Goal: Task Accomplishment & Management: Use online tool/utility

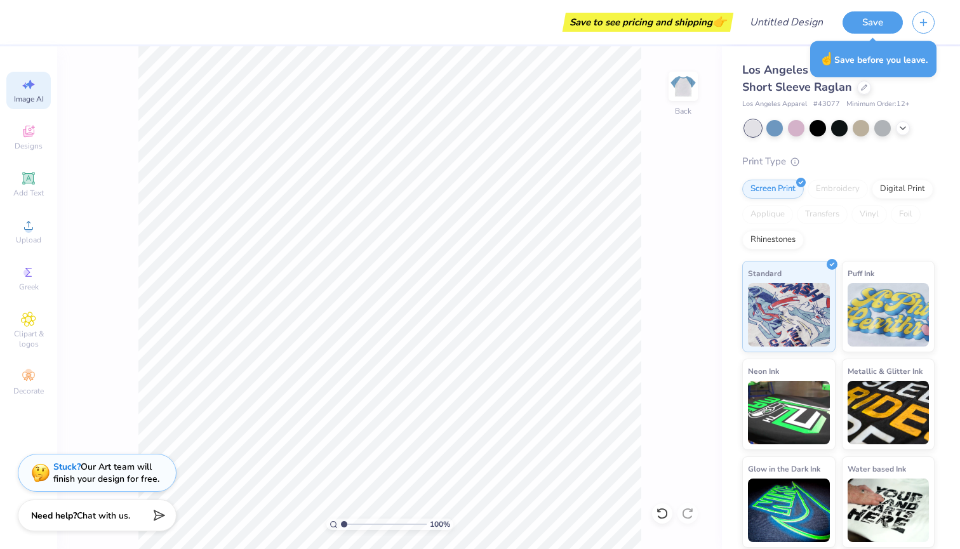
click at [29, 79] on icon at bounding box center [28, 84] width 15 height 15
select select "4"
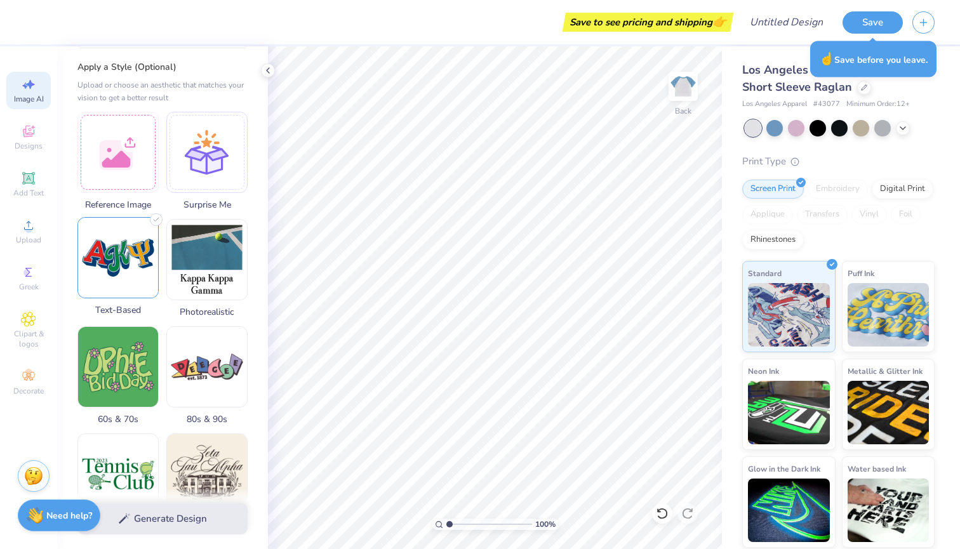
scroll to position [131, 0]
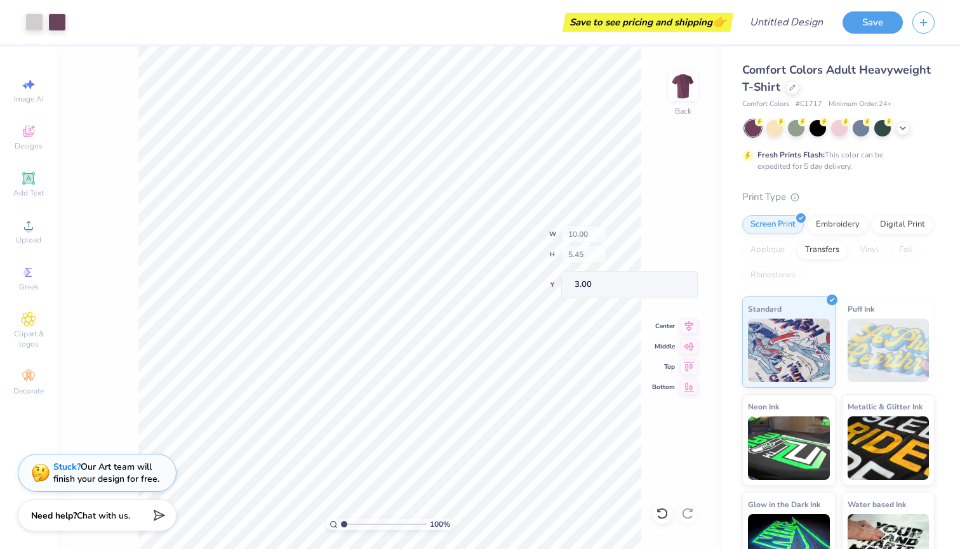
type input "4.24"
type input "3.78"
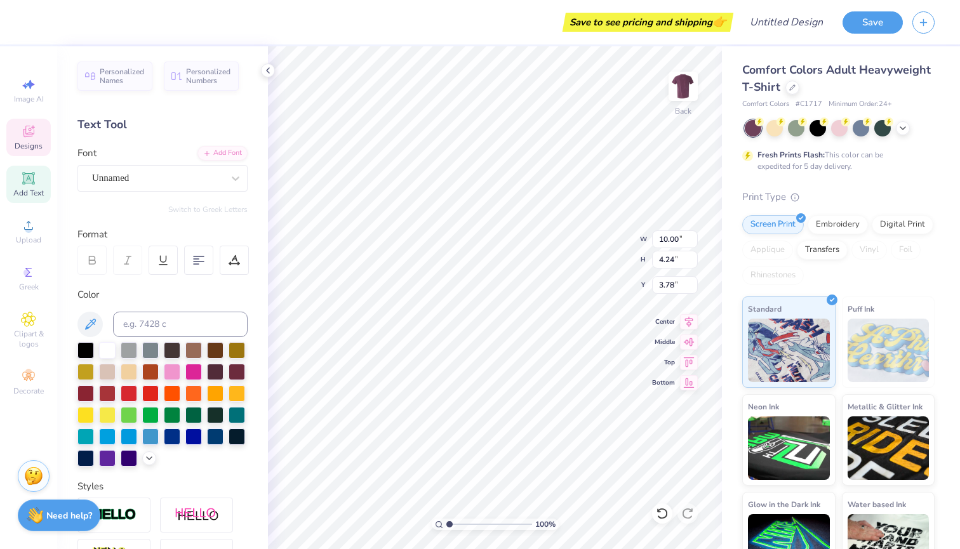
click at [23, 196] on span "Add Text" at bounding box center [28, 193] width 30 height 10
type input "5.59"
type input "1.62"
type input "11.69"
click at [33, 185] on icon at bounding box center [28, 178] width 15 height 15
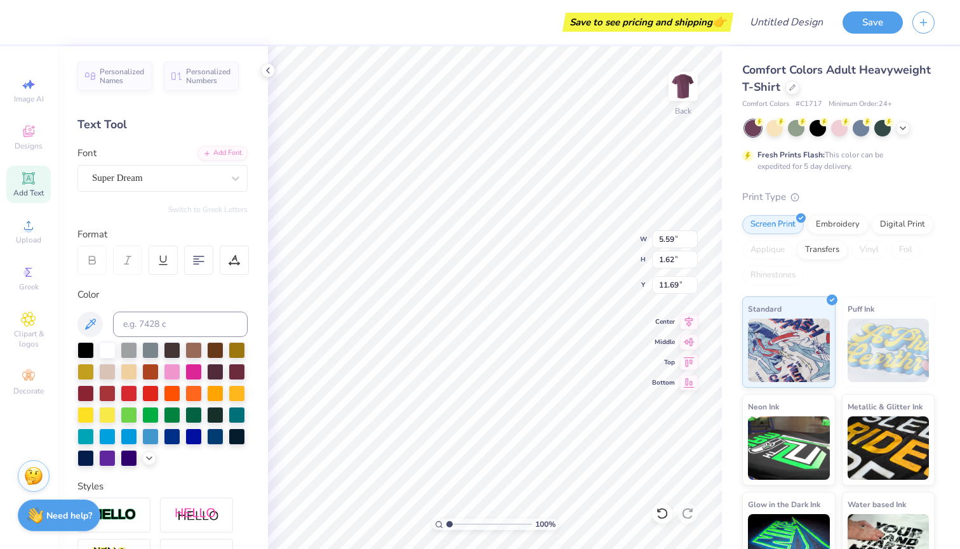
type input "10.00"
type input "4.24"
type input "3.78"
type input "5.59"
type input "1.62"
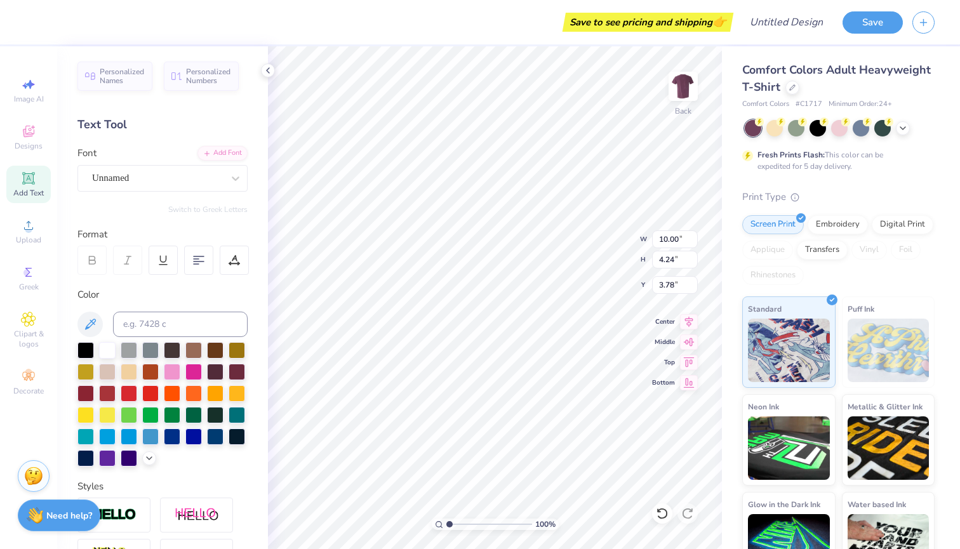
type input "11.69"
click at [194, 184] on div "Super Dream" at bounding box center [157, 178] width 133 height 20
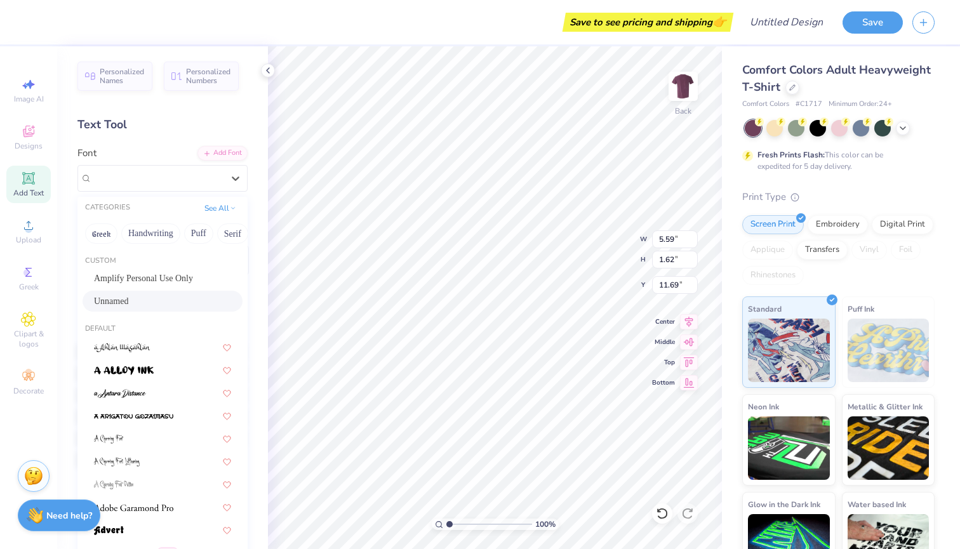
click at [180, 306] on div "Unnamed" at bounding box center [162, 301] width 137 height 13
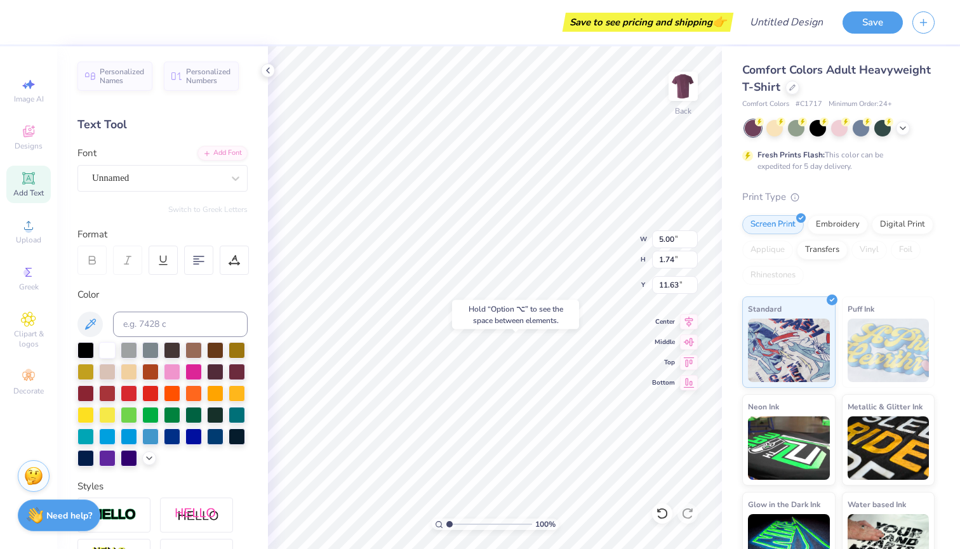
type input "14.13"
type textarea "T"
type textarea "Sig kap"
type input "5.59"
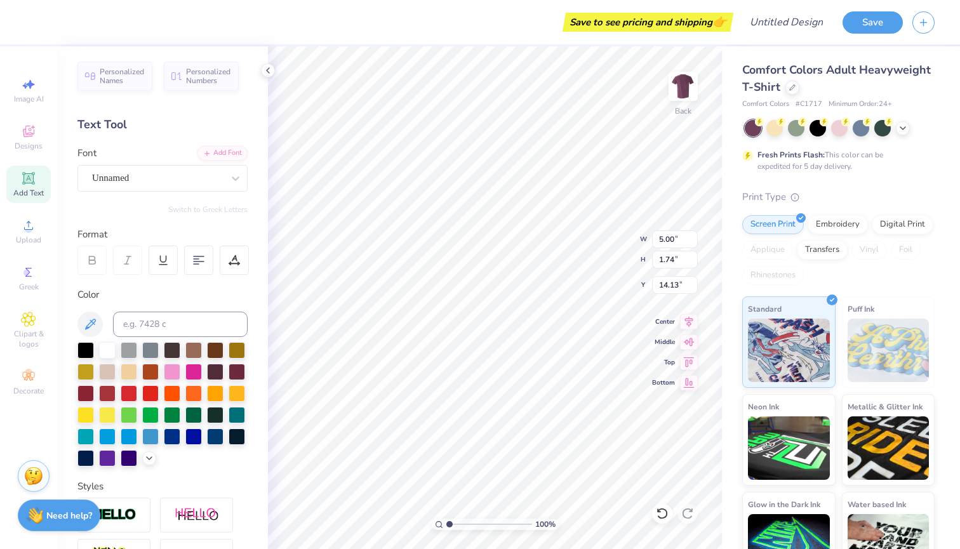
type input "1.62"
type input "11.69"
type textarea "TET"
type input "7.35"
type input "1.74"
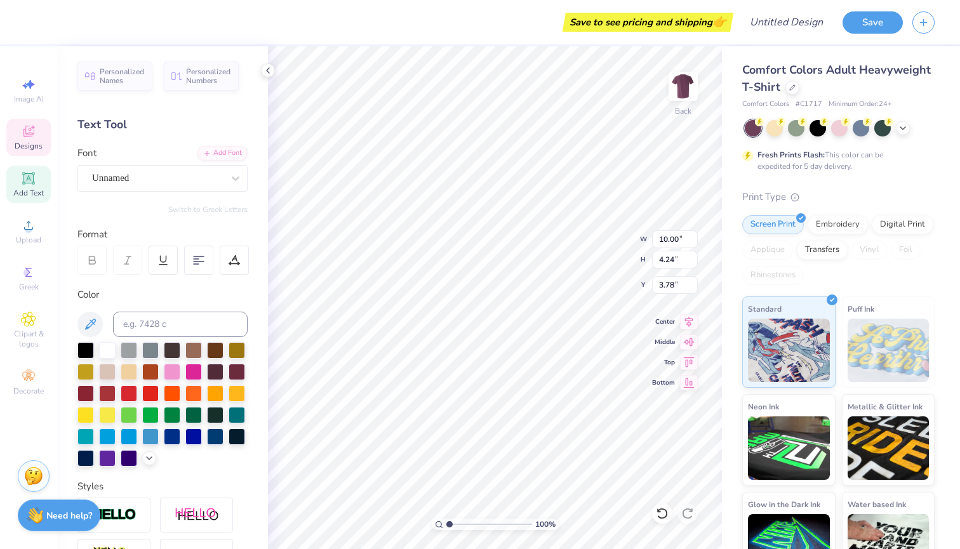
type input "14.13"
click at [231, 261] on icon at bounding box center [234, 260] width 11 height 11
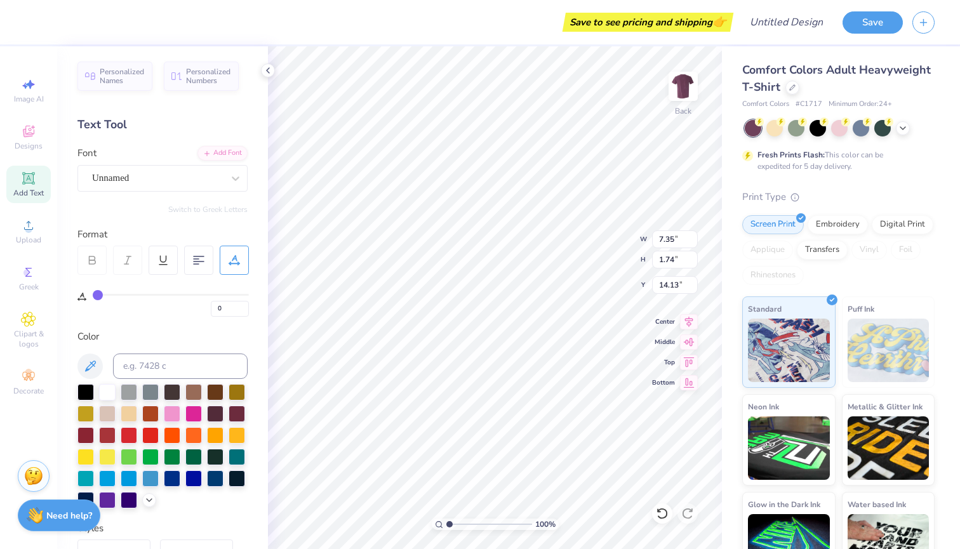
click at [231, 261] on icon at bounding box center [234, 260] width 11 height 11
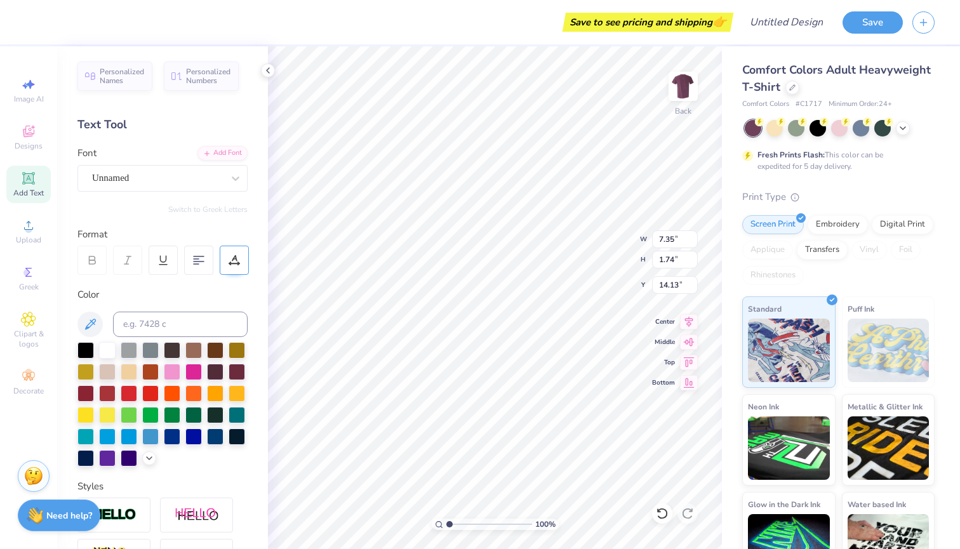
click at [231, 261] on icon at bounding box center [234, 260] width 11 height 11
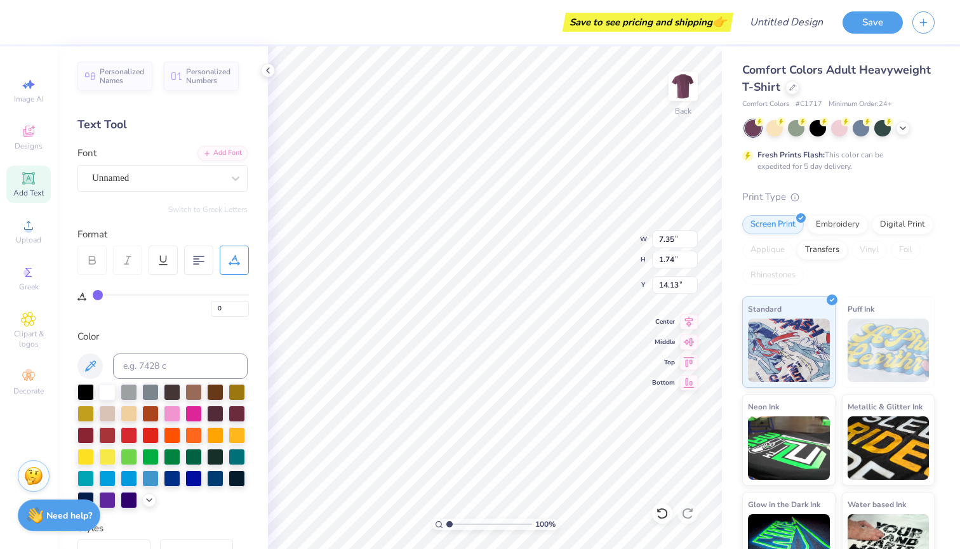
click at [97, 294] on input "range" at bounding box center [171, 295] width 156 height 2
type input "1"
type input "2"
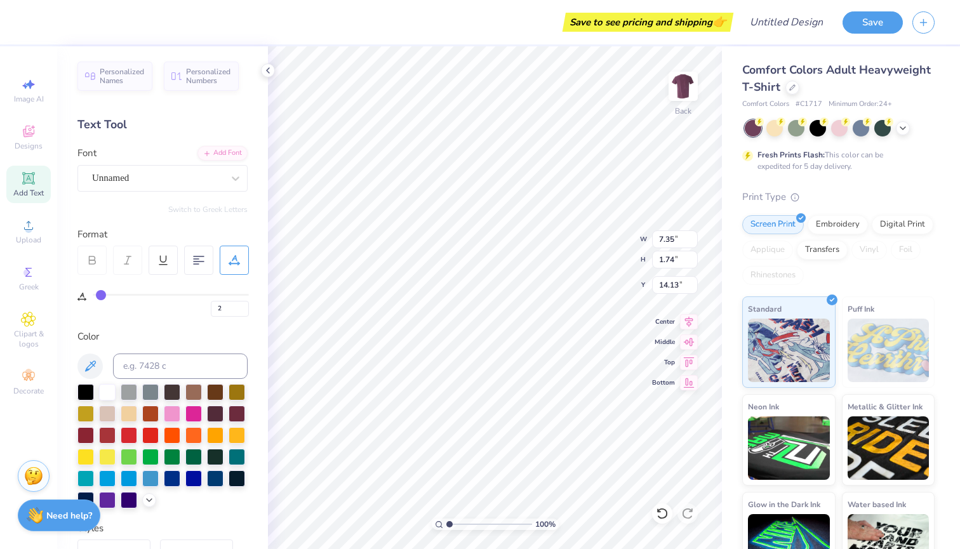
type input "3"
type input "4"
type input "5"
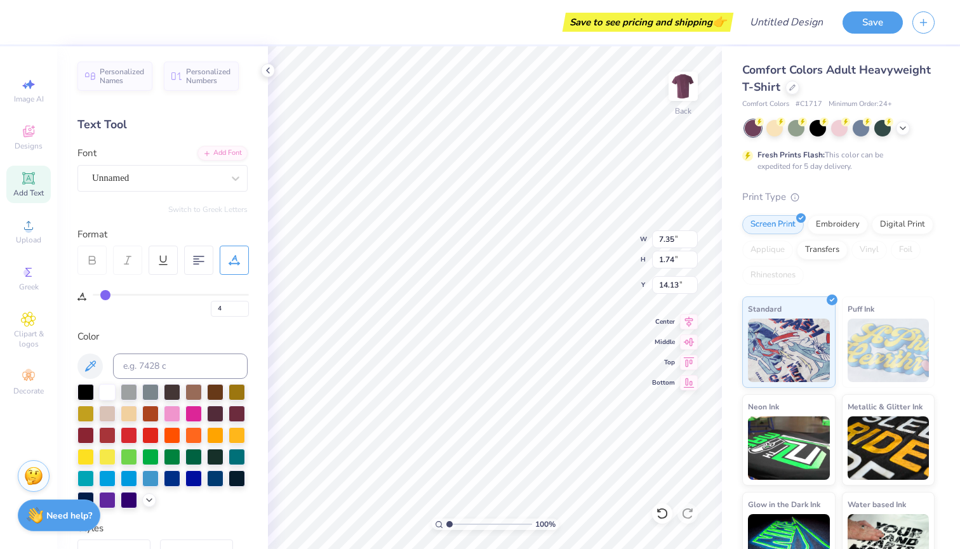
type input "5"
type input "6"
type input "7"
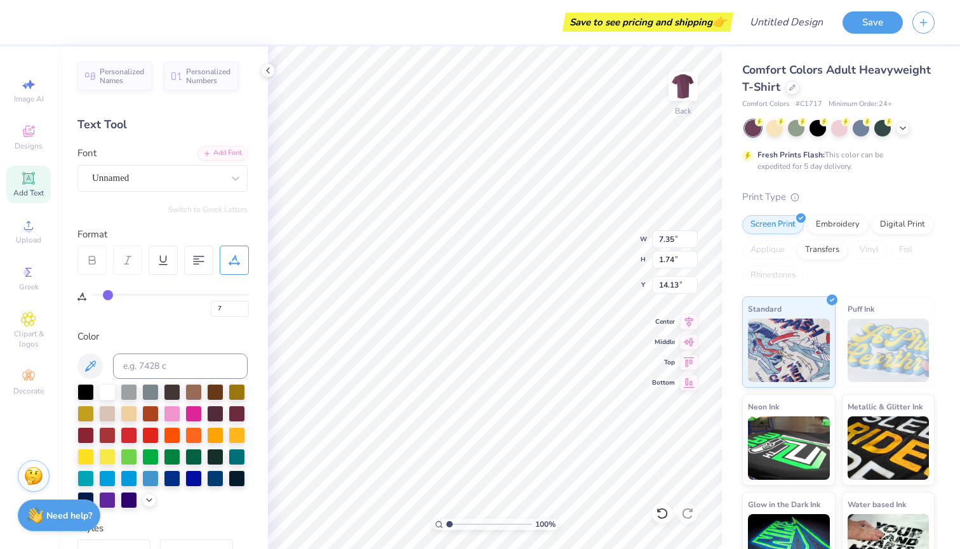
type input "8"
type input "9"
type input "10"
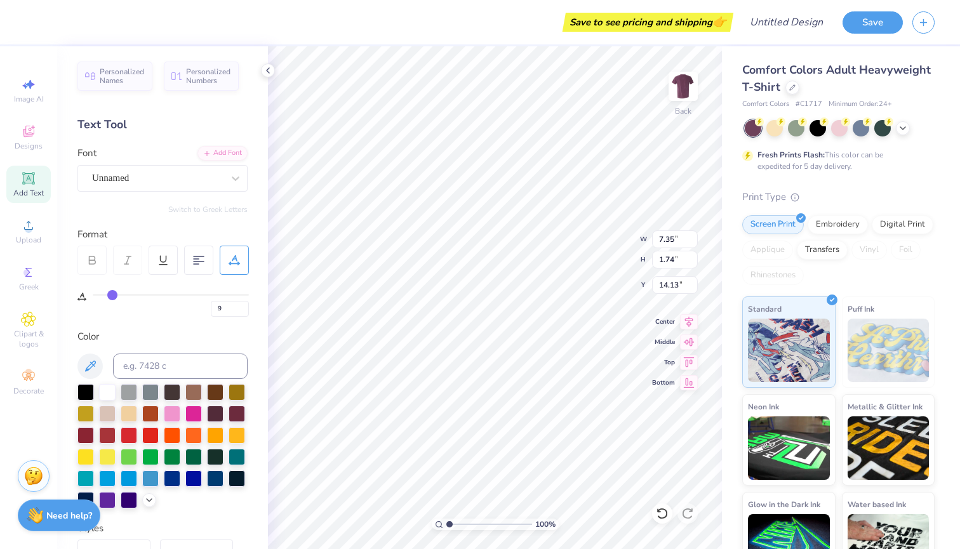
type input "10"
type input "11"
type input "12"
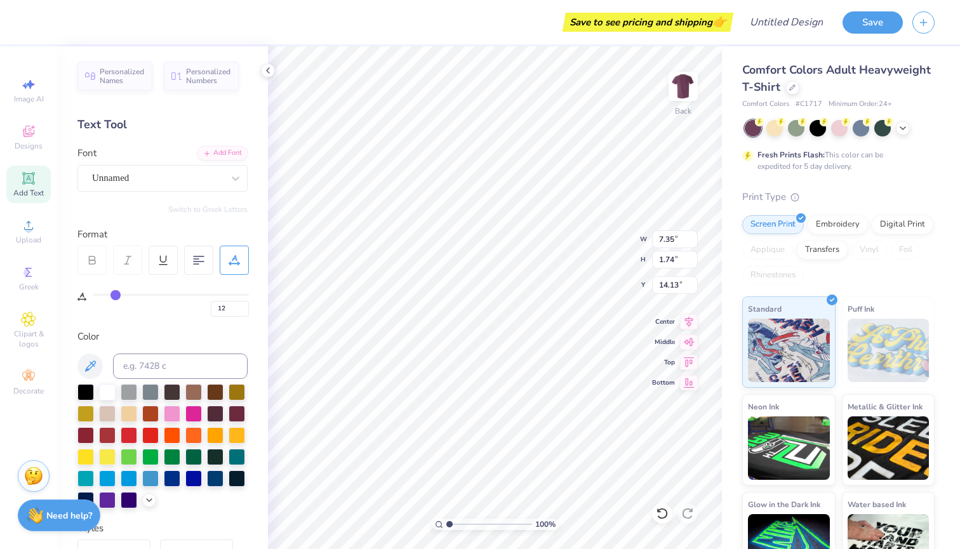
type input "13"
type input "14"
type input "15"
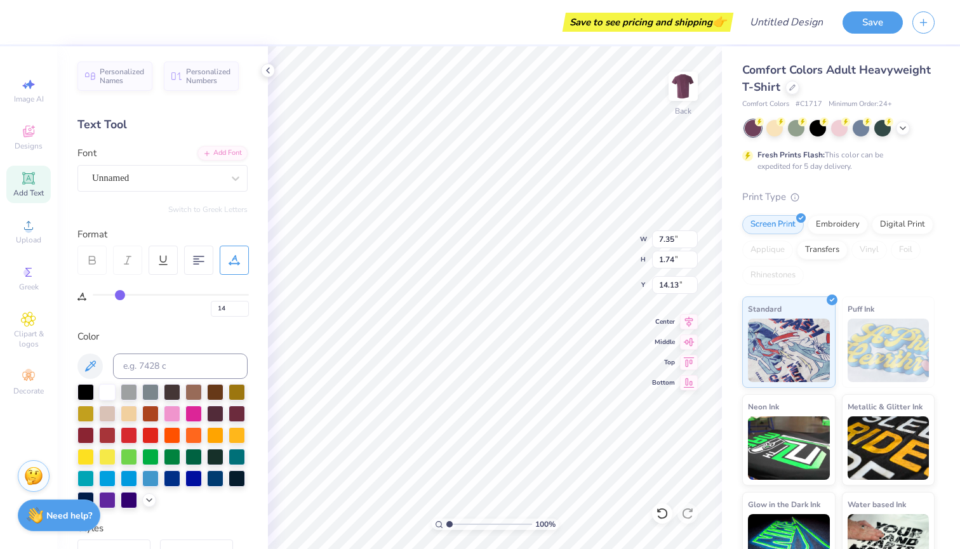
type input "15"
type input "16"
type input "17"
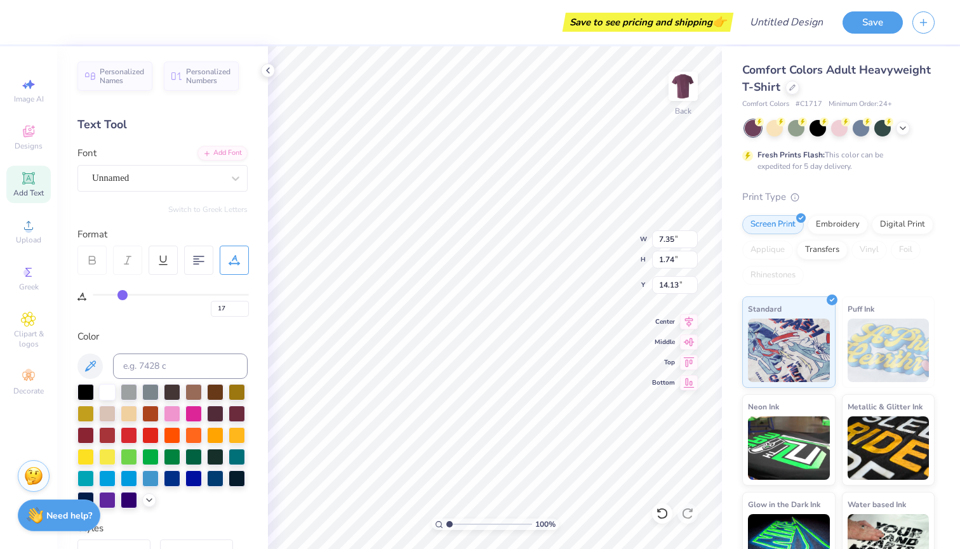
type input "18"
type input "19"
type input "20"
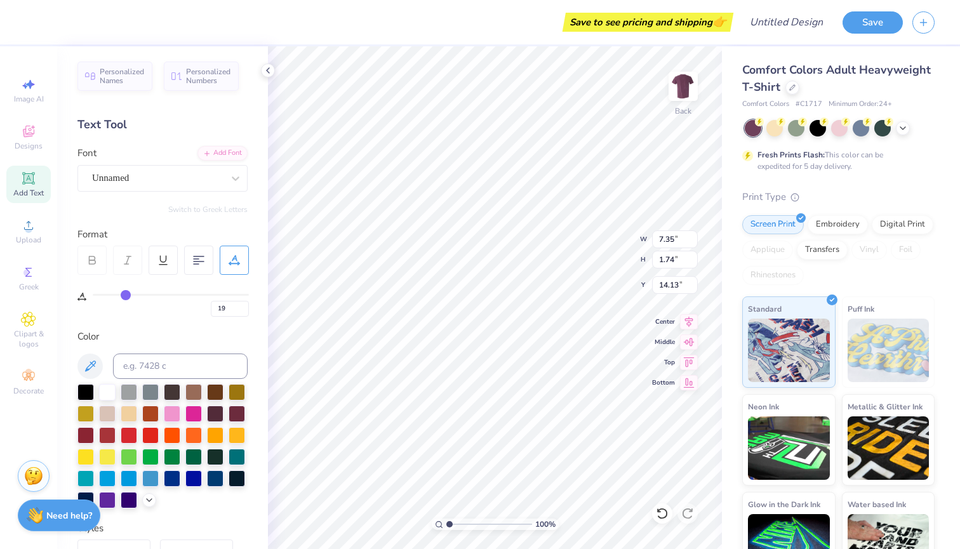
type input "20"
type input "21"
drag, startPoint x: 97, startPoint y: 293, endPoint x: 129, endPoint y: 297, distance: 32.0
type input "21"
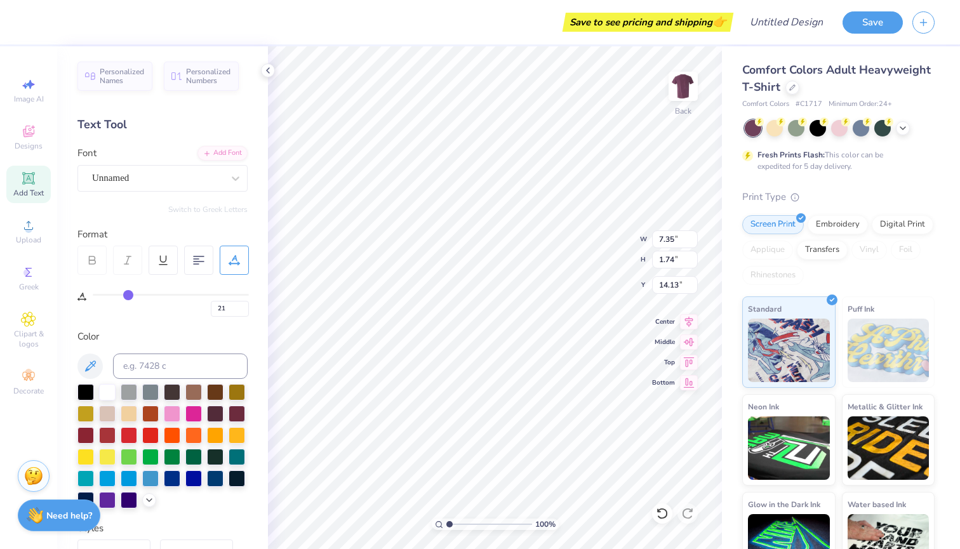
click at [129, 296] on input "range" at bounding box center [171, 295] width 156 height 2
type input "10.27"
type input "23"
type input "24"
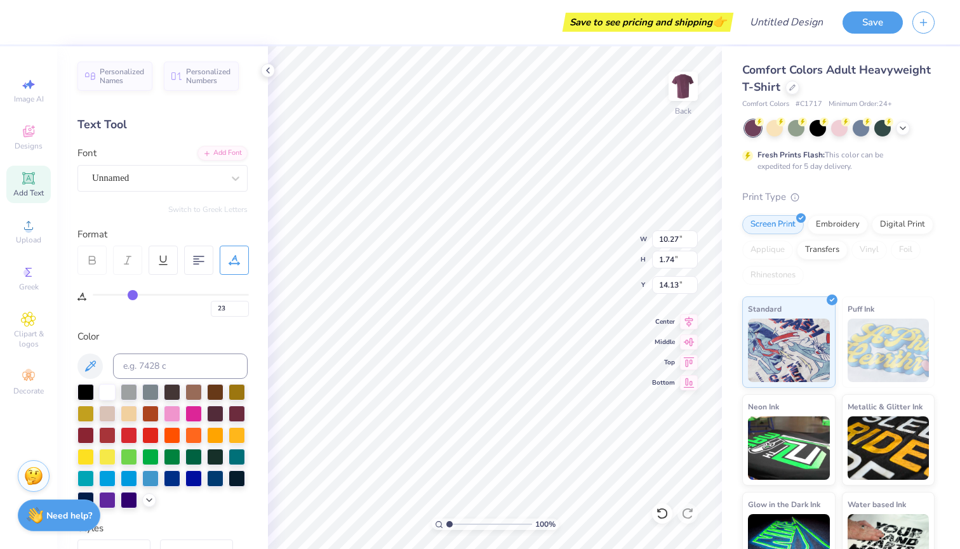
type input "24"
type input "26"
type input "27"
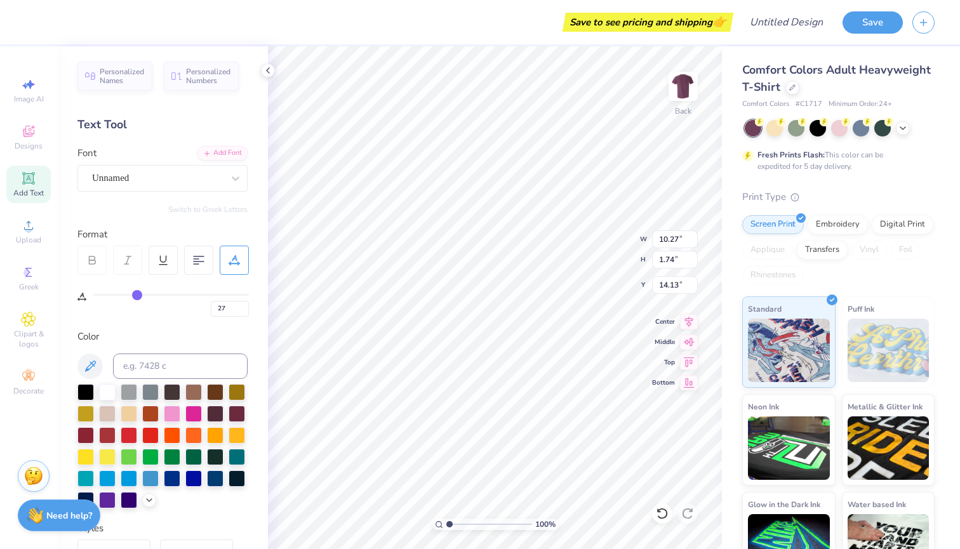
type input "28"
type input "29"
type input "30"
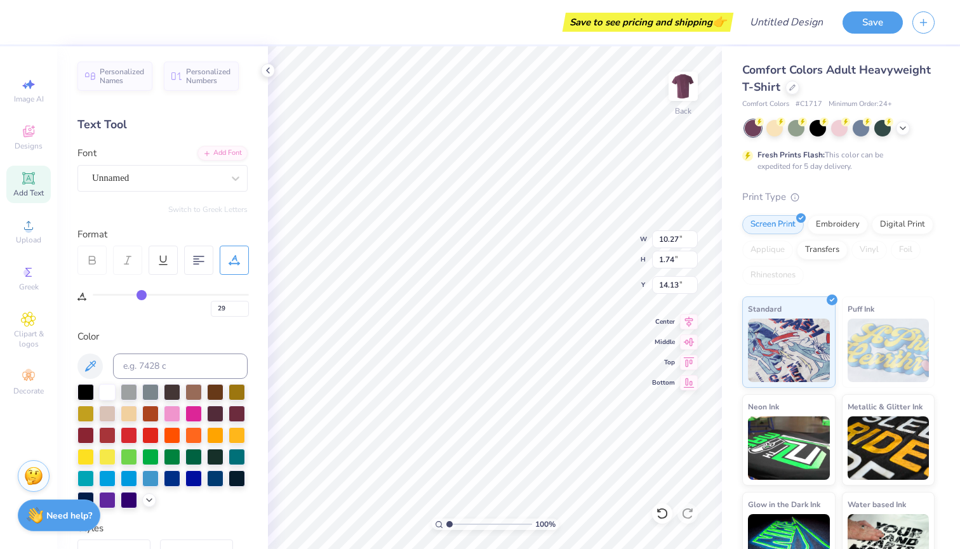
type input "30"
type input "31"
type input "32"
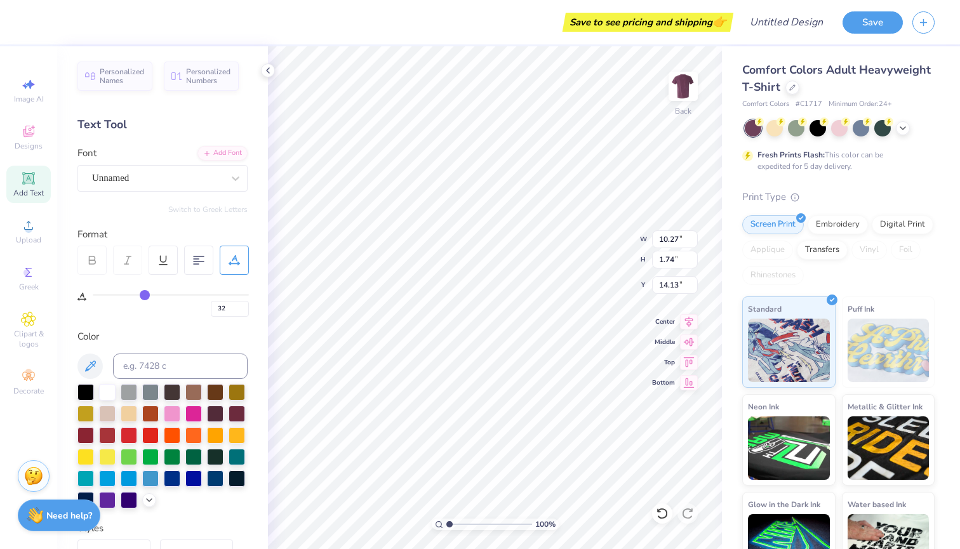
type input "33"
drag, startPoint x: 130, startPoint y: 293, endPoint x: 147, endPoint y: 295, distance: 16.6
type input "33"
click at [147, 296] on input "range" at bounding box center [171, 295] width 156 height 2
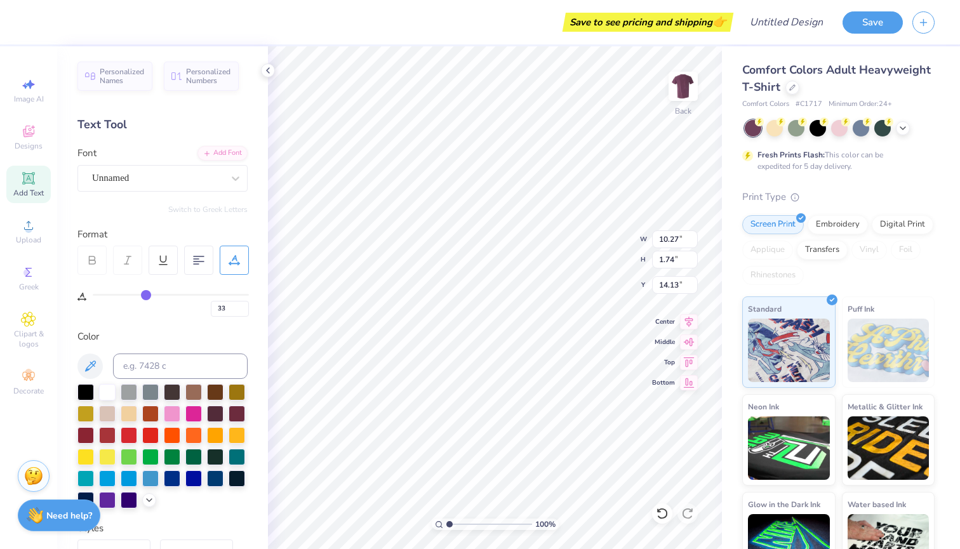
type input "11.93"
type input "20"
type input "19"
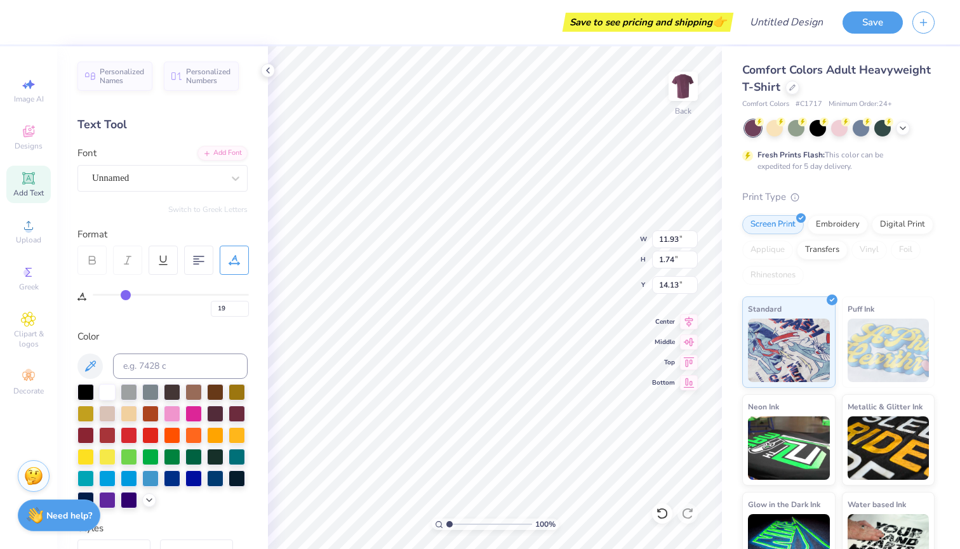
type input "18"
drag, startPoint x: 147, startPoint y: 295, endPoint x: 124, endPoint y: 295, distance: 22.2
type input "18"
click at [124, 295] on input "range" at bounding box center [171, 295] width 156 height 2
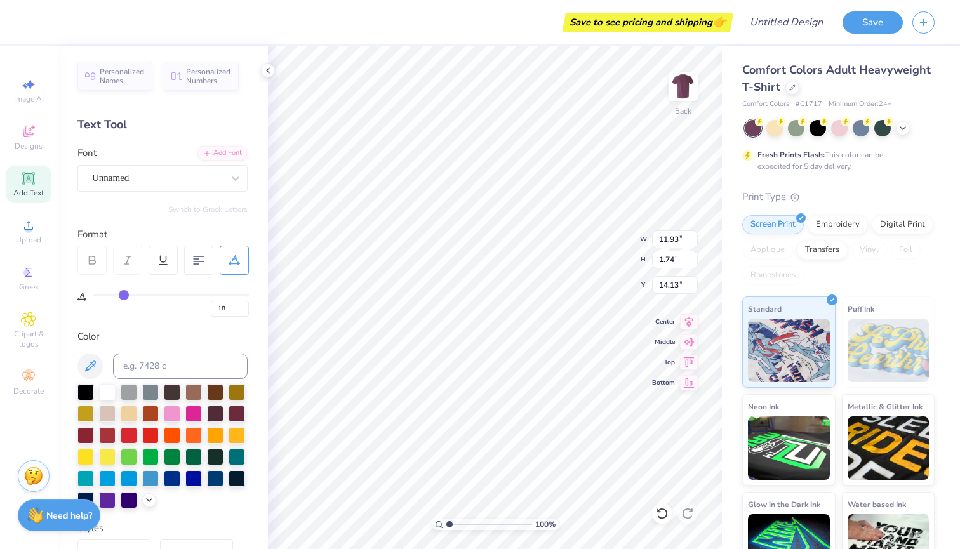
type input "9.85"
type input "12"
type input "11"
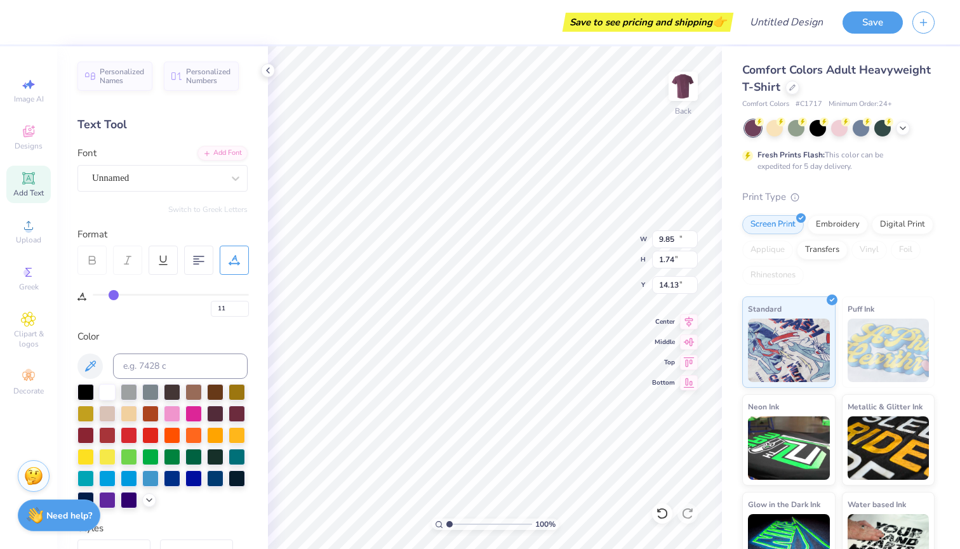
type input "10"
type input "9"
type input "8"
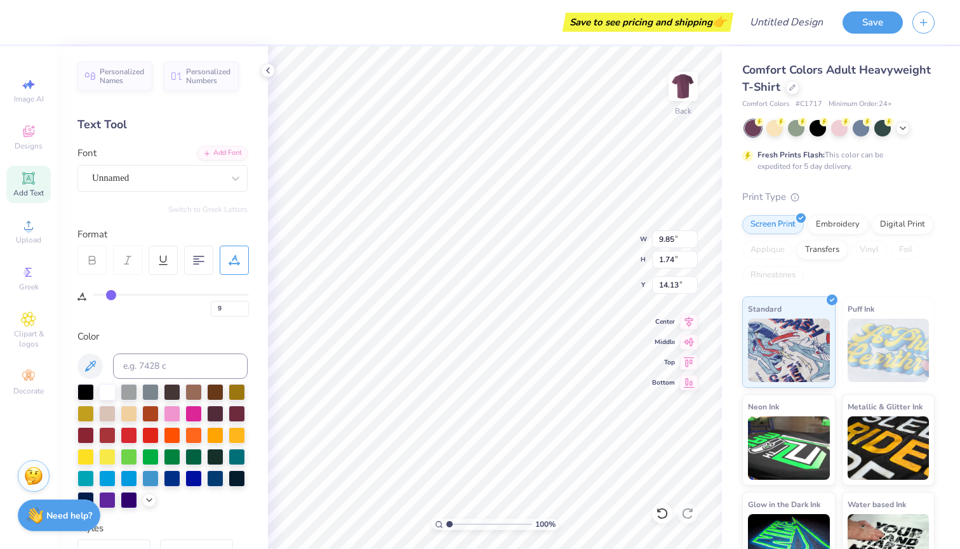
type input "8"
type input "7"
type input "6"
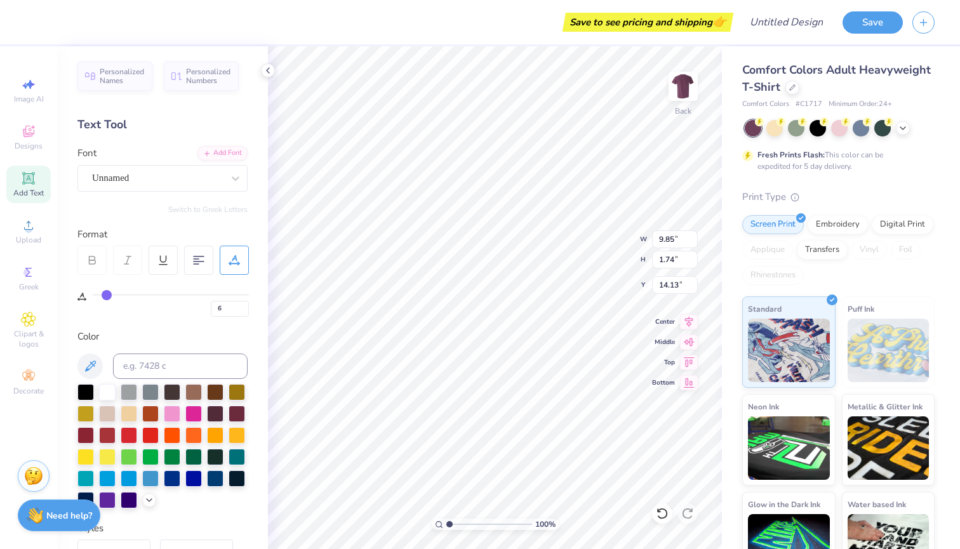
type input "5"
type input "4"
type input "3"
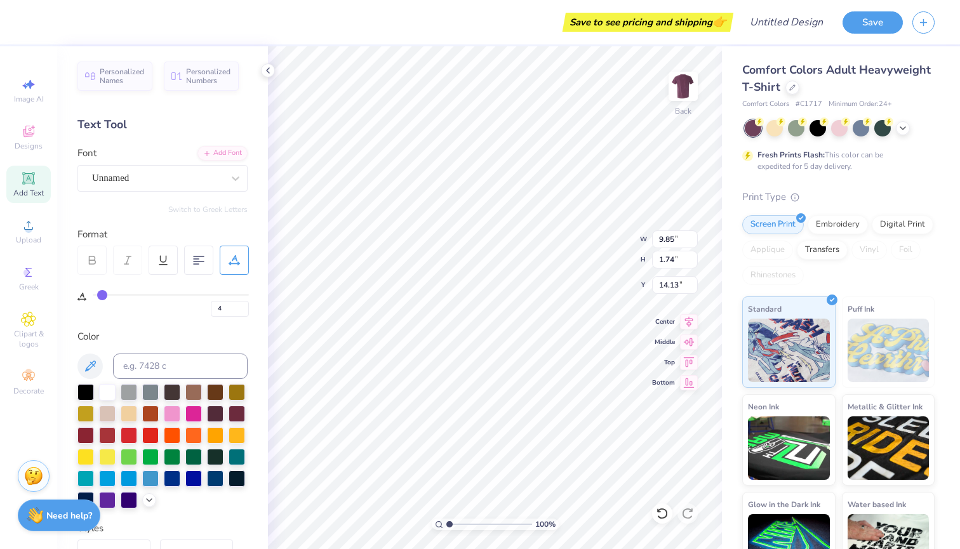
type input "3"
type input "2"
drag, startPoint x: 124, startPoint y: 295, endPoint x: 100, endPoint y: 293, distance: 24.2
type input "2"
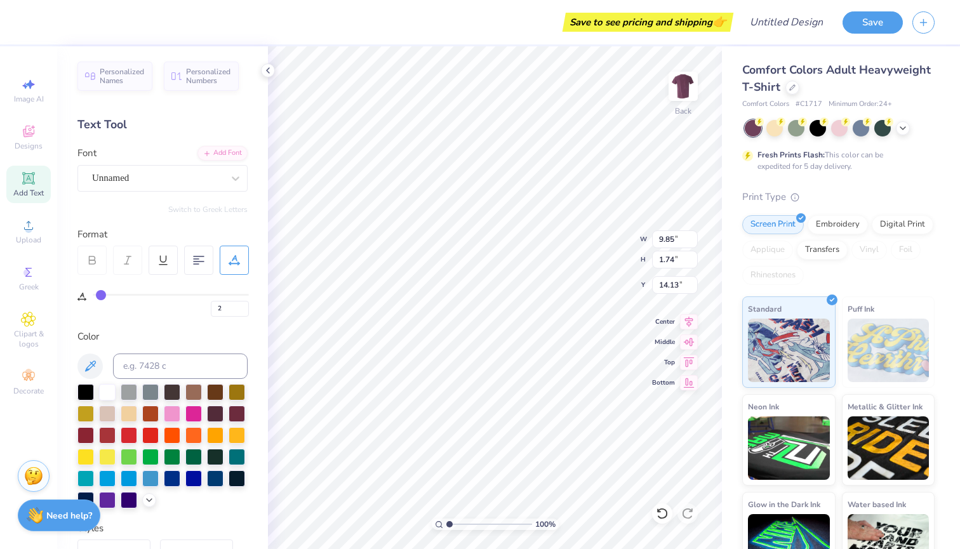
click at [100, 294] on input "range" at bounding box center [171, 295] width 156 height 2
type input "7.63"
type input "0"
drag, startPoint x: 101, startPoint y: 293, endPoint x: 91, endPoint y: 293, distance: 9.5
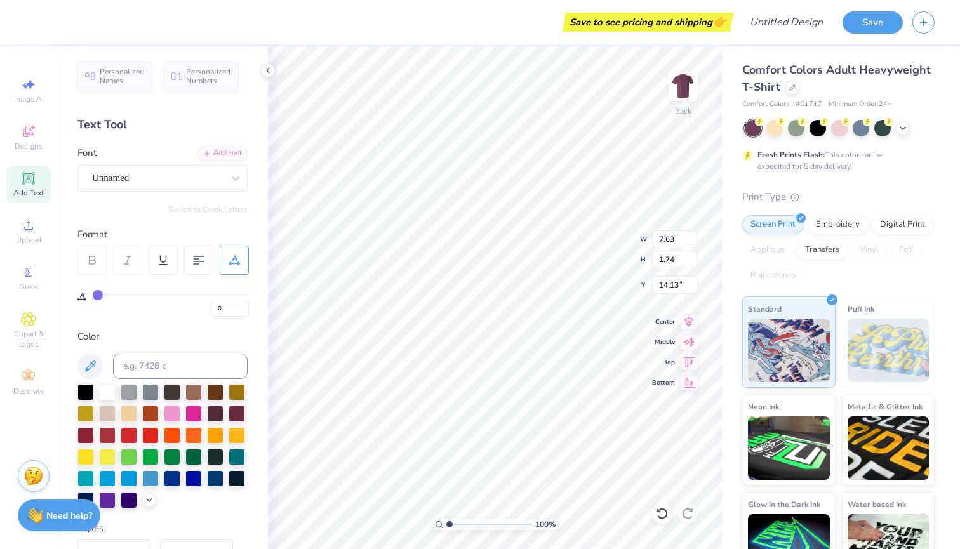
type input "0"
click at [91, 293] on div "0" at bounding box center [162, 296] width 171 height 42
type input "7.35"
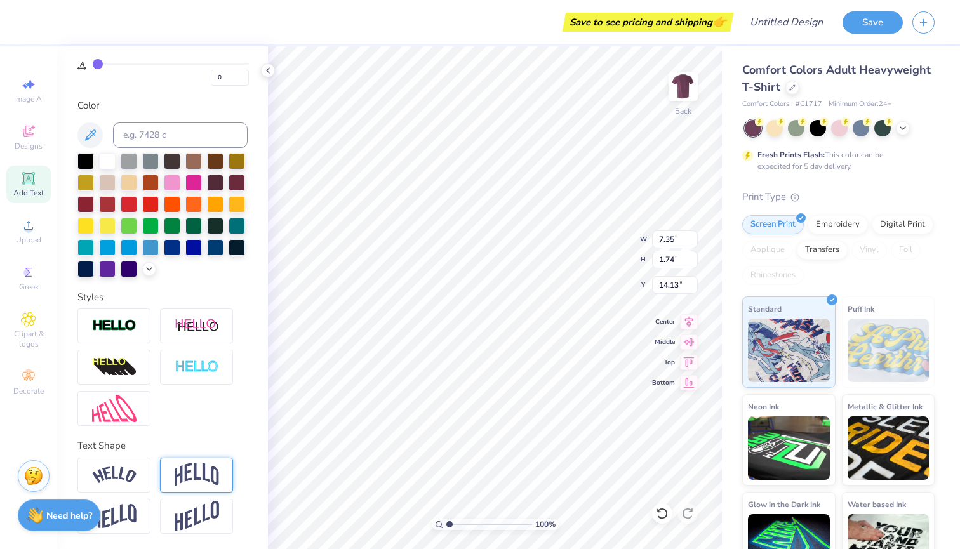
scroll to position [231, 0]
click at [200, 480] on img at bounding box center [197, 475] width 44 height 24
type input "3.01"
type input "13.49"
click at [113, 480] on img at bounding box center [114, 475] width 44 height 17
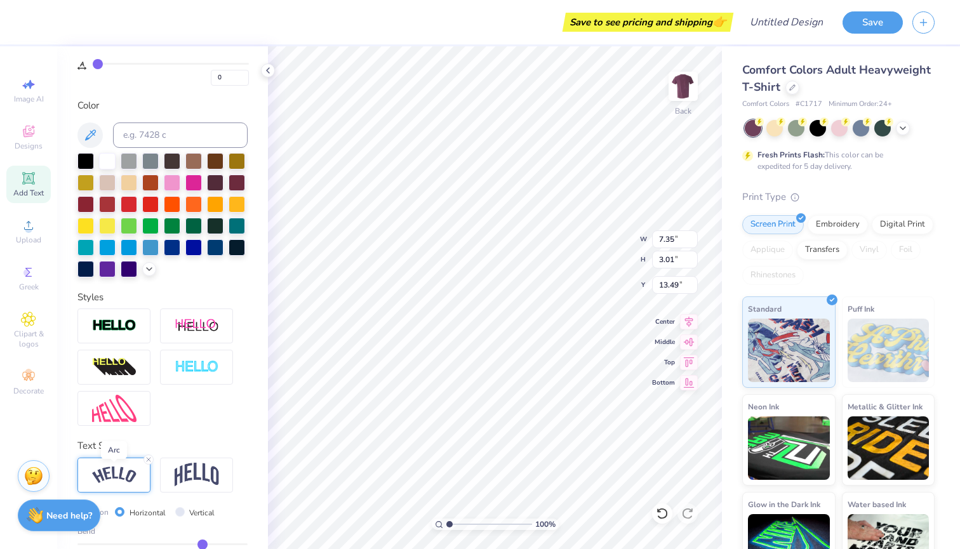
type input "9.41"
type input "2.67"
type input "13.66"
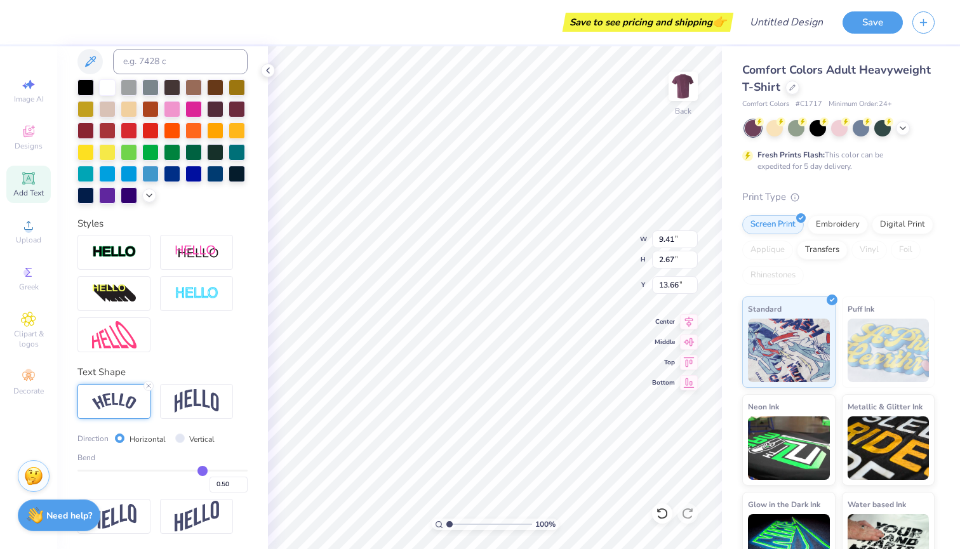
scroll to position [305, 0]
type input "0.52"
type input "0.51"
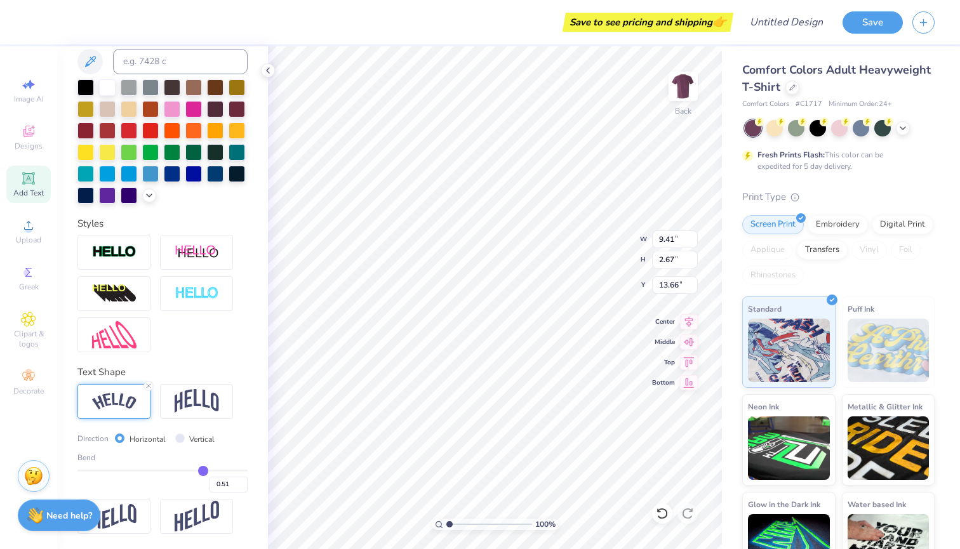
type input "0.5"
type input "0.50"
type input "0.49"
type input "0.42"
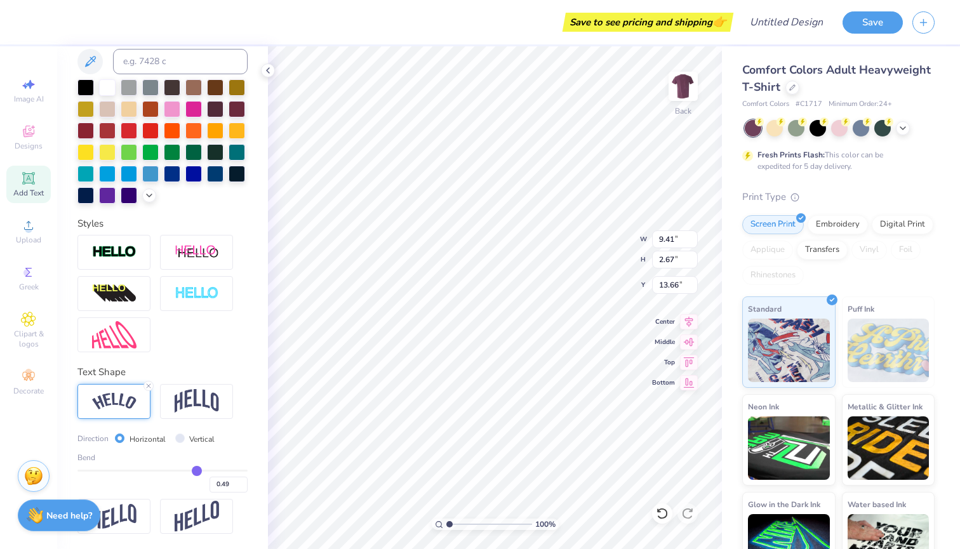
type input "0.42"
type input "0.41"
type input "0.4"
type input "0.40"
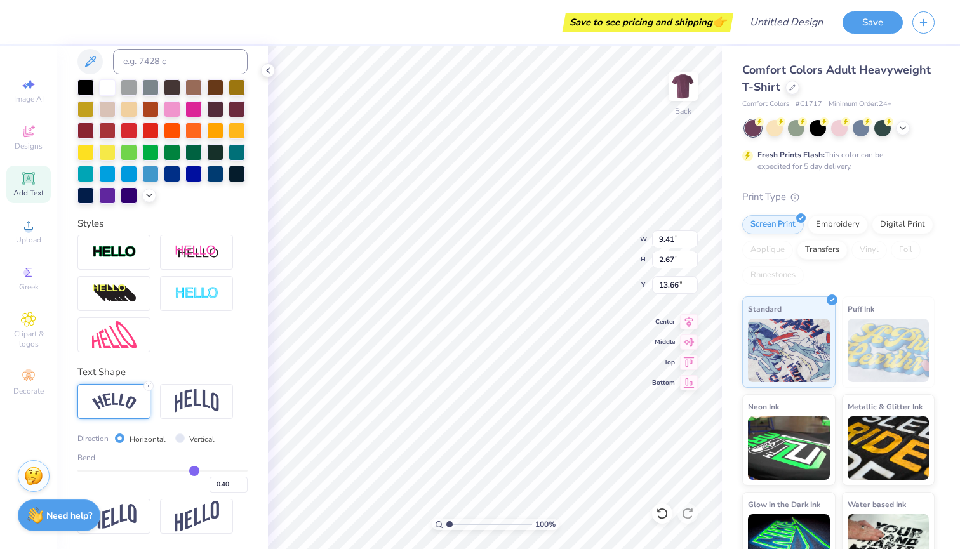
type input "0.39"
type input "0.38"
type input "0.37"
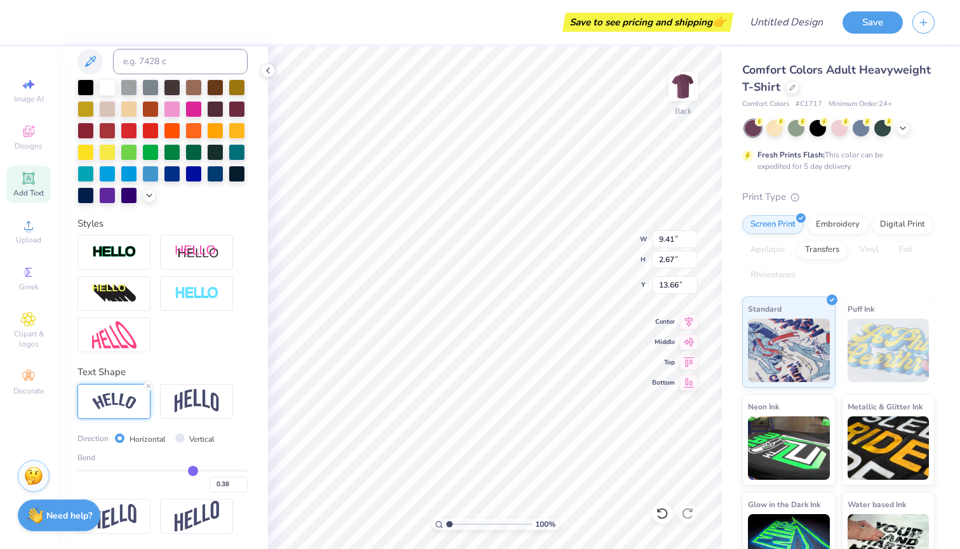
type input "0.37"
type input "0.36"
type input "0.35"
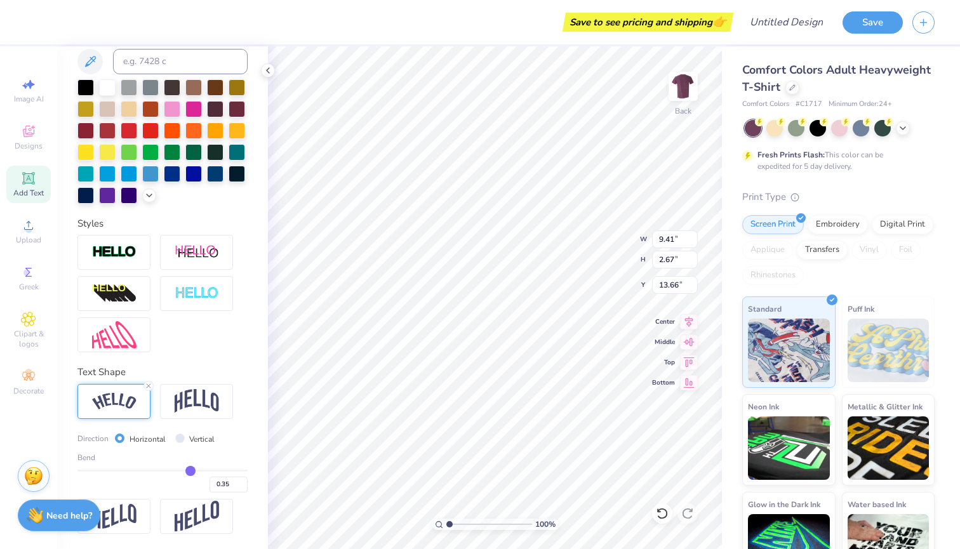
type input "0.34"
type input "0.33"
type input "0.32"
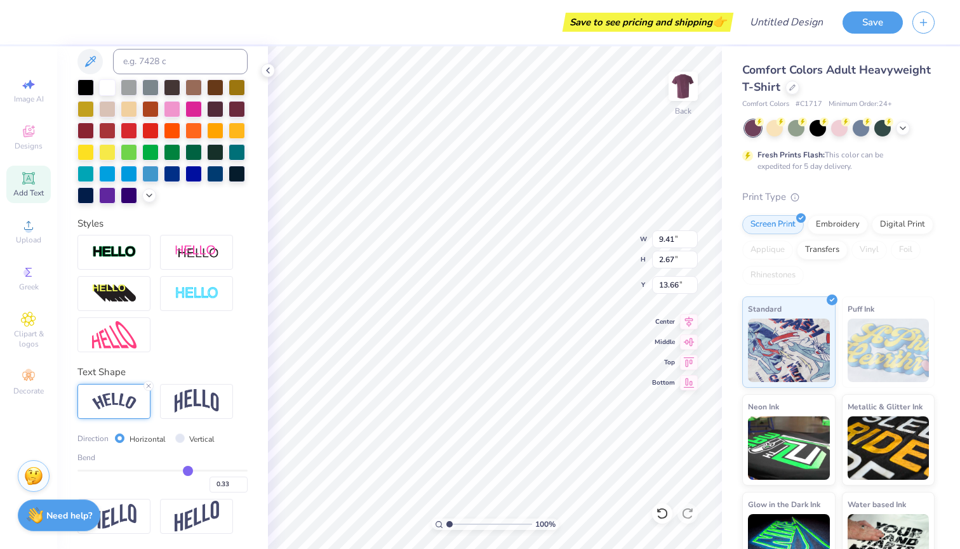
type input "0.32"
type input "0.31"
type input "0.3"
type input "0.30"
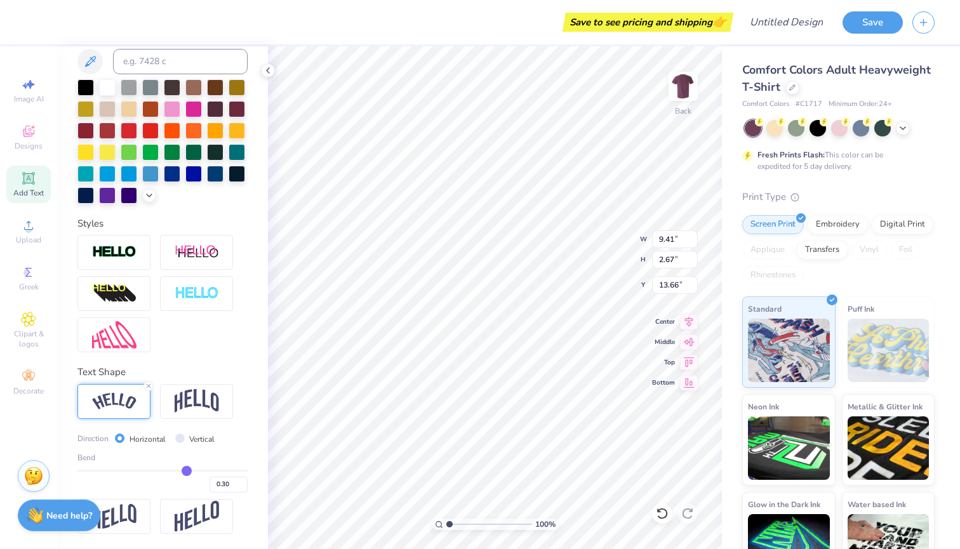
type input "0.29"
type input "0.28"
type input "0.27"
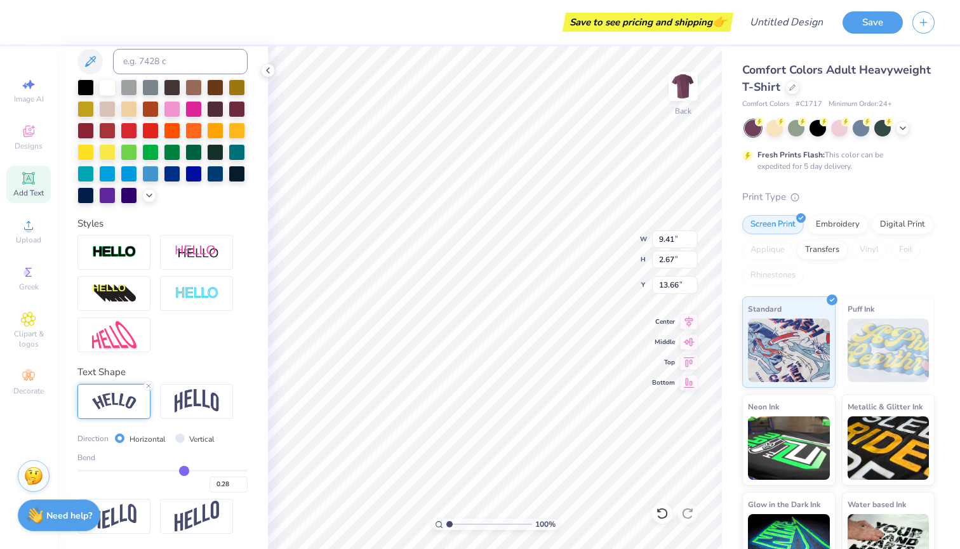
type input "0.27"
drag, startPoint x: 204, startPoint y: 472, endPoint x: 184, endPoint y: 472, distance: 19.7
type input "0.27"
click at [184, 472] on input "range" at bounding box center [162, 471] width 170 height 2
type input "8.53"
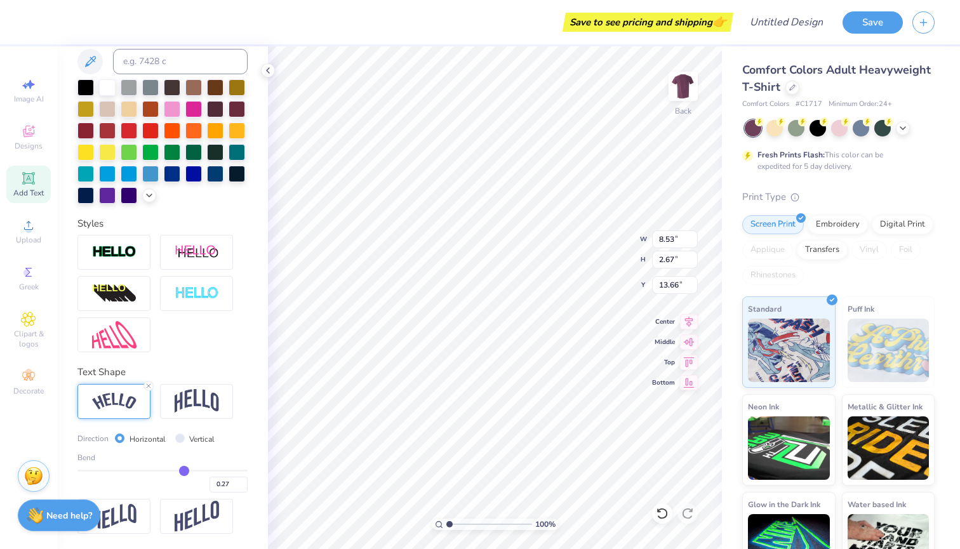
type input "2.01"
type input "13.99"
click at [198, 408] on img at bounding box center [197, 401] width 44 height 24
type input "7.35"
type input "2.40"
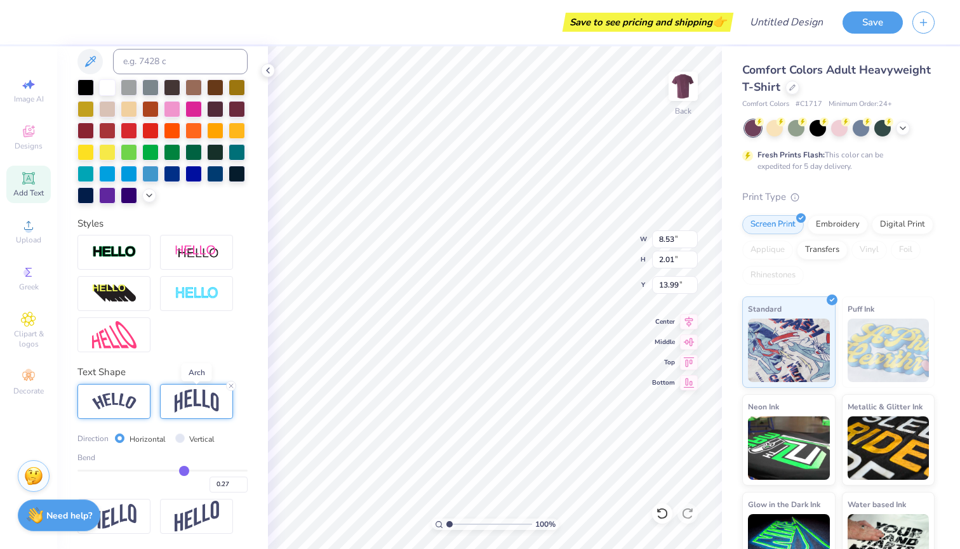
type input "13.79"
click at [146, 385] on div at bounding box center [113, 401] width 73 height 35
type input "8.53"
type input "2.01"
type input "13.99"
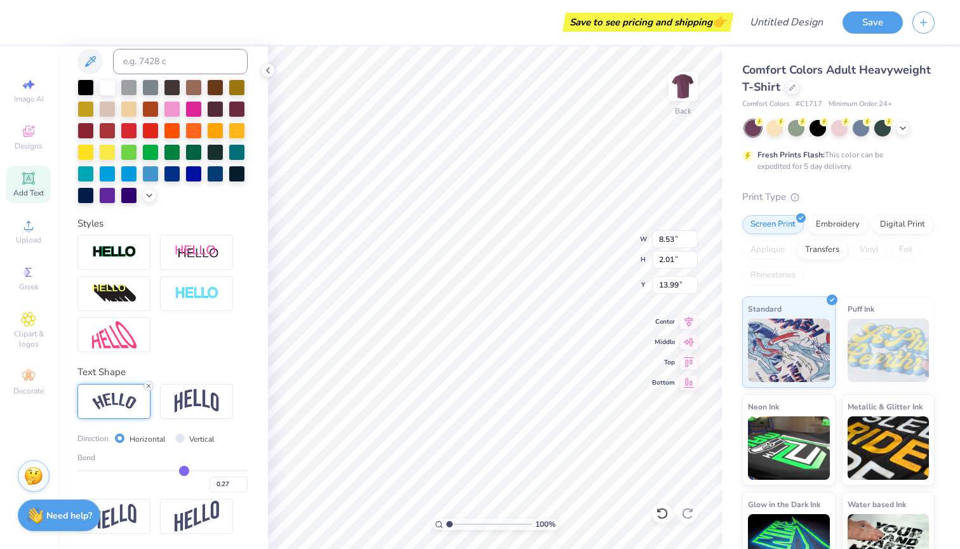
click at [147, 384] on line at bounding box center [149, 386] width 4 height 4
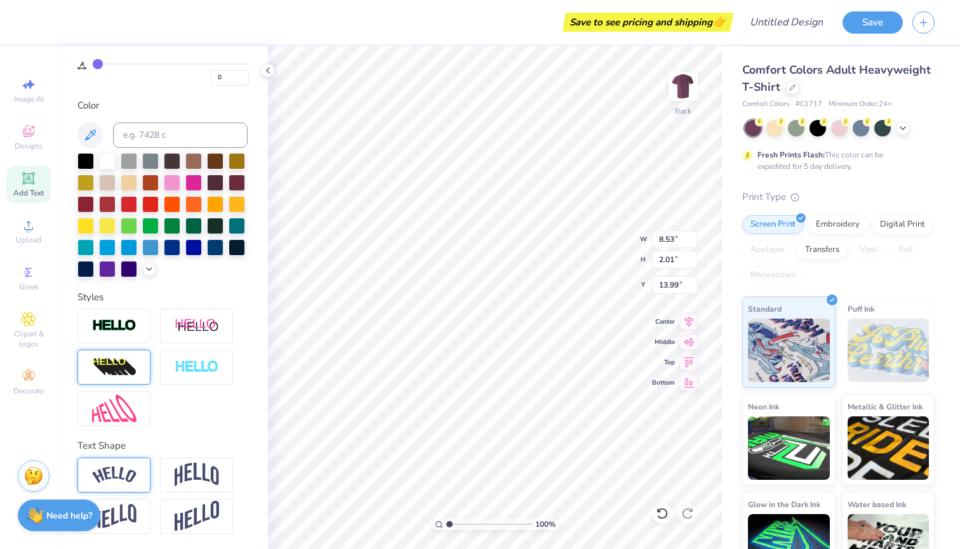
click at [148, 382] on div at bounding box center [113, 367] width 73 height 35
type input "7.35"
type input "1.74"
type input "14.13"
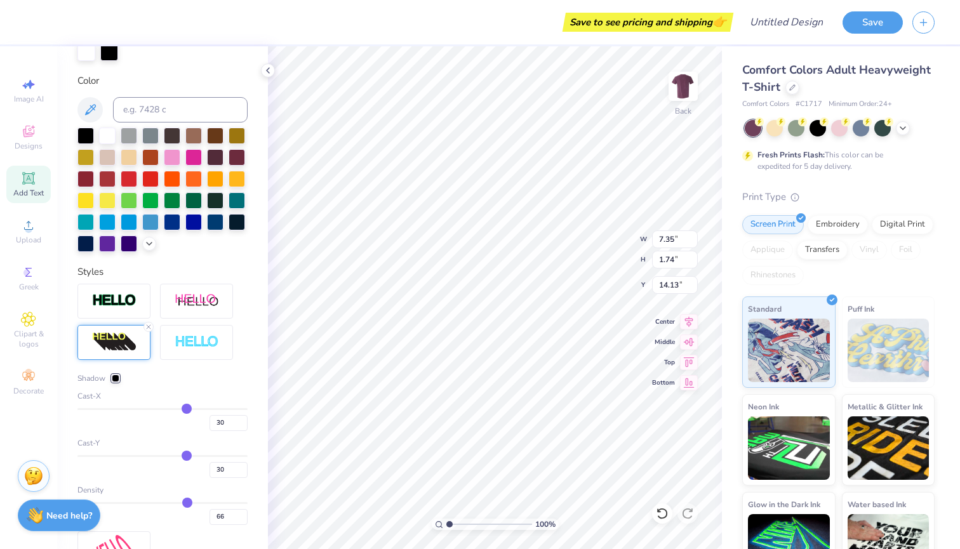
type input "9.56"
type input "2.27"
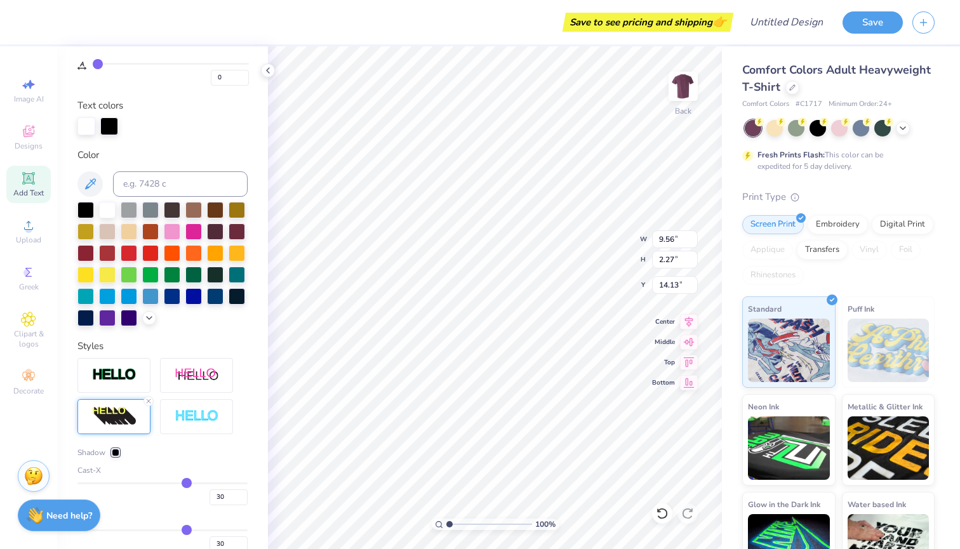
click at [192, 474] on div "Cast-X" at bounding box center [162, 470] width 170 height 11
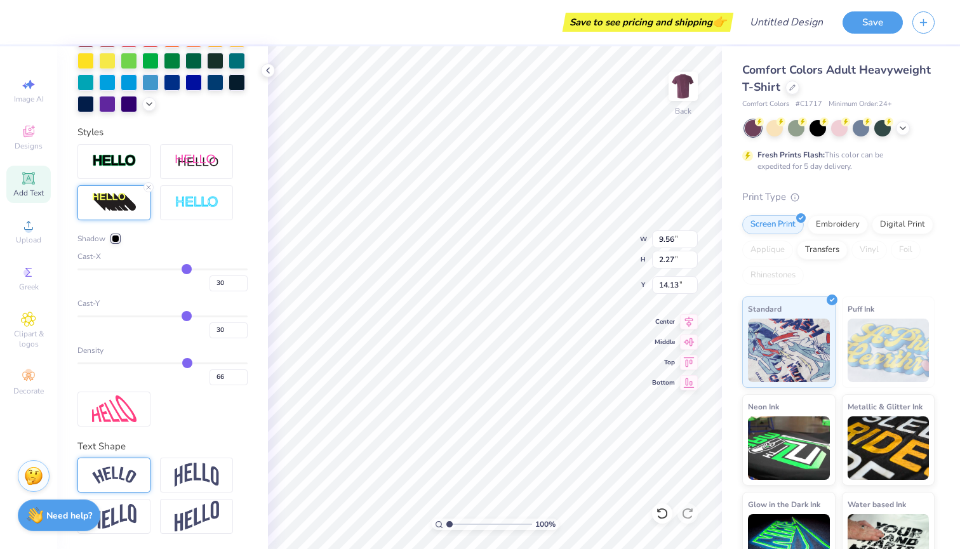
scroll to position [445, 0]
click at [147, 187] on icon at bounding box center [149, 188] width 8 height 8
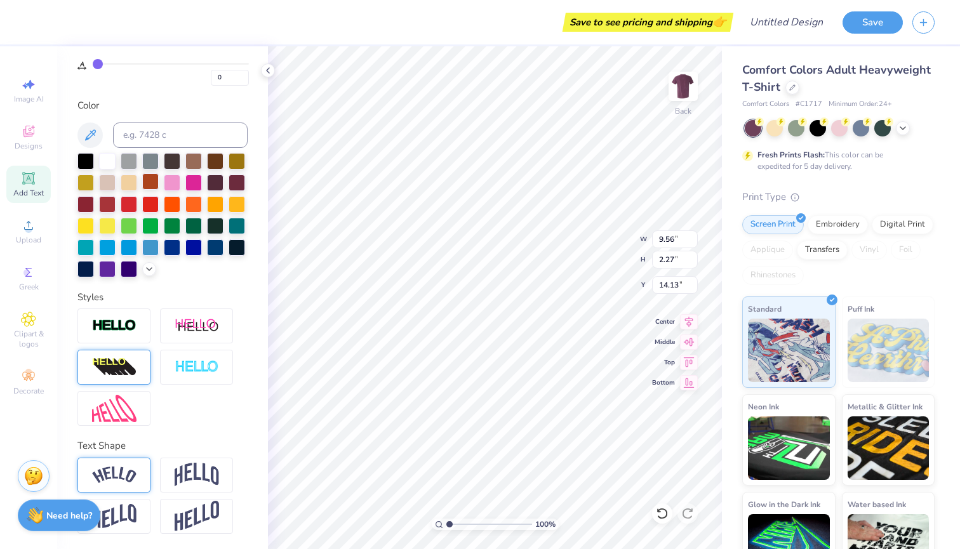
type input "7.35"
click at [150, 184] on div at bounding box center [150, 181] width 17 height 17
click at [175, 179] on div at bounding box center [172, 181] width 17 height 17
click at [175, 180] on div at bounding box center [172, 181] width 17 height 17
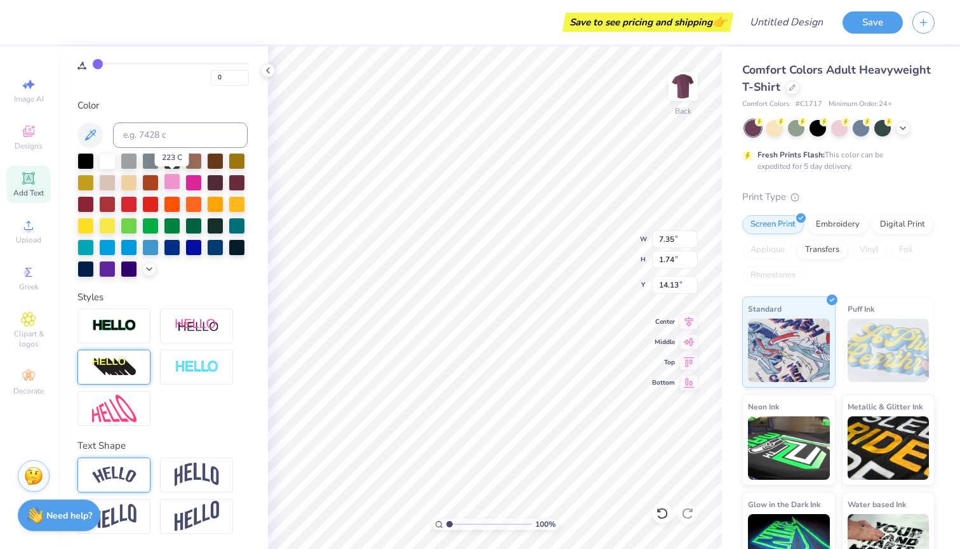
click at [175, 180] on div at bounding box center [172, 181] width 17 height 17
click at [198, 475] on img at bounding box center [197, 475] width 44 height 24
type input "3.01"
type input "13.49"
click at [227, 466] on div at bounding box center [196, 475] width 73 height 35
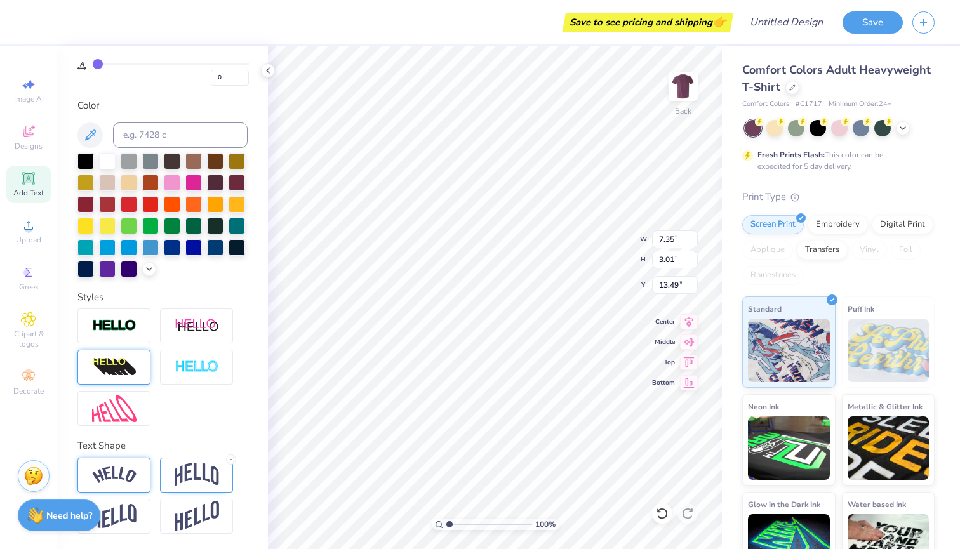
click at [203, 431] on div "Personalized Names Personalized Numbers Text Tool Add Font Font Unnamed Switch …" at bounding box center [162, 297] width 211 height 503
click at [194, 480] on img at bounding box center [197, 475] width 44 height 24
type input "0.51"
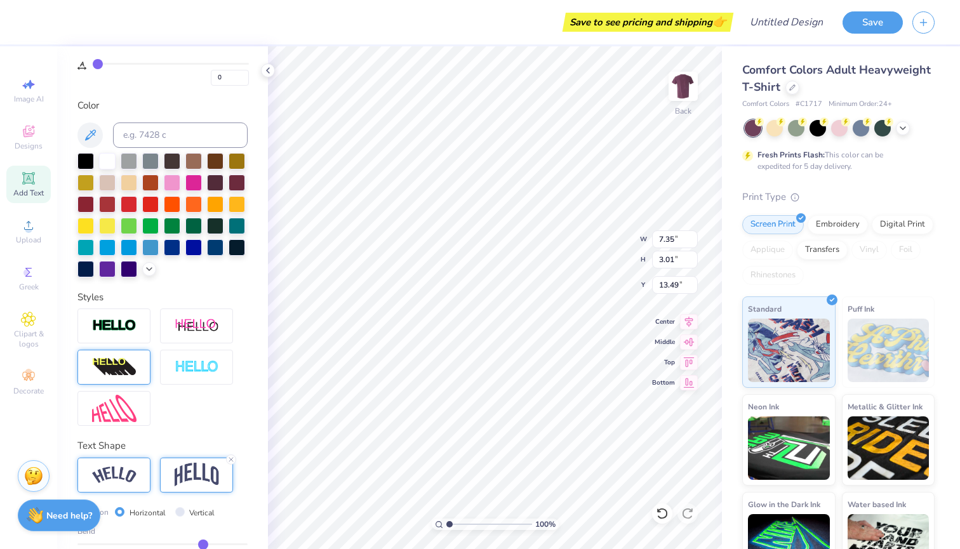
type input "0.5"
type input "0.50"
type input "0.49"
type input "0.48"
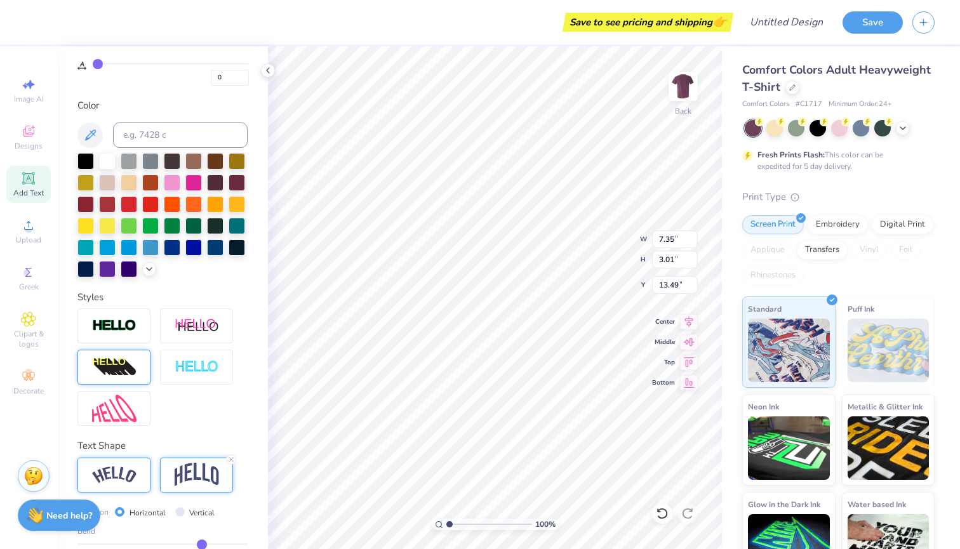
type input "0.48"
type input "0.47"
type input "0.46"
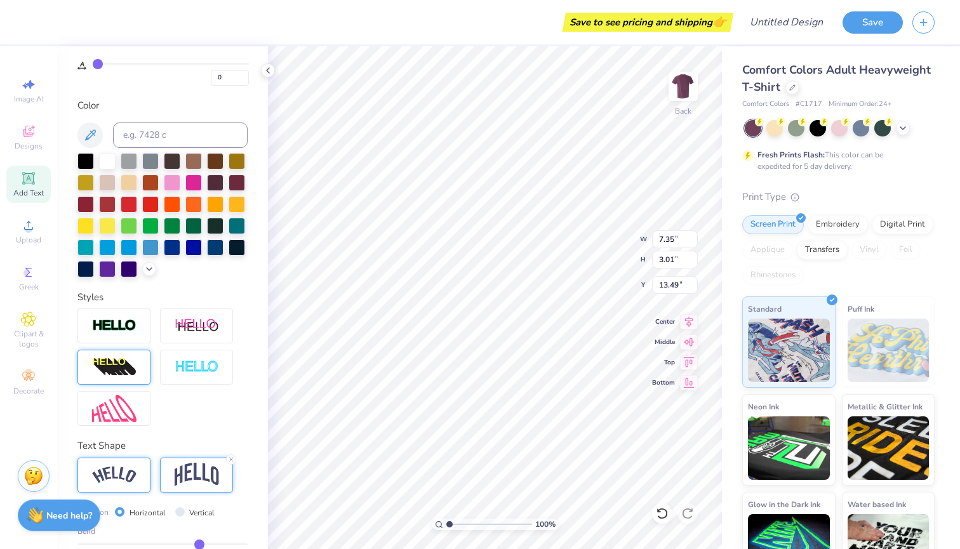
type input "0.45"
drag, startPoint x: 203, startPoint y: 544, endPoint x: 189, endPoint y: 544, distance: 14.0
click at [189, 544] on input "range" at bounding box center [162, 545] width 170 height 2
drag, startPoint x: 189, startPoint y: 542, endPoint x: 175, endPoint y: 542, distance: 14.0
click at [175, 544] on input "range" at bounding box center [162, 545] width 170 height 2
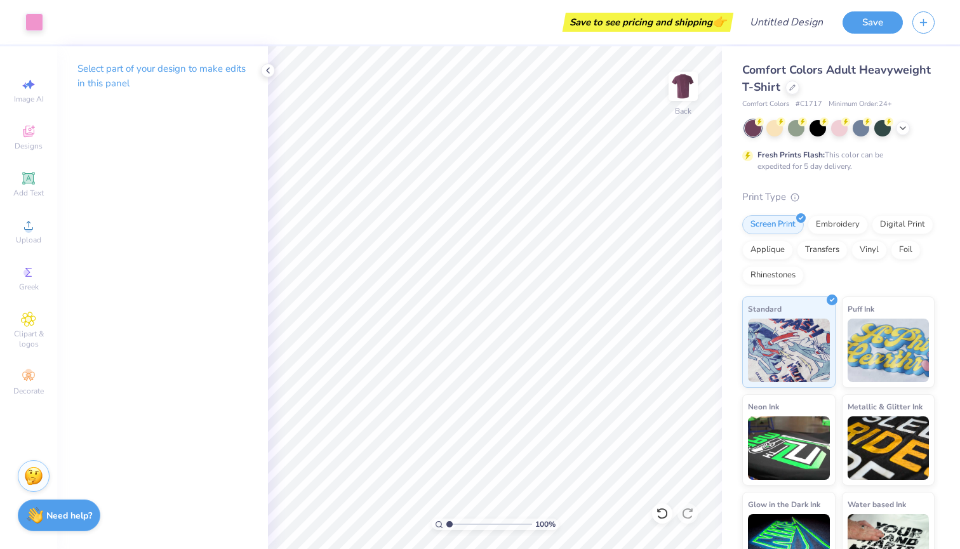
scroll to position [-3, 0]
click at [904, 129] on icon at bounding box center [903, 127] width 10 height 10
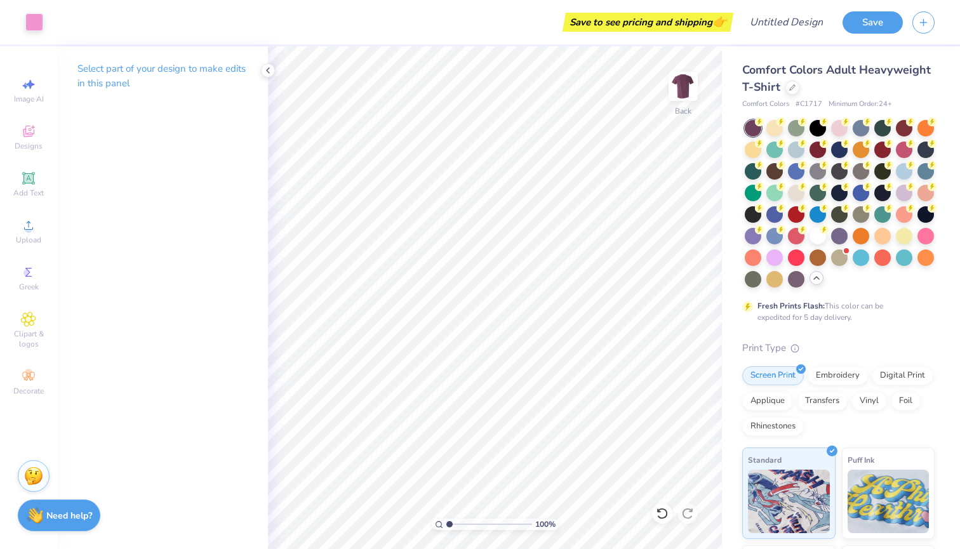
scroll to position [0, 0]
click at [818, 167] on div at bounding box center [818, 170] width 17 height 17
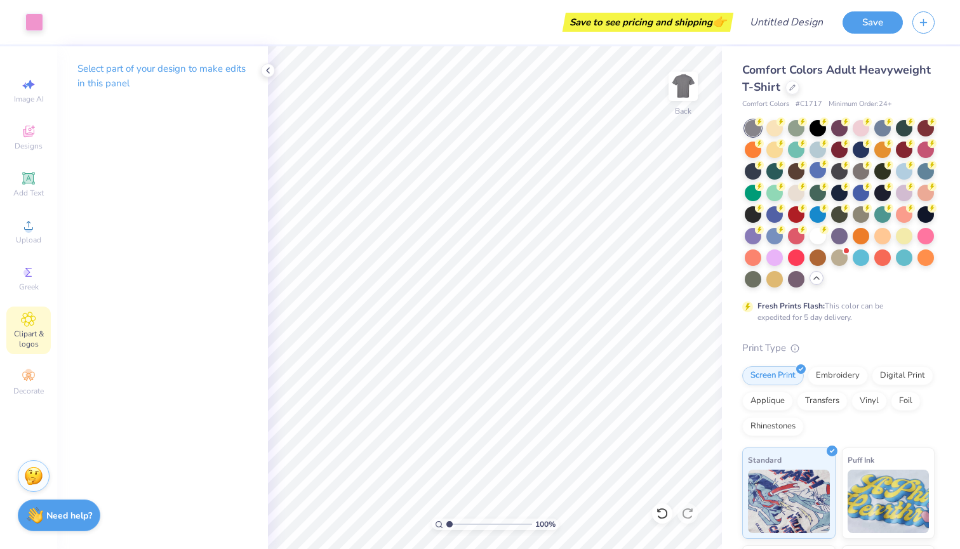
click at [32, 329] on span "Clipart & logos" at bounding box center [28, 339] width 44 height 20
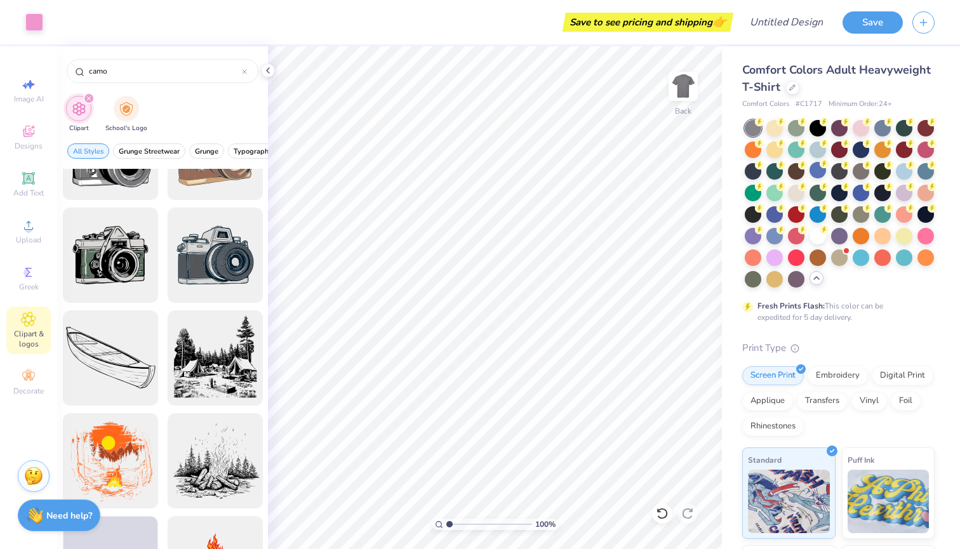
scroll to position [1400, 0]
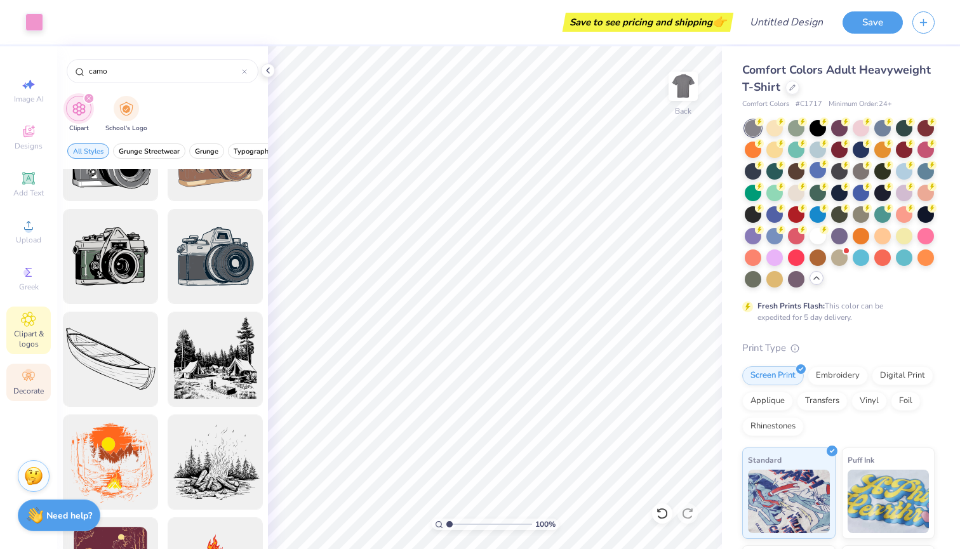
click at [28, 375] on circle at bounding box center [28, 372] width 7 height 7
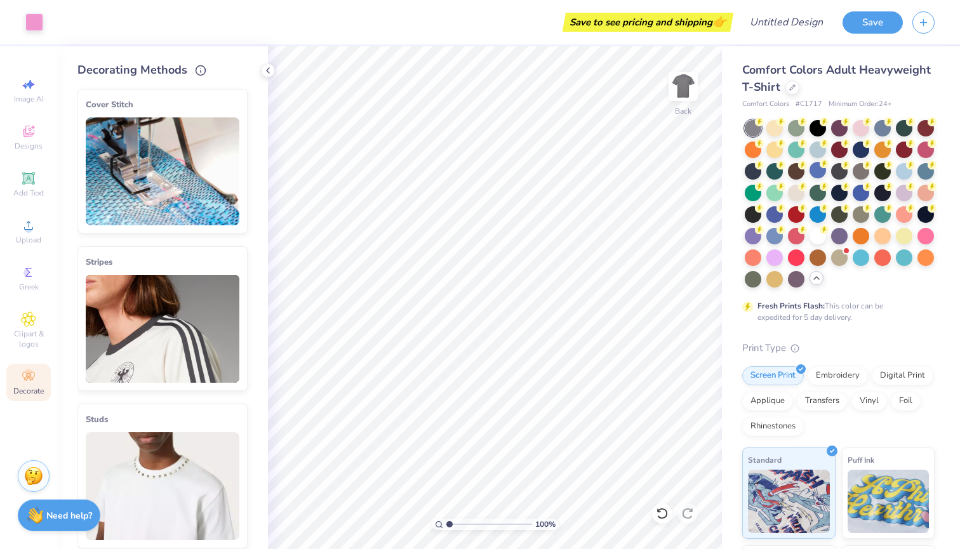
scroll to position [0, 0]
click at [269, 69] on icon at bounding box center [268, 70] width 10 height 10
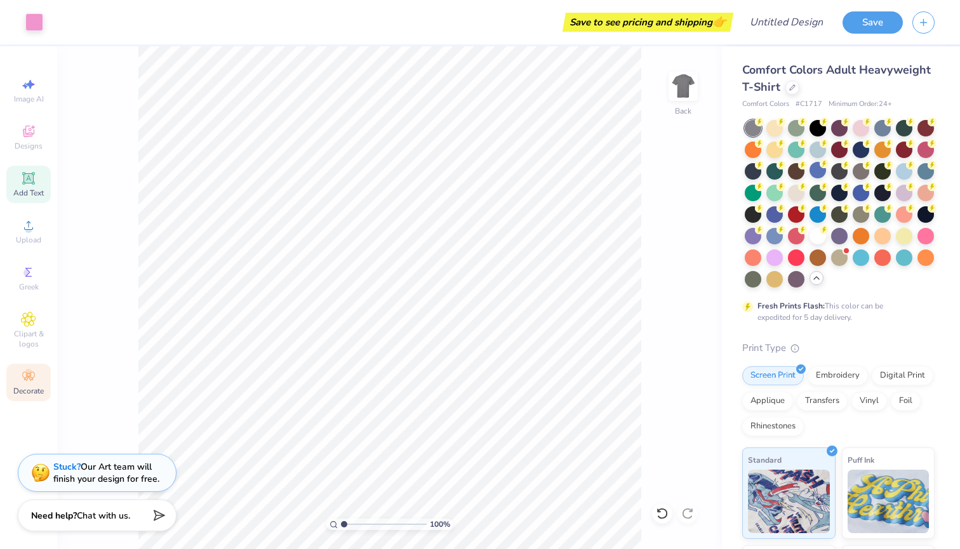
click at [34, 177] on icon at bounding box center [28, 178] width 15 height 15
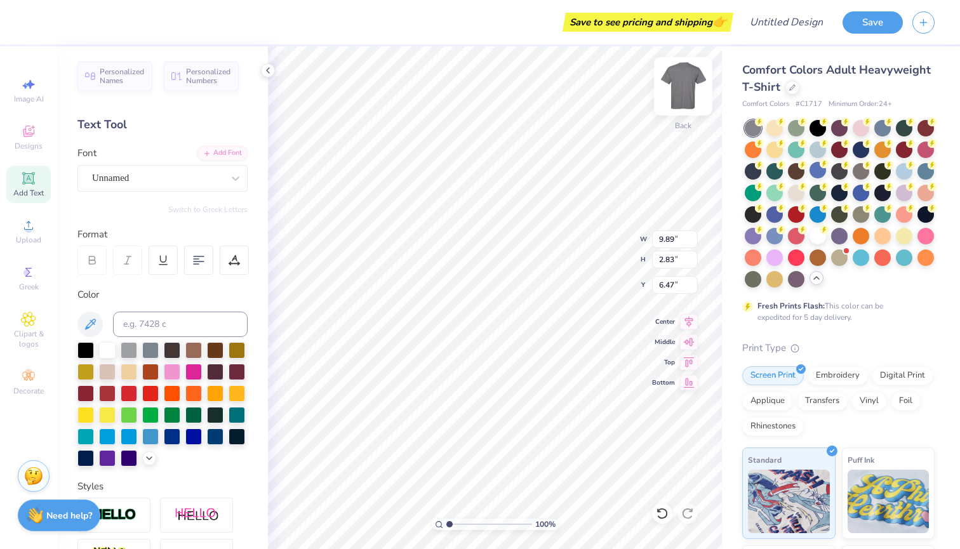
click at [687, 94] on img at bounding box center [683, 86] width 51 height 51
click at [683, 93] on img at bounding box center [683, 86] width 25 height 25
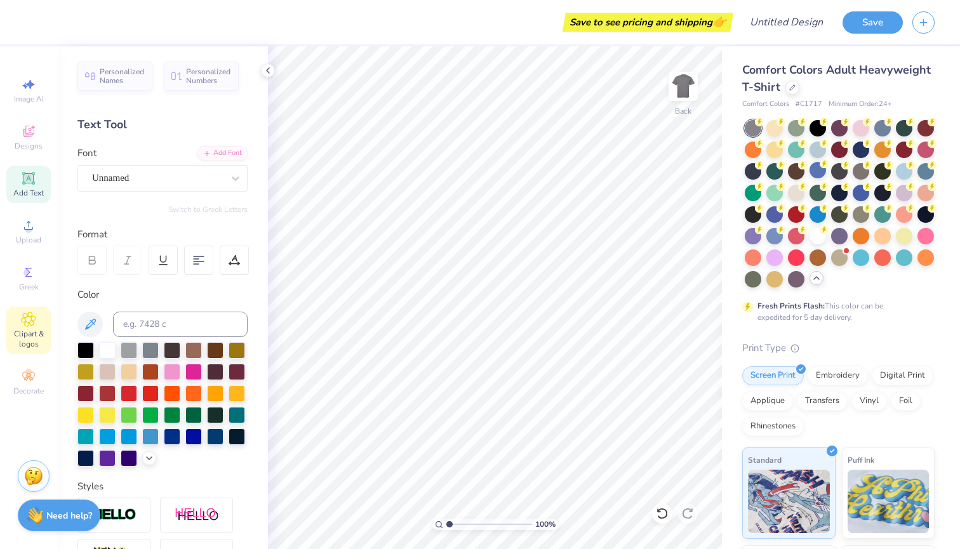
click at [28, 331] on span "Clipart & logos" at bounding box center [28, 339] width 44 height 20
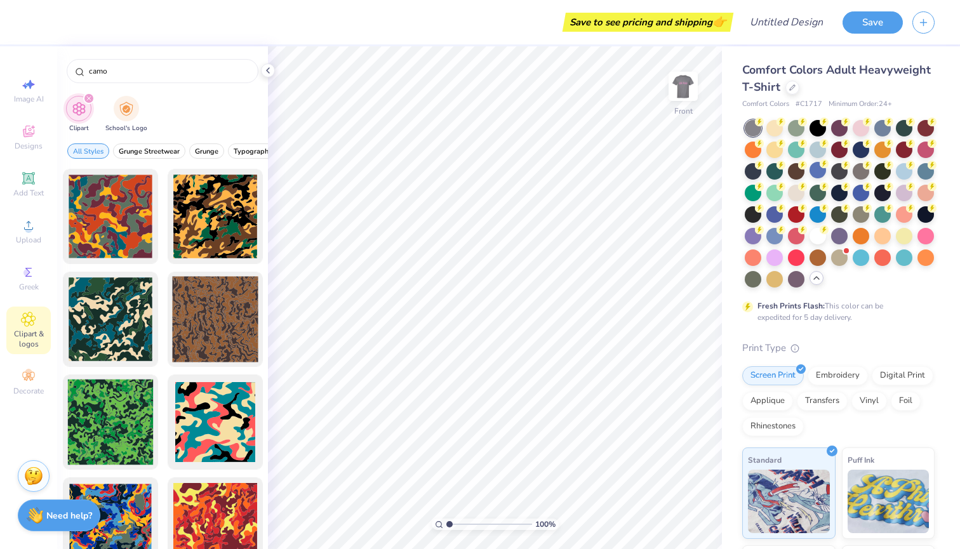
click at [26, 322] on icon at bounding box center [28, 319] width 6 height 6
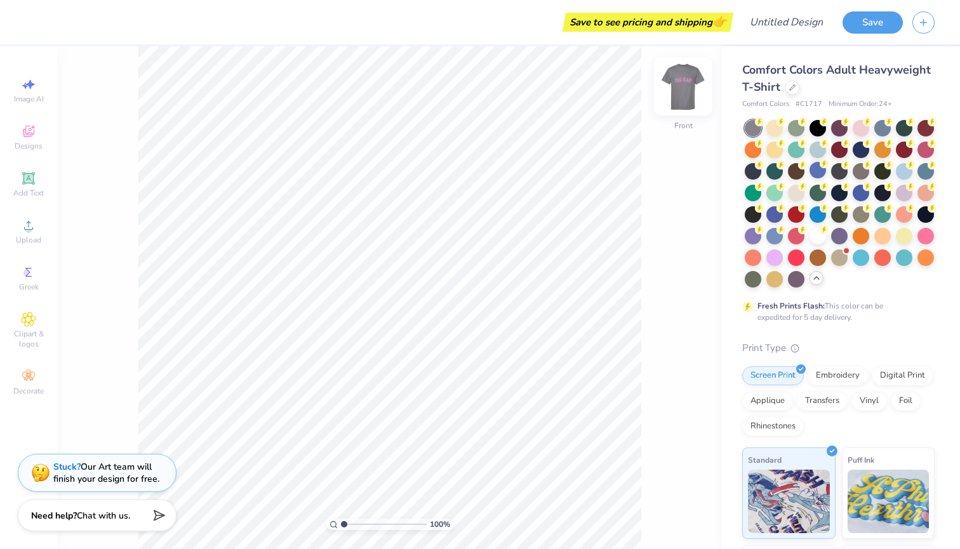
click at [685, 88] on img at bounding box center [683, 86] width 51 height 51
click at [685, 88] on img at bounding box center [683, 86] width 25 height 25
click at [25, 327] on div "Clipart & logos" at bounding box center [28, 331] width 44 height 48
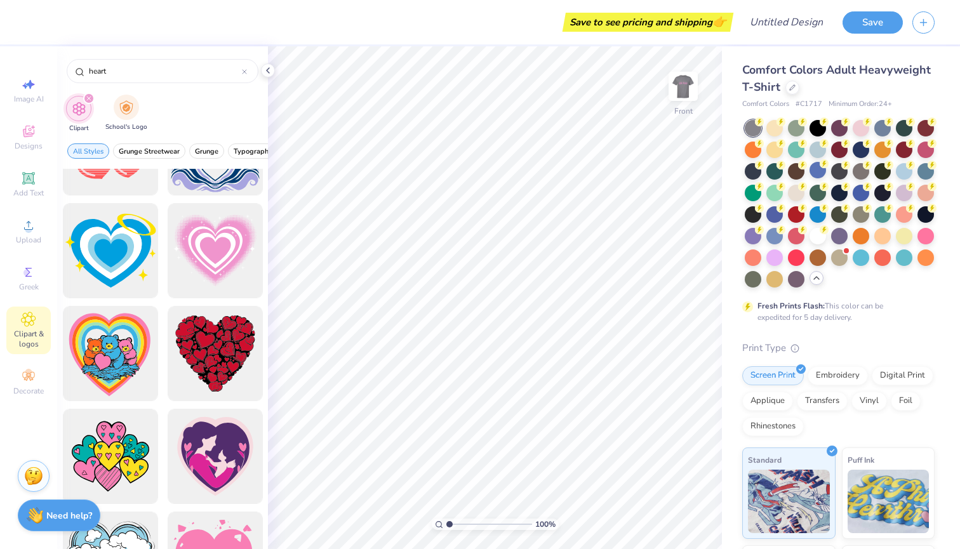
scroll to position [1823, 0]
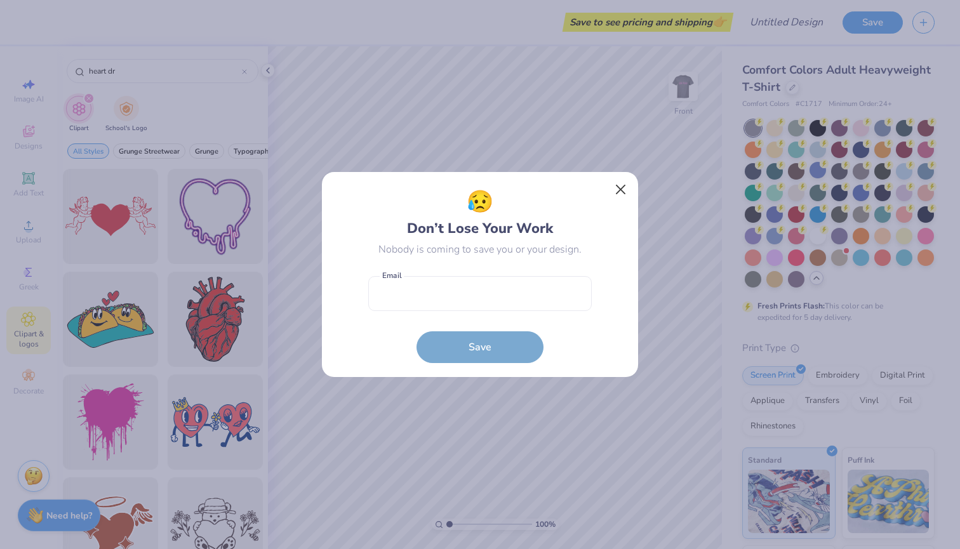
click at [616, 189] on button "Close" at bounding box center [621, 190] width 24 height 24
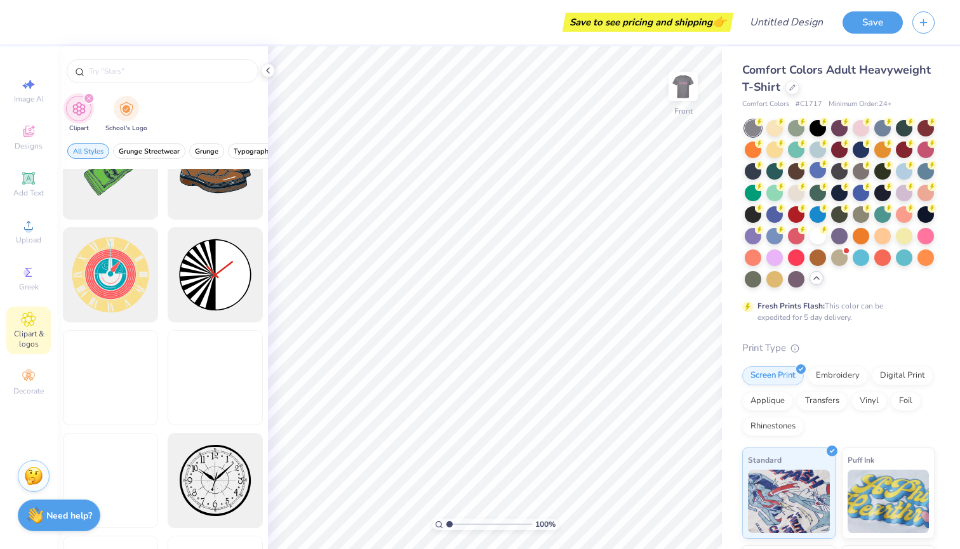
scroll to position [677, 0]
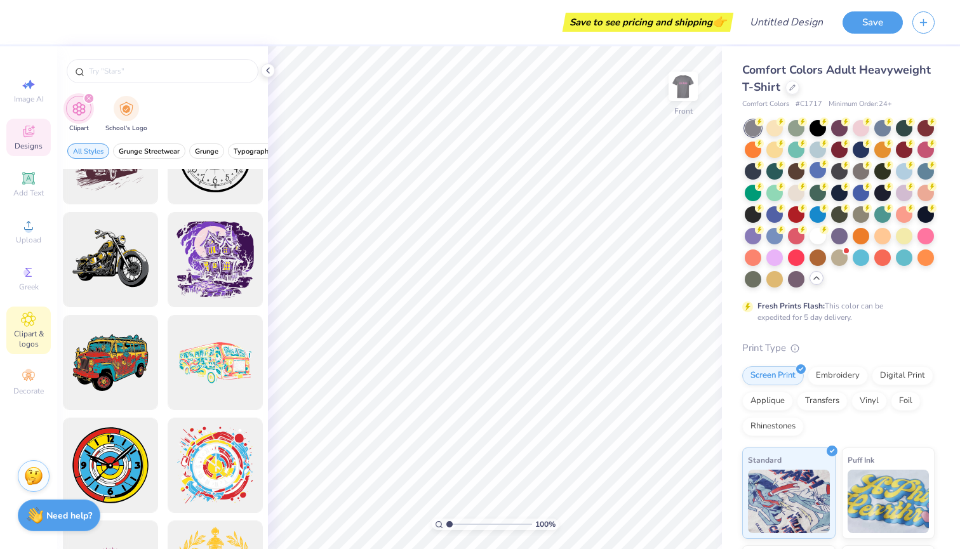
click at [32, 139] on div "Designs" at bounding box center [28, 137] width 44 height 37
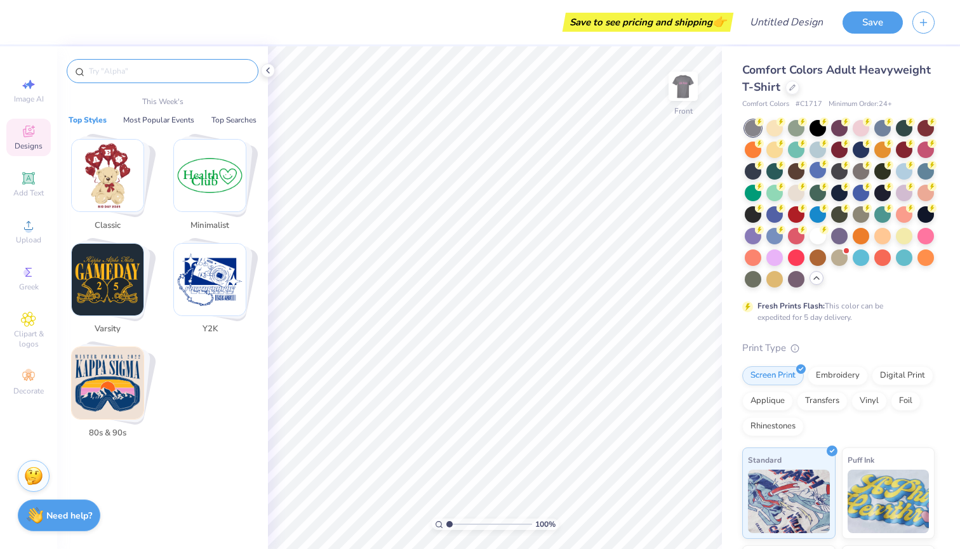
click at [100, 71] on input "text" at bounding box center [169, 71] width 163 height 13
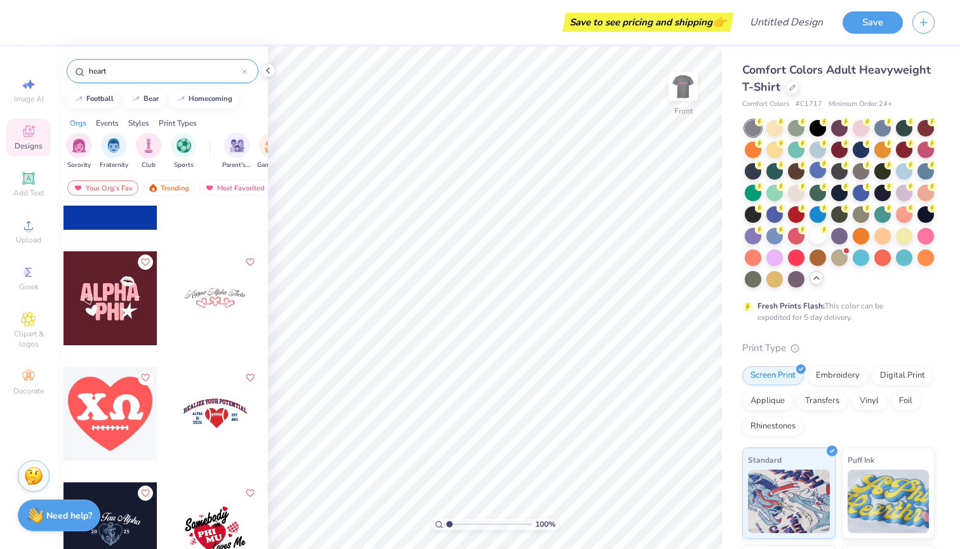
scroll to position [4238, 0]
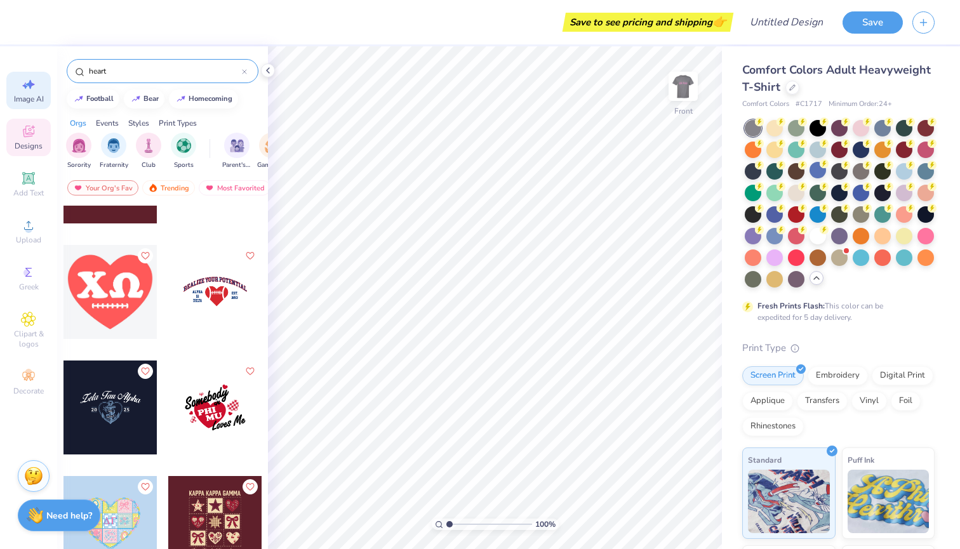
click at [38, 89] on div "Image AI" at bounding box center [28, 90] width 44 height 37
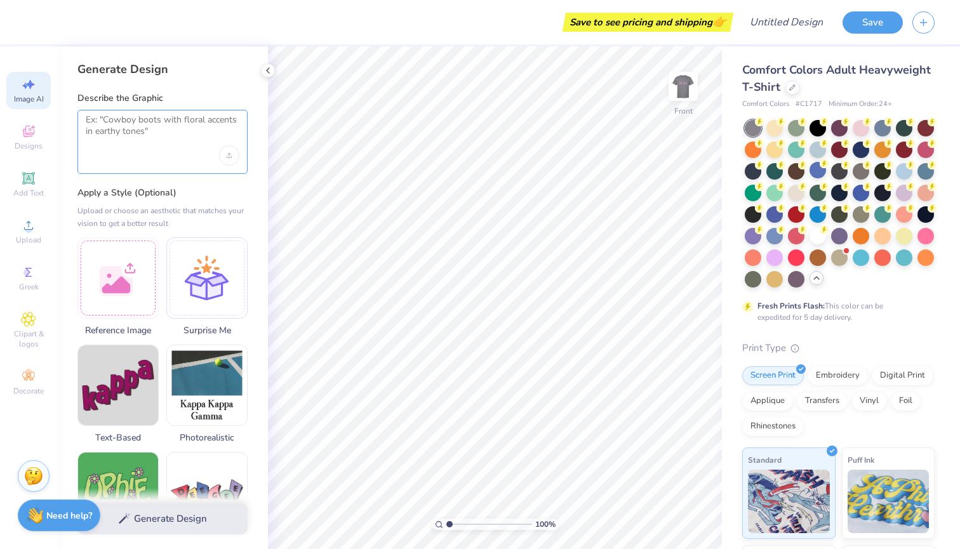
click at [151, 134] on textarea at bounding box center [163, 130] width 154 height 32
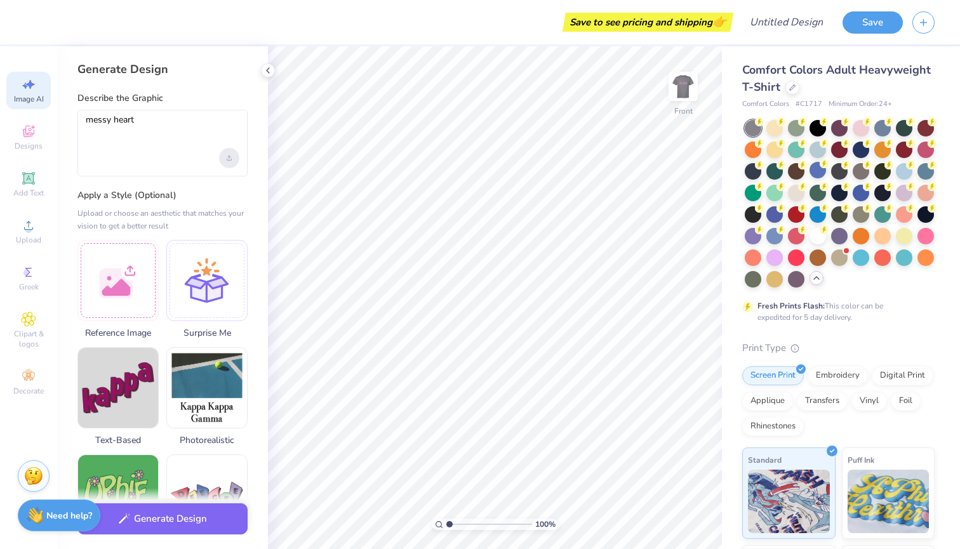
click at [232, 158] on div "Upload image" at bounding box center [229, 158] width 20 height 20
click at [207, 284] on div at bounding box center [206, 278] width 81 height 81
click at [203, 294] on div at bounding box center [206, 278] width 81 height 81
click at [23, 145] on span "Designs" at bounding box center [29, 146] width 28 height 10
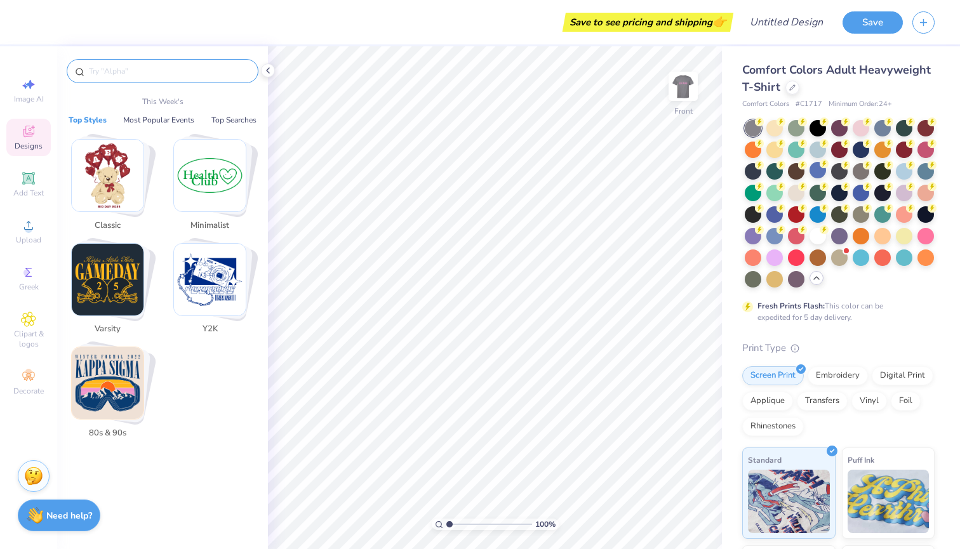
click at [113, 66] on input "text" at bounding box center [169, 71] width 163 height 13
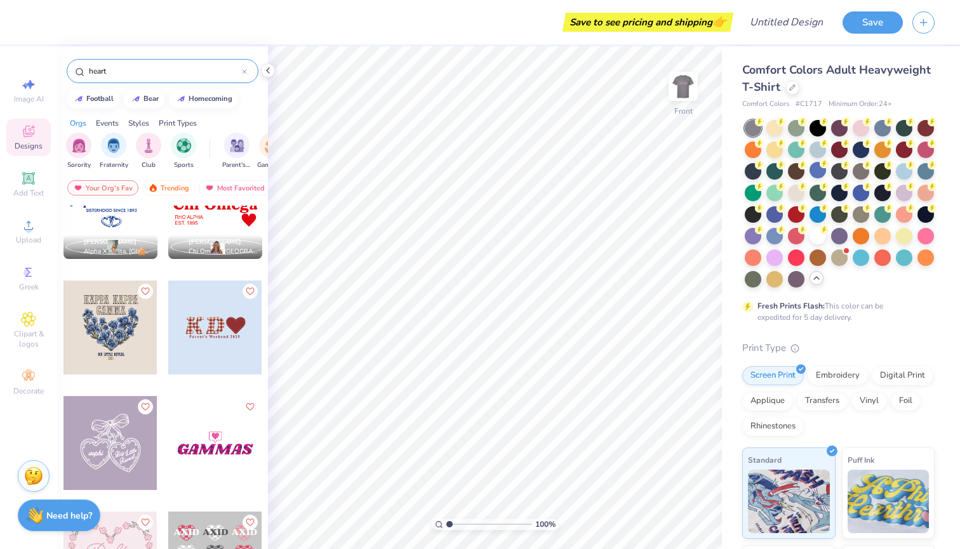
scroll to position [854, 0]
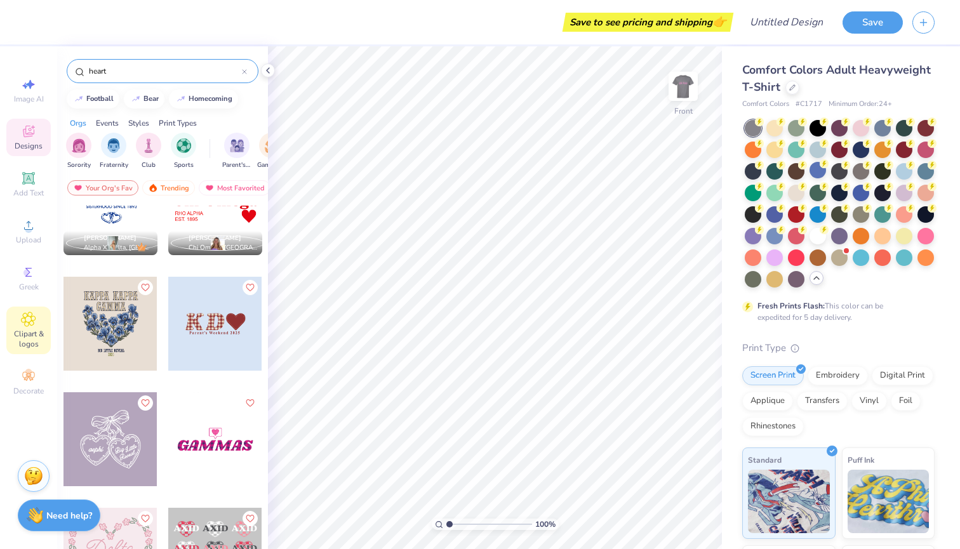
click at [25, 328] on div "Clipart & logos" at bounding box center [28, 331] width 44 height 48
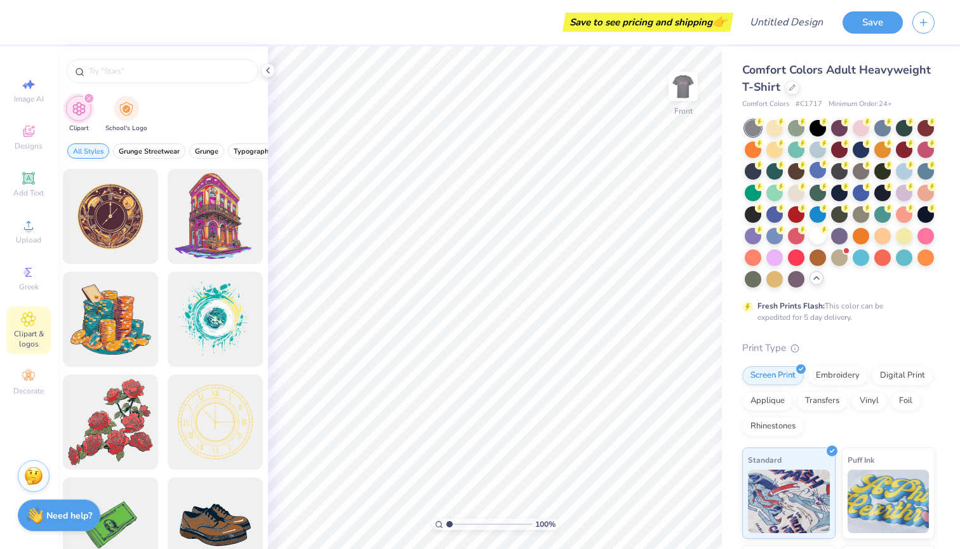
click at [88, 97] on icon "filter for Clipart" at bounding box center [88, 98] width 5 height 5
click at [88, 96] on icon "filter for Clipart" at bounding box center [88, 98] width 5 height 5
click at [111, 76] on input "text" at bounding box center [169, 71] width 163 height 13
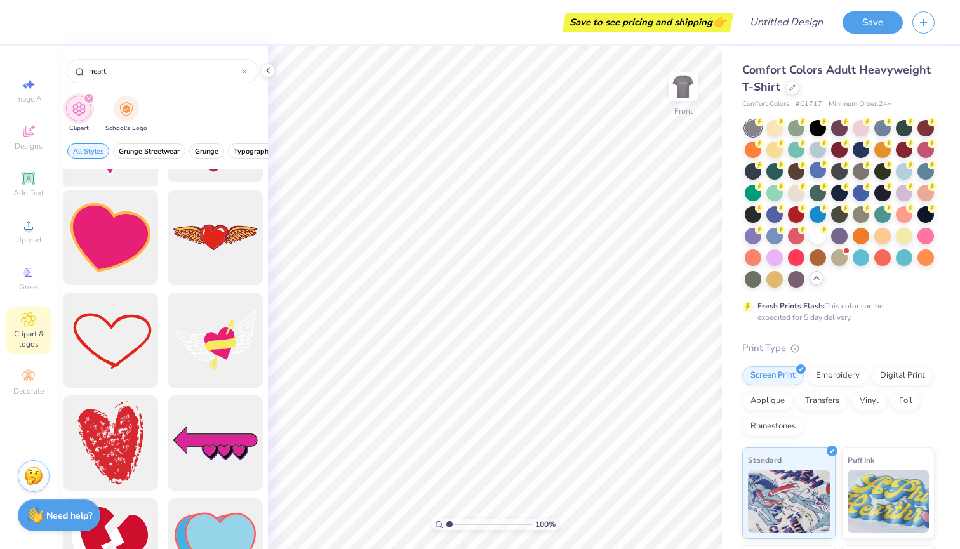
scroll to position [93, 0]
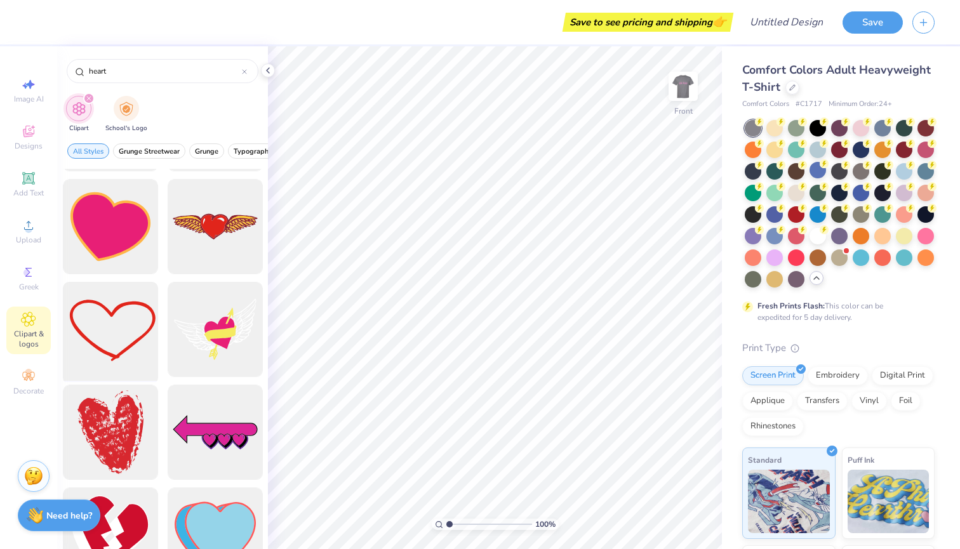
click at [114, 329] on div at bounding box center [110, 330] width 105 height 105
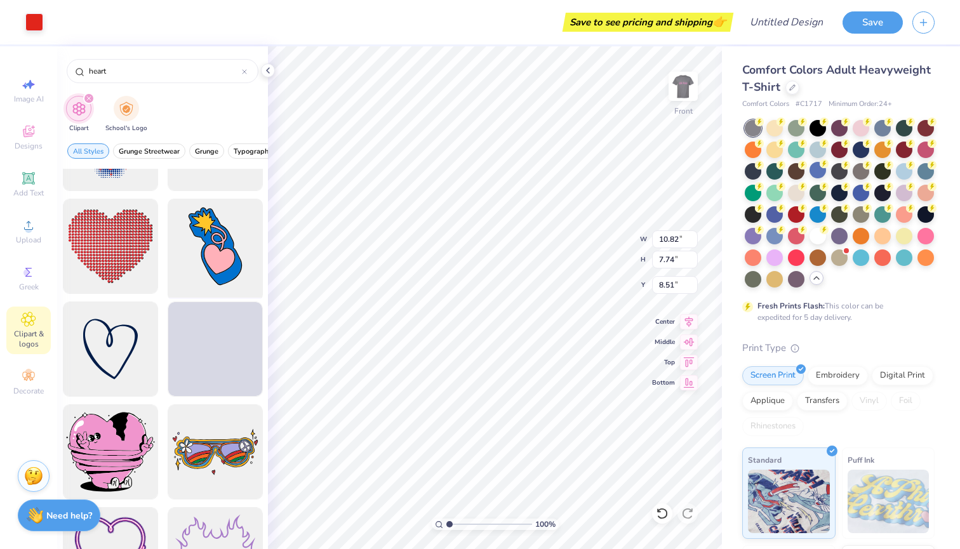
scroll to position [5942, 0]
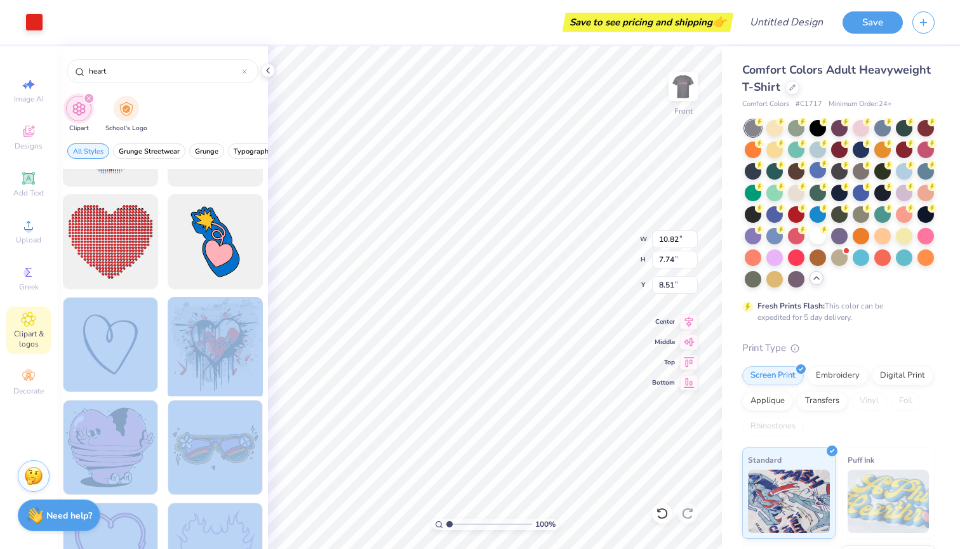
click at [472, 286] on div "Art colors Save to see pricing and shipping 👉 Design Title Save Image AI Design…" at bounding box center [480, 274] width 960 height 549
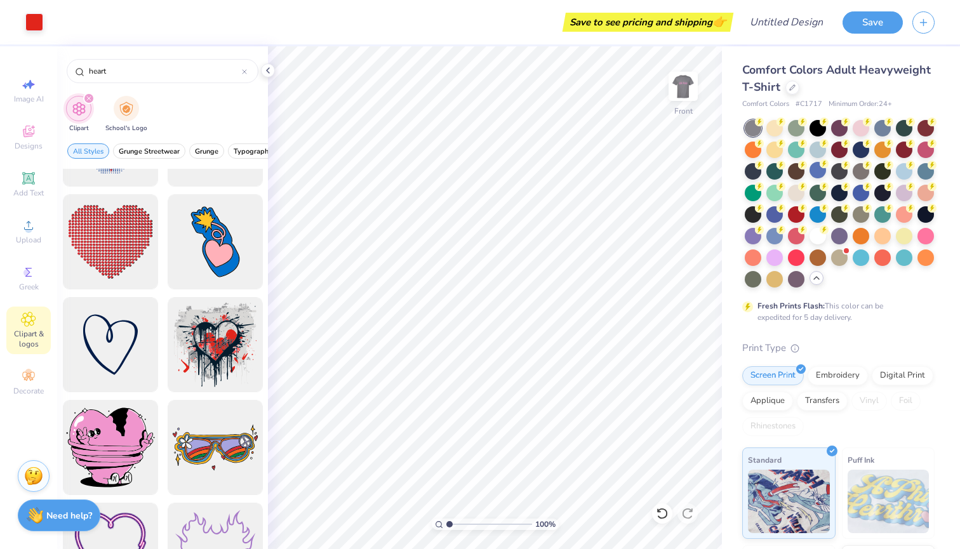
click at [300, 45] on div "Art colors Save to see pricing and shipping 👉 Design Title Save Image AI Design…" at bounding box center [480, 274] width 960 height 549
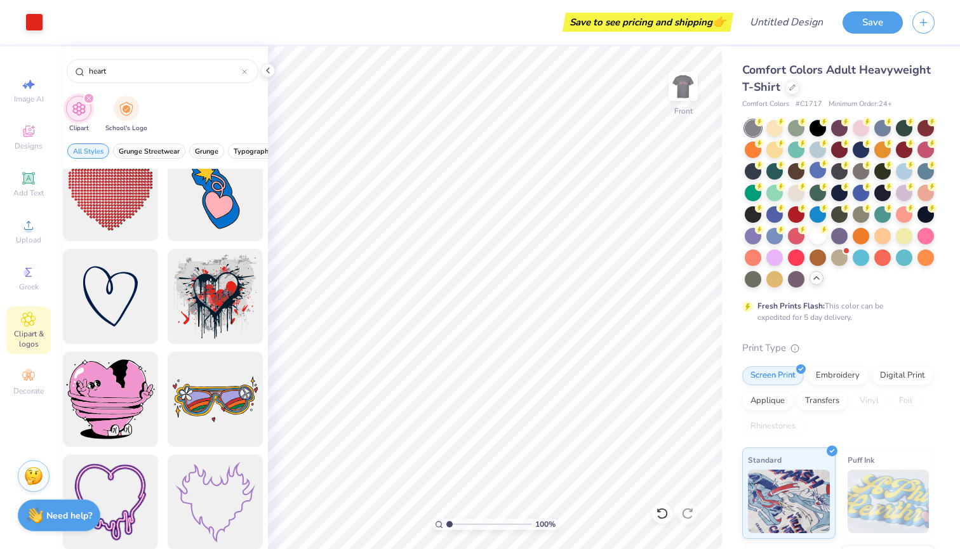
scroll to position [5851, 0]
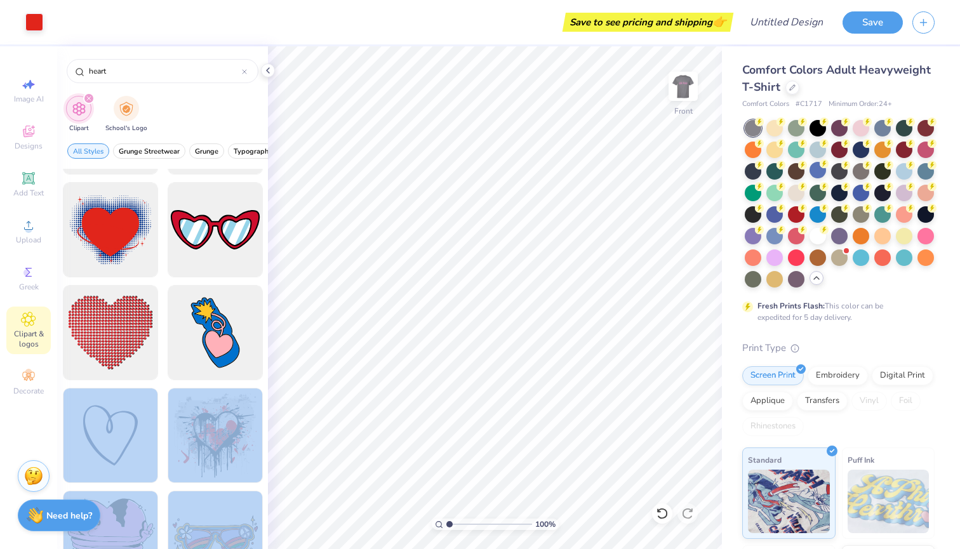
click at [399, 369] on div "Art colors Save to see pricing and shipping 👉 Design Title Save Image AI Design…" at bounding box center [480, 274] width 960 height 549
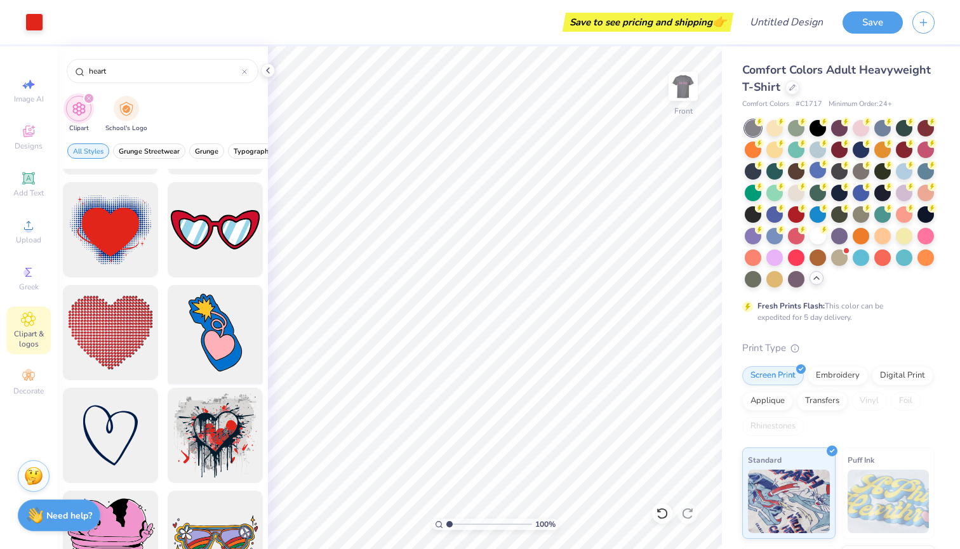
click at [209, 349] on div at bounding box center [215, 333] width 105 height 105
click at [111, 459] on div at bounding box center [110, 436] width 105 height 105
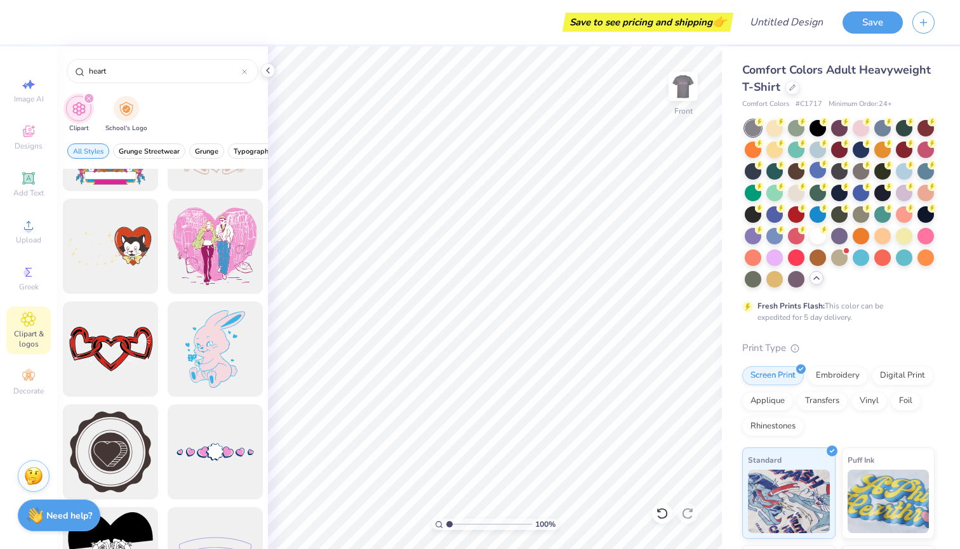
scroll to position [8296, 0]
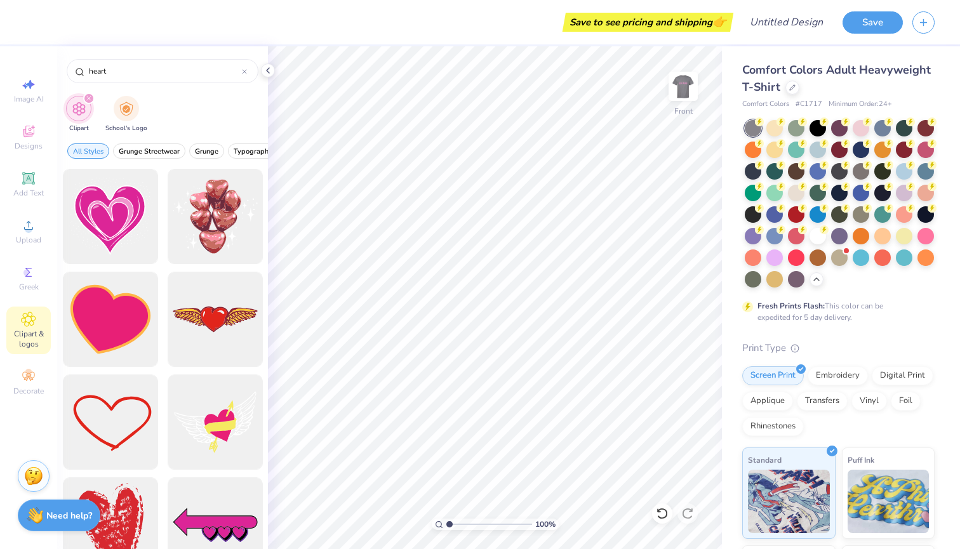
click at [218, 255] on div "heart Clipart School's Logo All Styles Grunge Streetwear Grunge Typography Grap…" at bounding box center [162, 297] width 211 height 503
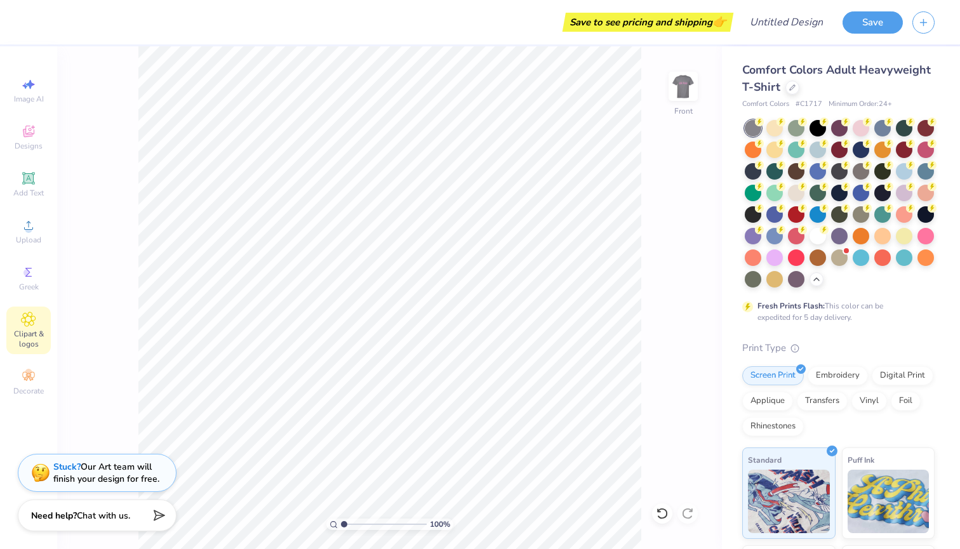
click at [24, 321] on icon at bounding box center [28, 319] width 15 height 15
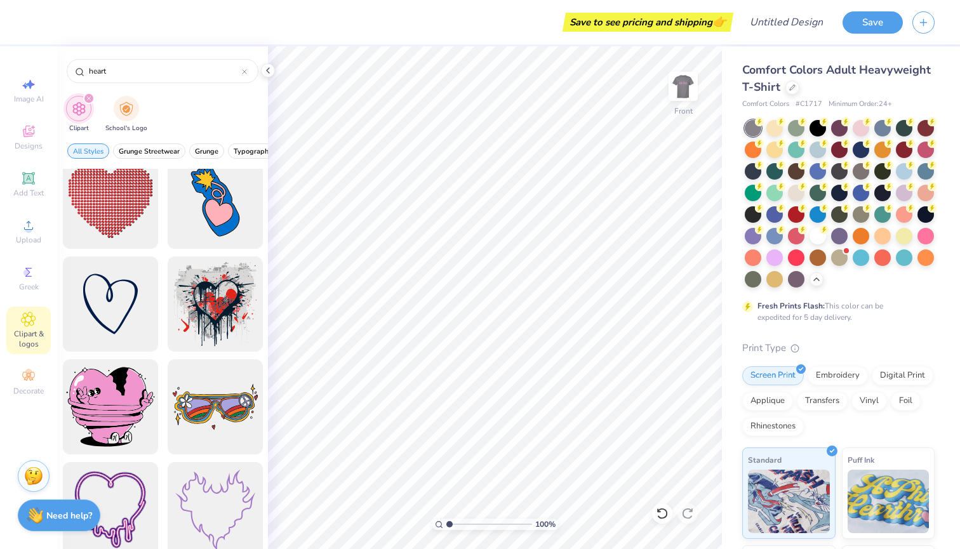
scroll to position [5992, 0]
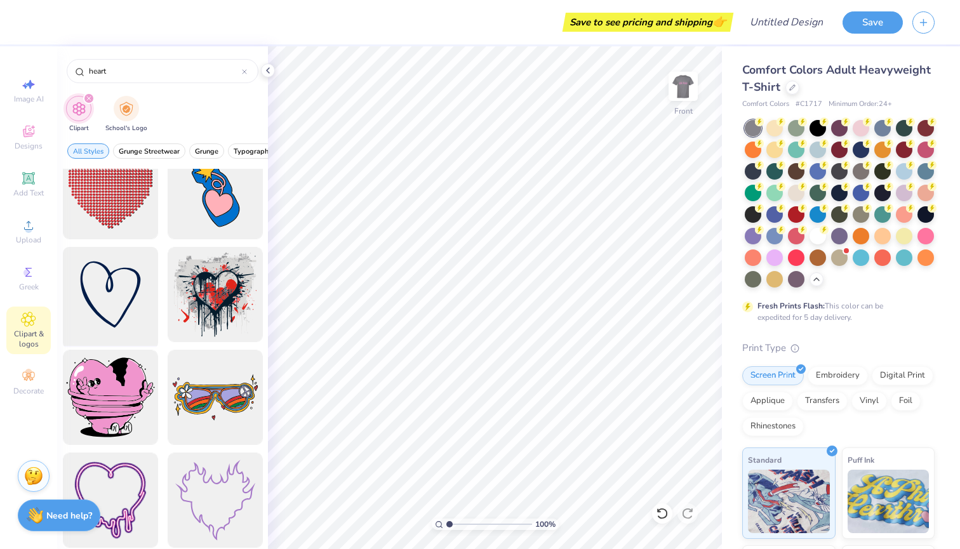
click at [116, 292] on div at bounding box center [110, 295] width 105 height 105
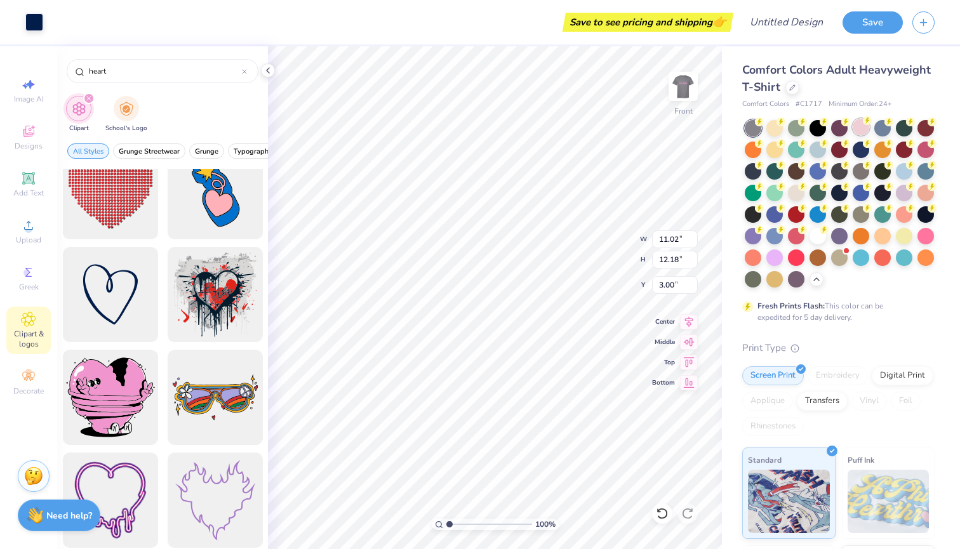
click at [861, 121] on div at bounding box center [861, 127] width 17 height 17
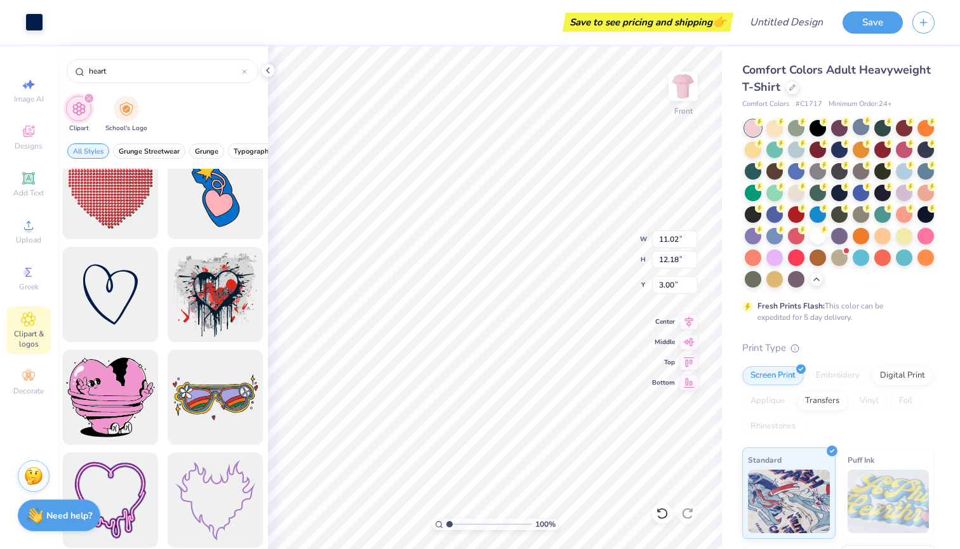
click at [862, 124] on div at bounding box center [861, 127] width 17 height 17
click at [798, 148] on div at bounding box center [796, 150] width 17 height 17
drag, startPoint x: 819, startPoint y: 130, endPoint x: 821, endPoint y: 170, distance: 39.5
click at [819, 130] on div at bounding box center [818, 128] width 17 height 17
click at [821, 170] on div at bounding box center [818, 170] width 17 height 17
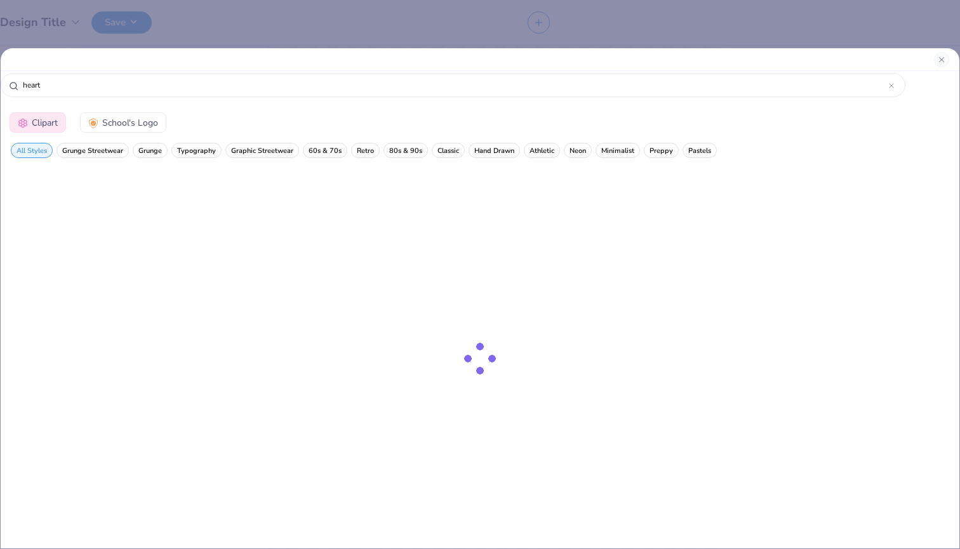
click at [574, 283] on body "Design Title Save Image AI Stuck? Designs Add Text Upload Greek Clipart & logos…" at bounding box center [480, 274] width 960 height 549
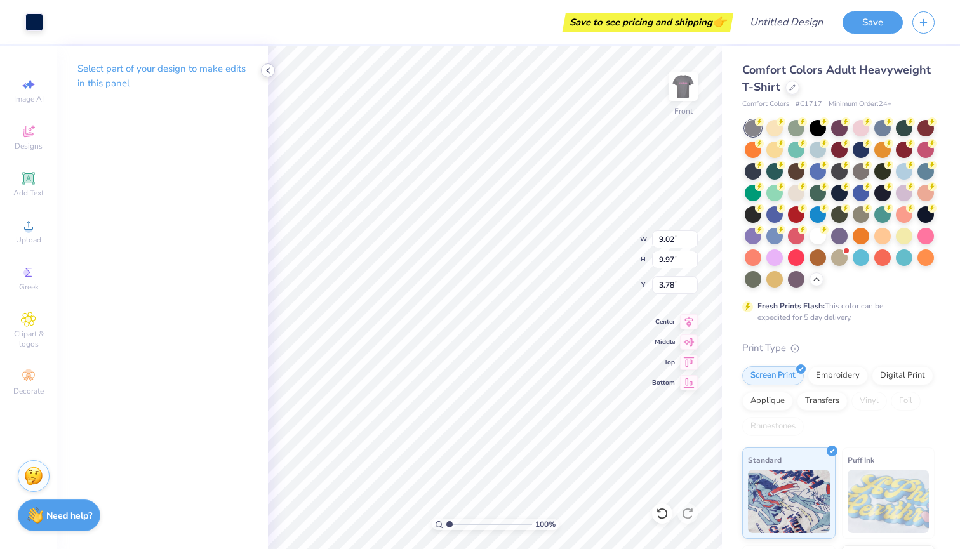
click at [268, 72] on icon at bounding box center [268, 70] width 10 height 10
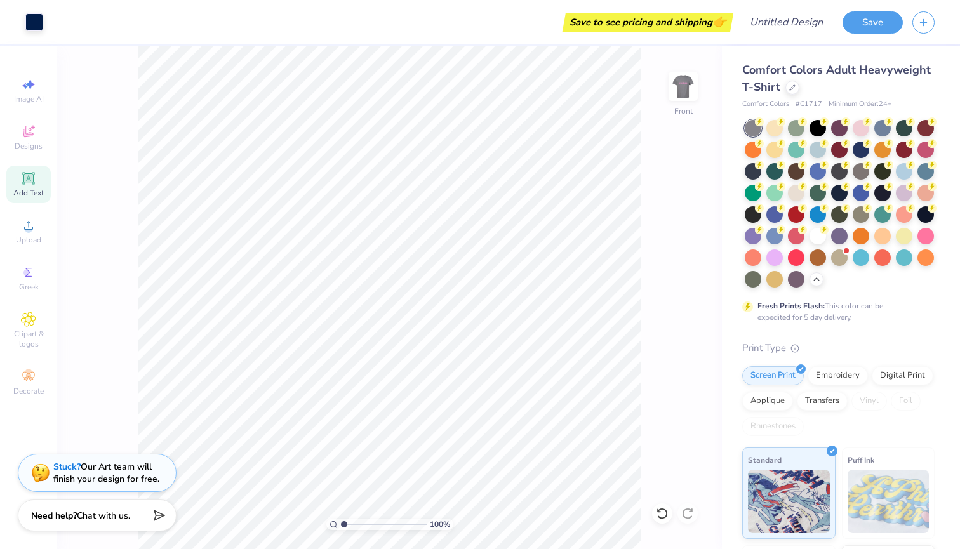
click at [31, 194] on span "Add Text" at bounding box center [28, 193] width 30 height 10
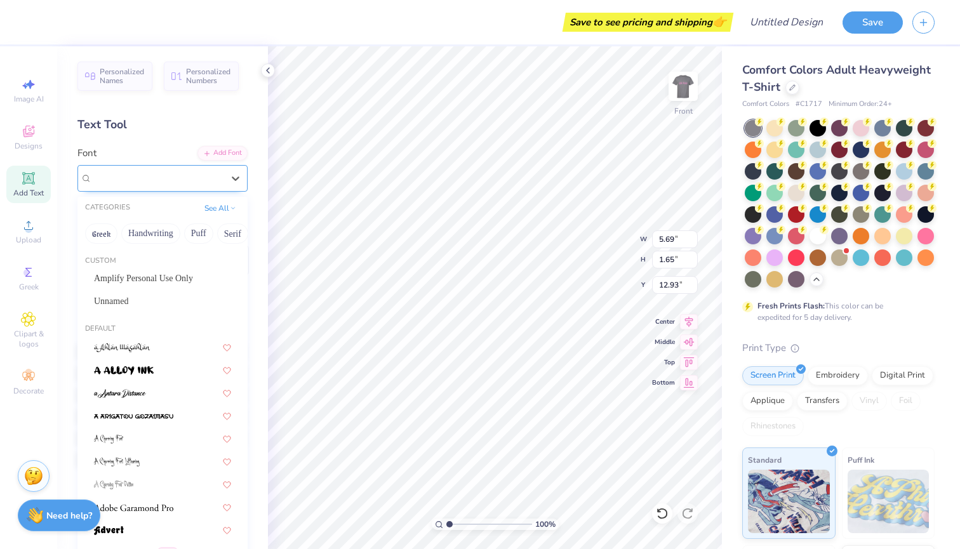
click at [143, 184] on span "Super Dream" at bounding box center [117, 178] width 51 height 15
click at [100, 234] on button "Greek" at bounding box center [101, 234] width 32 height 20
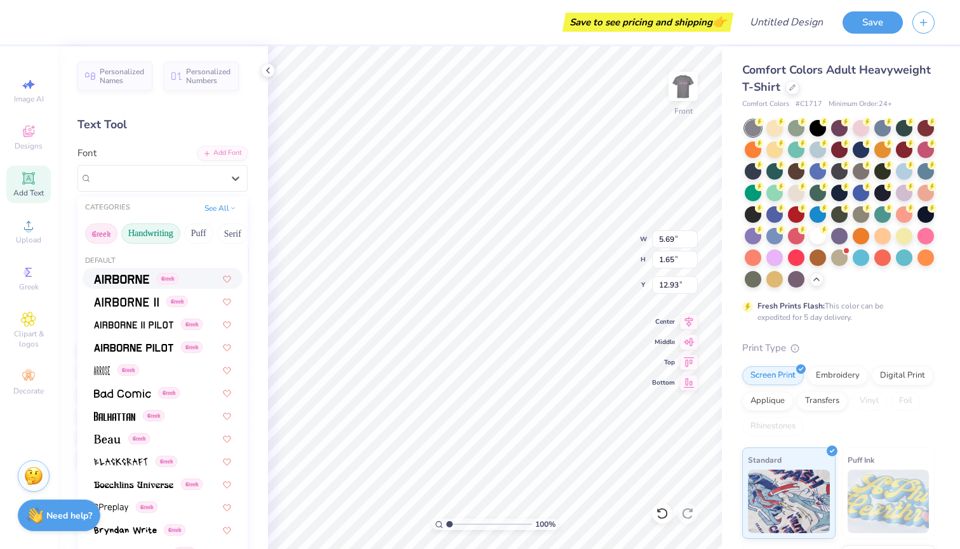
click at [148, 233] on button "Handwriting" at bounding box center [150, 234] width 59 height 20
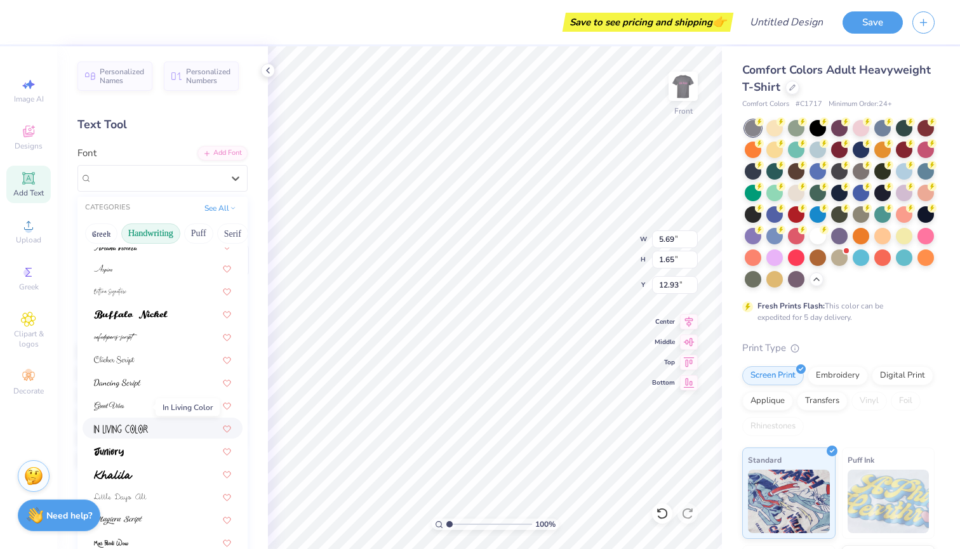
scroll to position [98, 0]
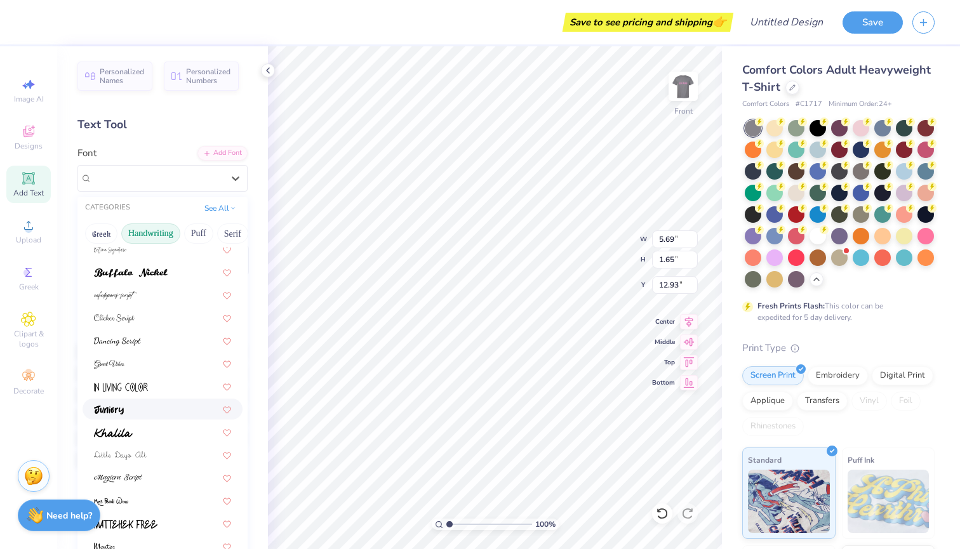
click at [125, 412] on div at bounding box center [162, 409] width 137 height 13
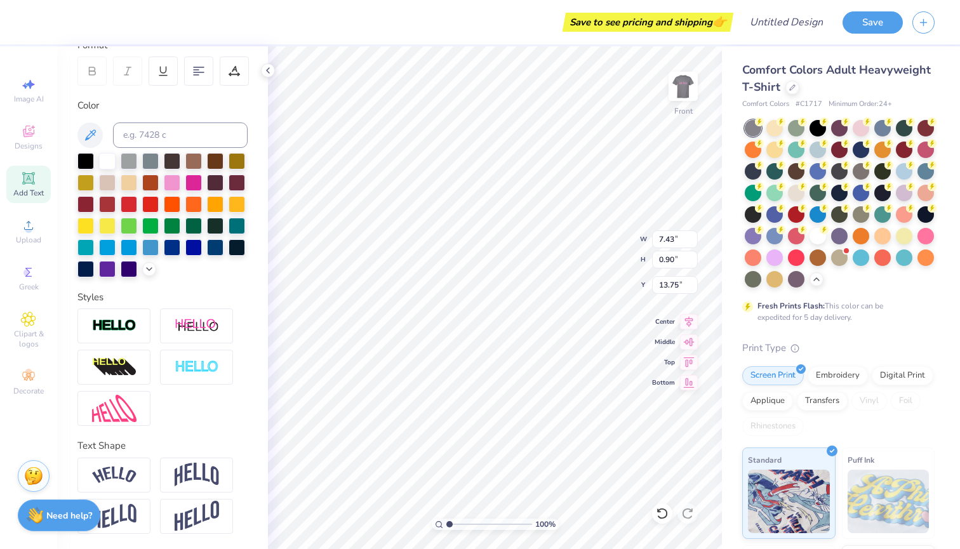
scroll to position [189, 0]
click at [122, 516] on img at bounding box center [114, 516] width 44 height 25
click at [119, 476] on img at bounding box center [114, 475] width 44 height 17
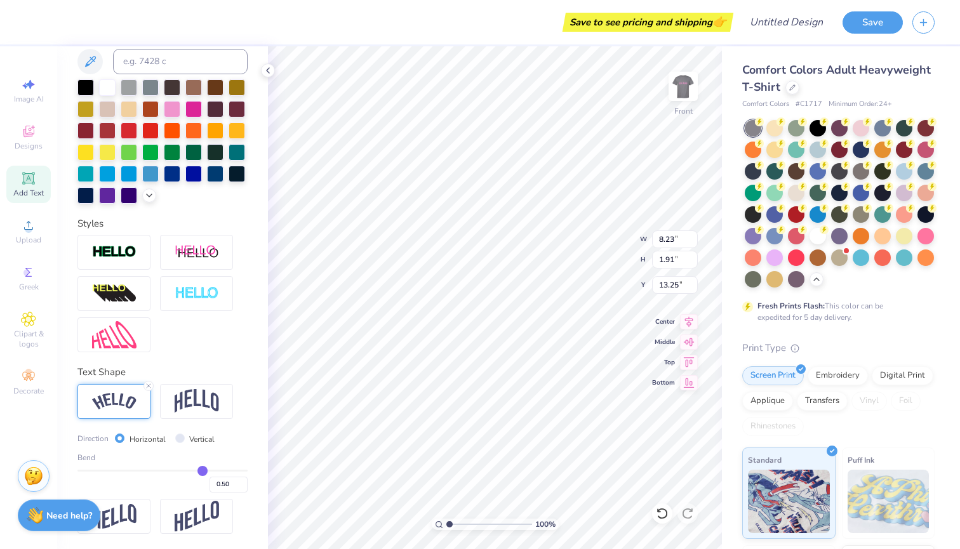
scroll to position [264, 0]
drag, startPoint x: 198, startPoint y: 467, endPoint x: 170, endPoint y: 467, distance: 28.6
click at [170, 470] on input "range" at bounding box center [162, 471] width 170 height 2
click at [147, 386] on icon at bounding box center [149, 386] width 8 height 8
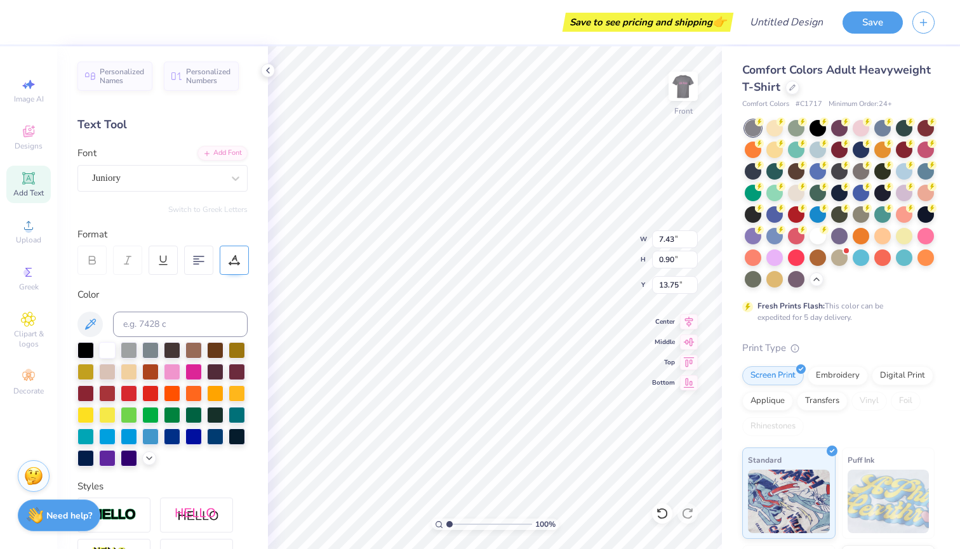
scroll to position [0, 0]
click at [694, 281] on input "15.28" at bounding box center [675, 285] width 46 height 18
click at [694, 281] on input "15.29" at bounding box center [675, 285] width 46 height 18
click at [694, 282] on input "15.3" at bounding box center [675, 285] width 46 height 18
click at [694, 282] on input "15.31" at bounding box center [675, 285] width 46 height 18
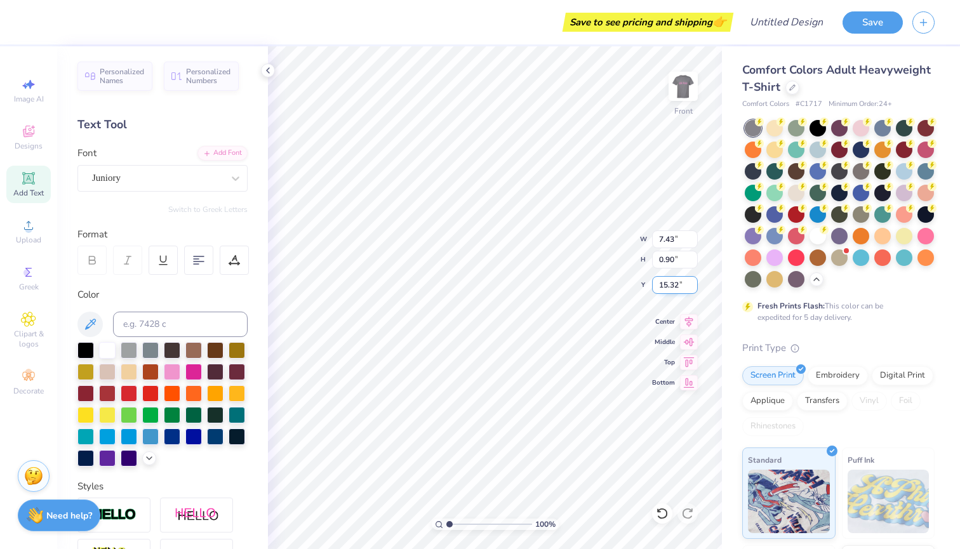
click at [694, 282] on input "15.32" at bounding box center [675, 285] width 46 height 18
click at [694, 282] on input "15.33" at bounding box center [675, 285] width 46 height 18
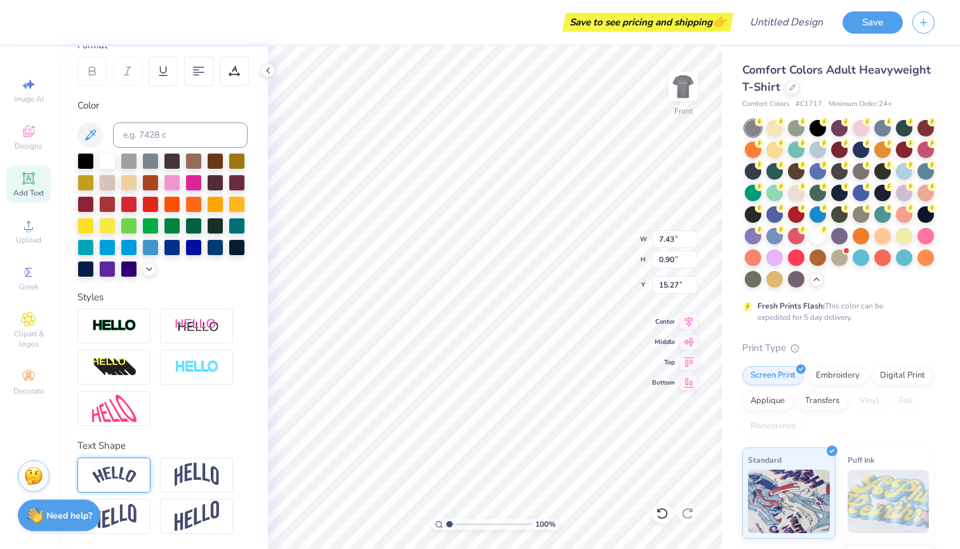
scroll to position [189, 0]
click at [32, 375] on icon at bounding box center [28, 376] width 15 height 15
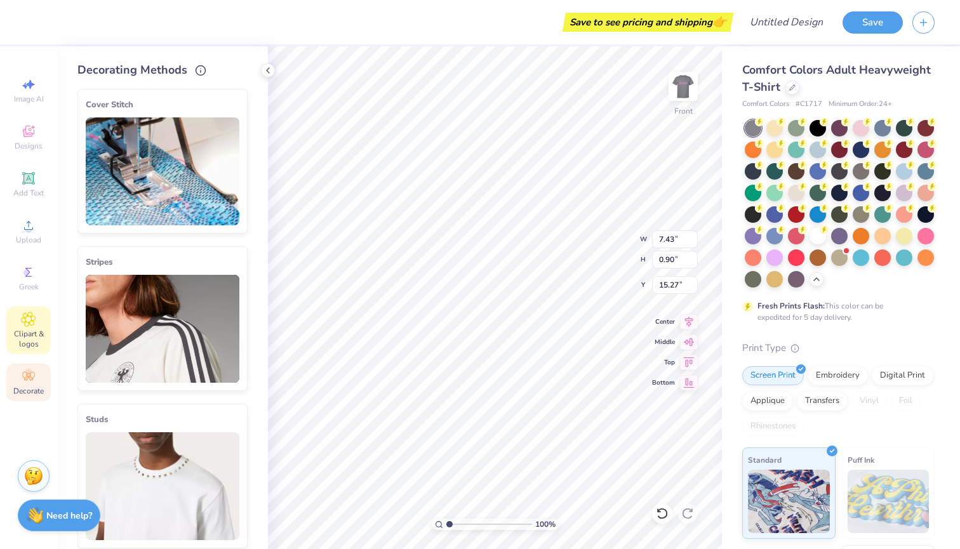
click at [26, 347] on span "Clipart & logos" at bounding box center [28, 339] width 44 height 20
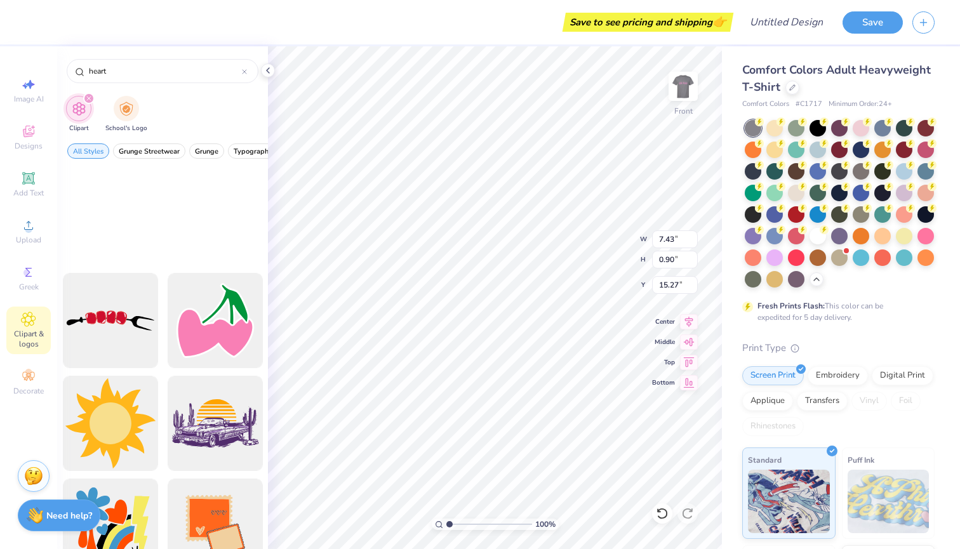
scroll to position [16320, 0]
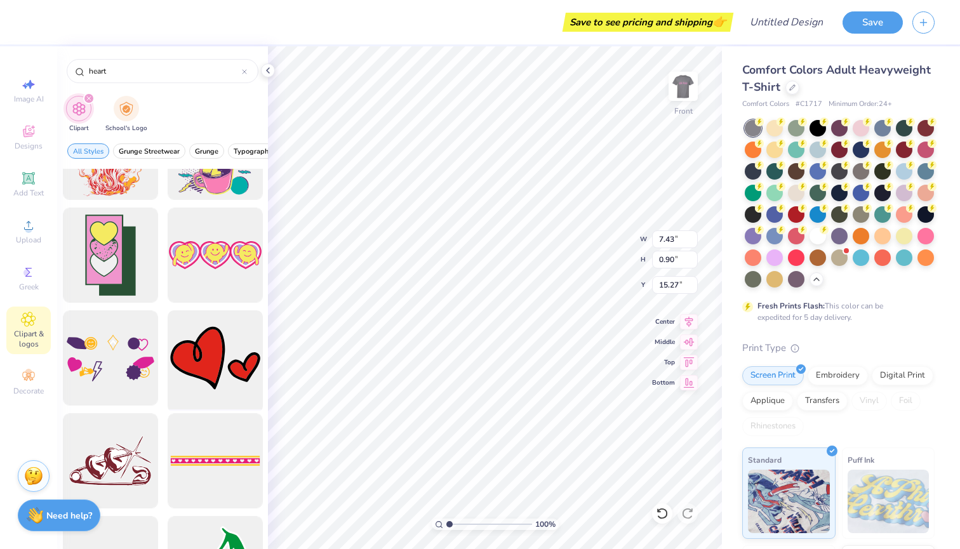
click at [217, 371] on div at bounding box center [215, 358] width 105 height 105
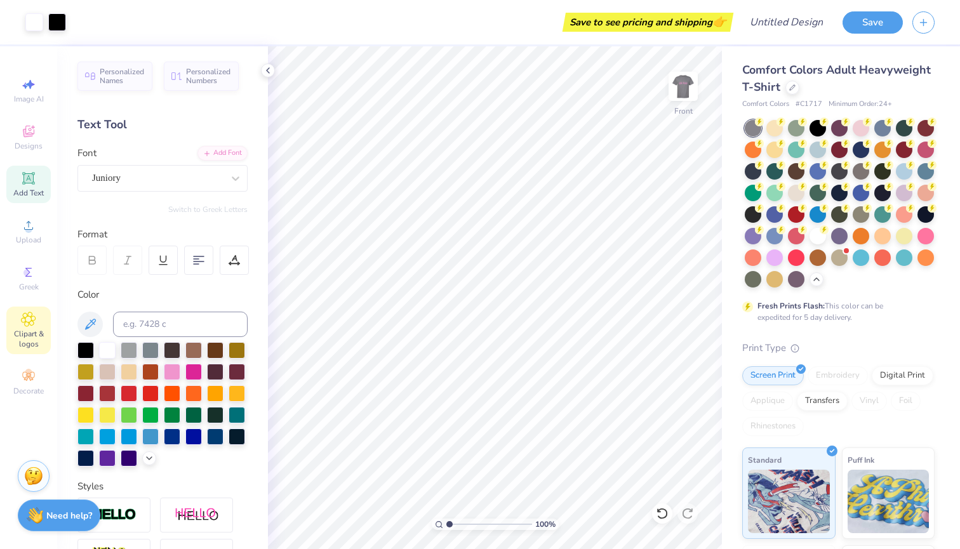
click at [27, 333] on span "Clipart & logos" at bounding box center [28, 339] width 44 height 20
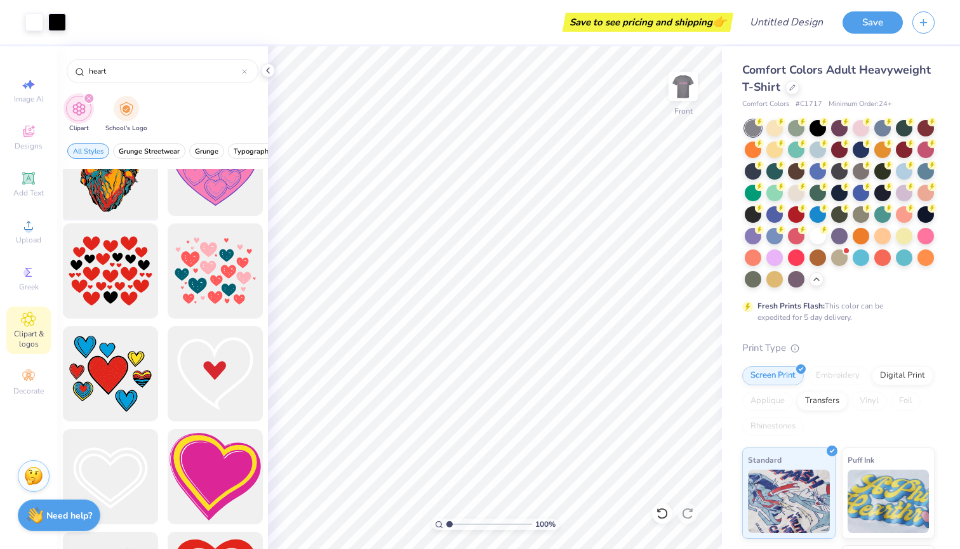
scroll to position [1100, 0]
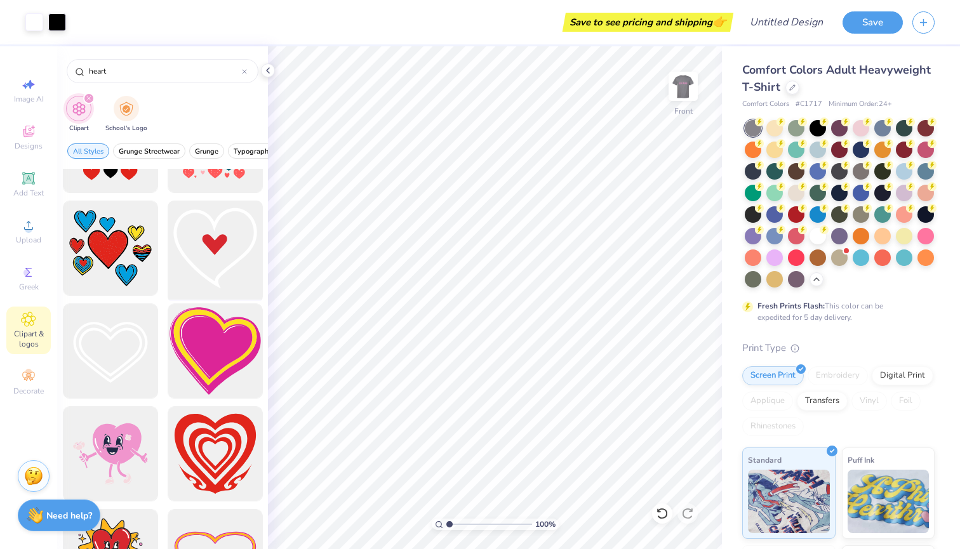
click at [219, 261] on div at bounding box center [215, 248] width 105 height 105
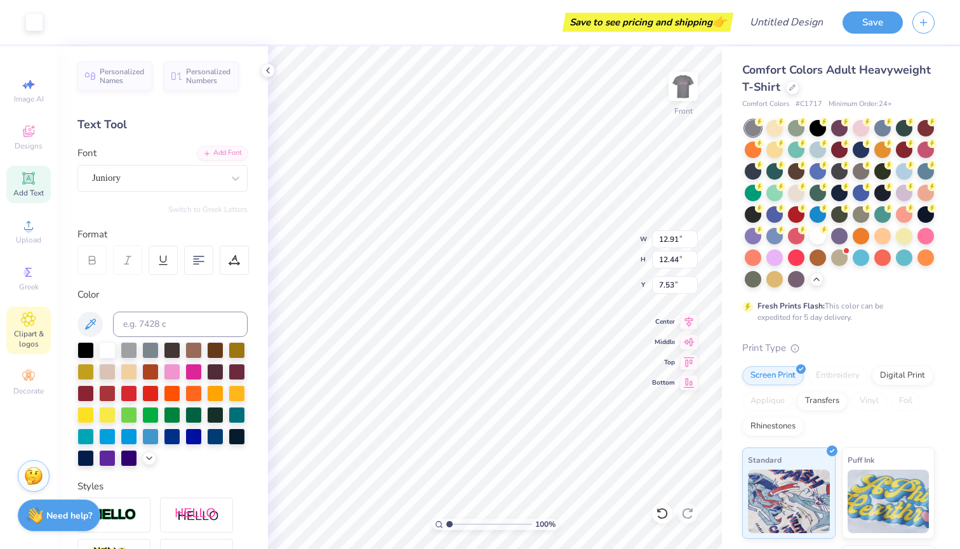
click at [29, 318] on icon at bounding box center [28, 319] width 6 height 6
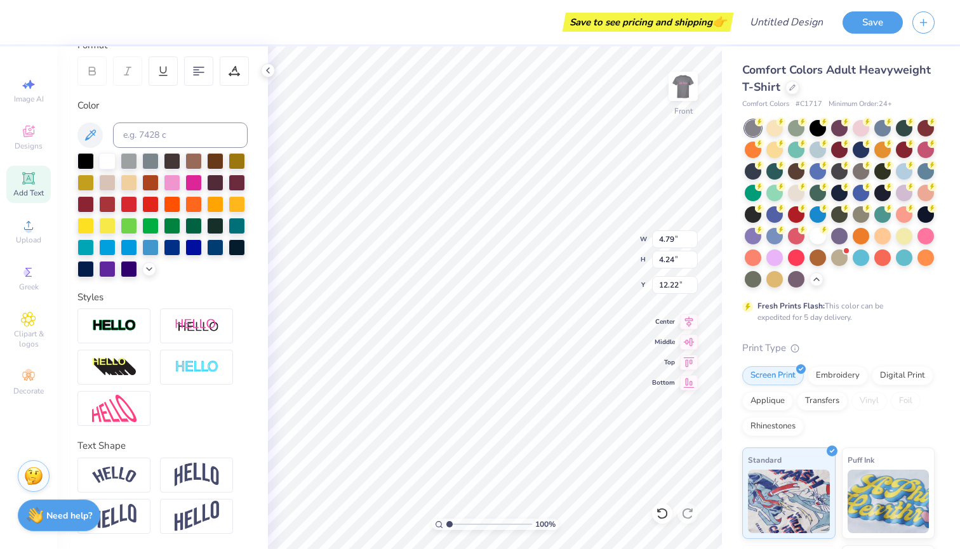
scroll to position [189, 0]
click at [182, 471] on img at bounding box center [197, 475] width 44 height 24
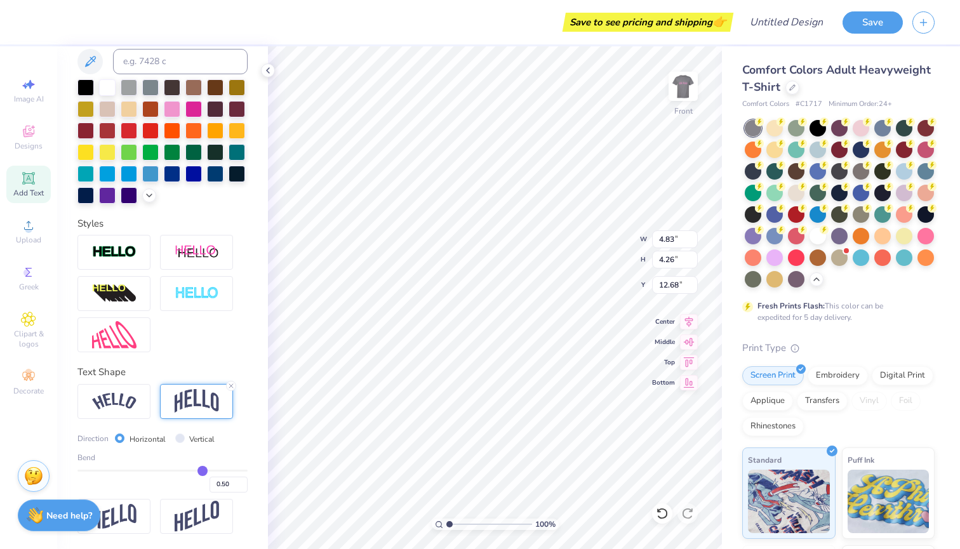
scroll to position [264, 0]
click at [179, 439] on input "Vertical" at bounding box center [180, 439] width 10 height 10
click at [117, 439] on input "Horizontal" at bounding box center [120, 439] width 10 height 10
drag, startPoint x: 200, startPoint y: 470, endPoint x: 107, endPoint y: 468, distance: 92.7
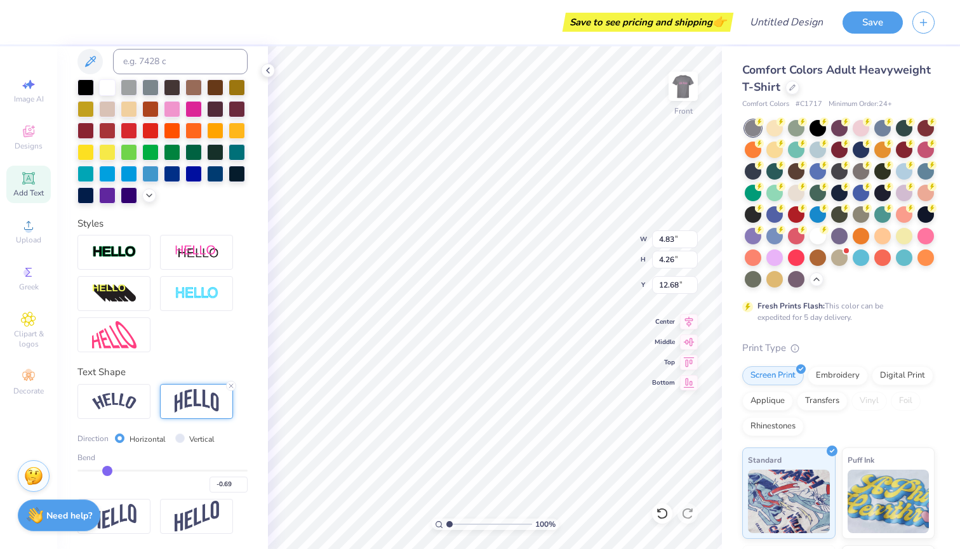
click at [107, 470] on input "range" at bounding box center [162, 471] width 170 height 2
drag, startPoint x: 107, startPoint y: 468, endPoint x: 118, endPoint y: 467, distance: 10.9
click at [118, 470] on input "range" at bounding box center [162, 471] width 170 height 2
drag, startPoint x: 118, startPoint y: 467, endPoint x: 127, endPoint y: 466, distance: 8.9
click at [127, 470] on input "range" at bounding box center [162, 471] width 170 height 2
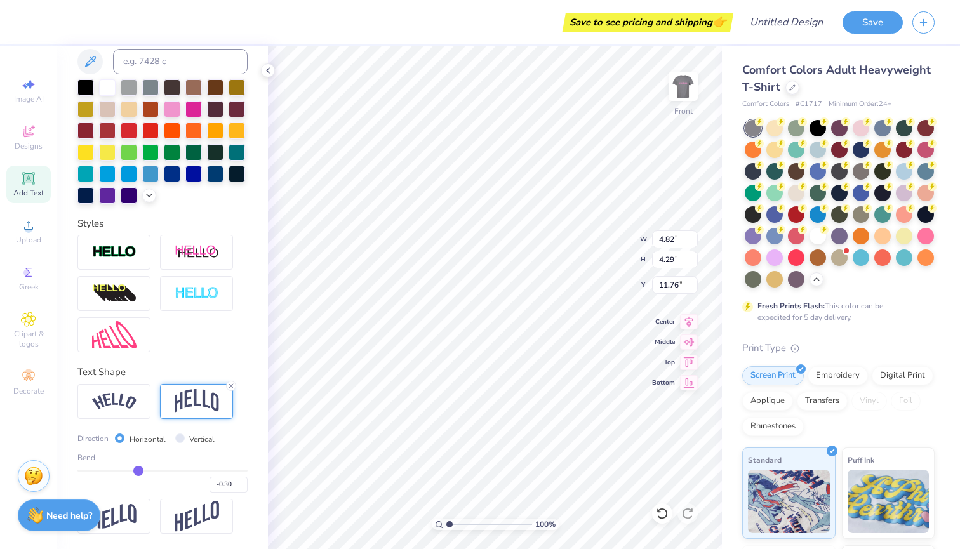
drag, startPoint x: 128, startPoint y: 469, endPoint x: 138, endPoint y: 469, distance: 10.2
click at [138, 470] on input "range" at bounding box center [162, 471] width 170 height 2
drag, startPoint x: 138, startPoint y: 469, endPoint x: 148, endPoint y: 468, distance: 9.5
click at [149, 470] on input "range" at bounding box center [162, 471] width 170 height 2
click at [230, 386] on icon at bounding box center [231, 386] width 8 height 8
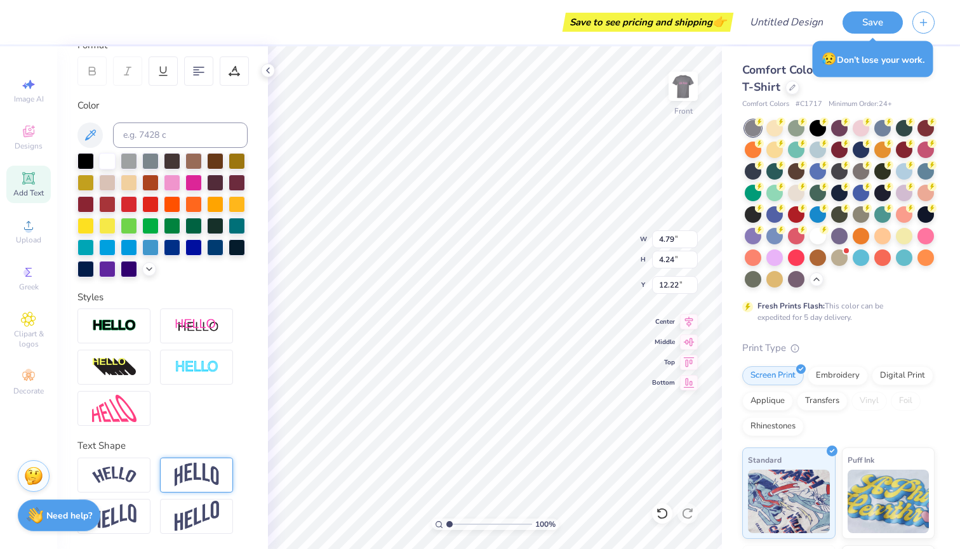
scroll to position [189, 0]
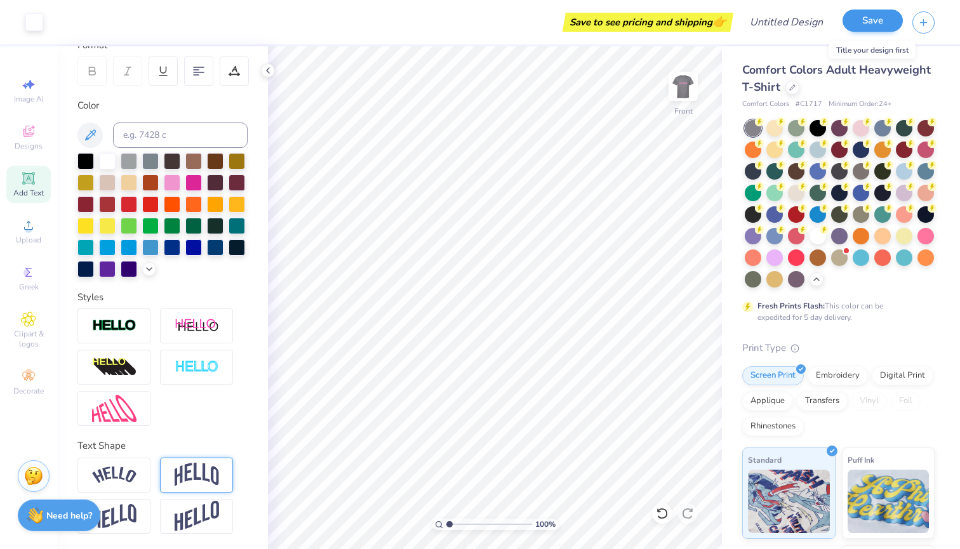
click at [854, 23] on button "Save" at bounding box center [873, 21] width 60 height 22
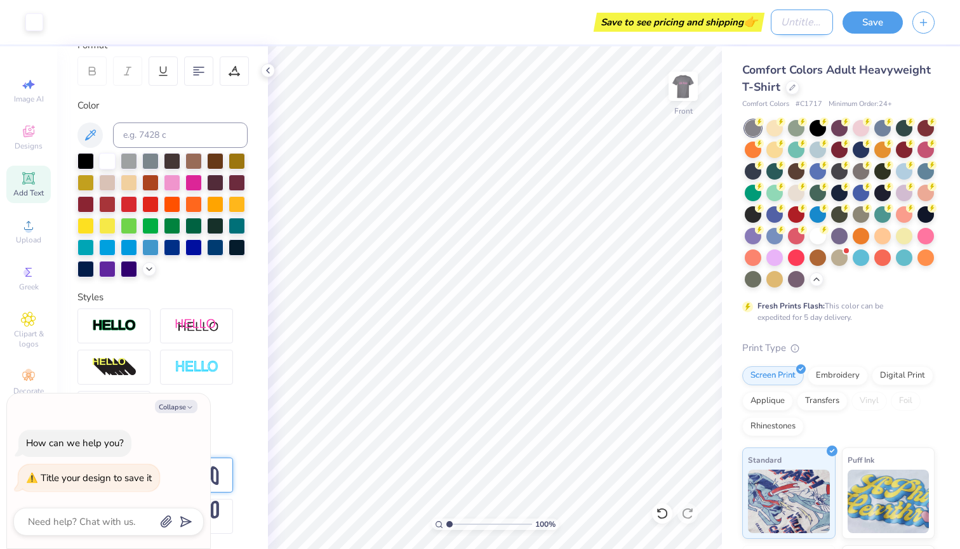
click at [794, 19] on input "Design Title" at bounding box center [802, 22] width 62 height 25
click at [883, 17] on button "Save" at bounding box center [873, 21] width 60 height 22
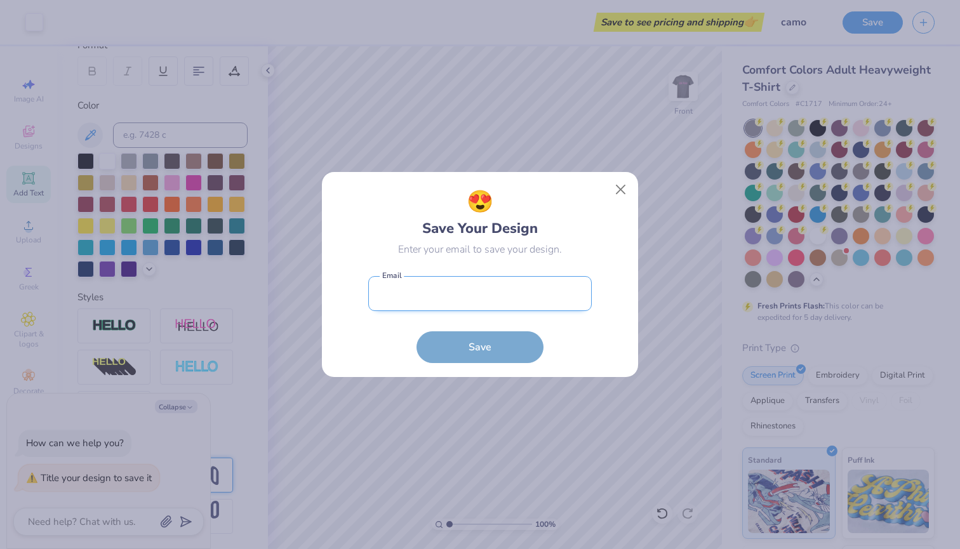
click at [458, 302] on input "email" at bounding box center [480, 293] width 224 height 35
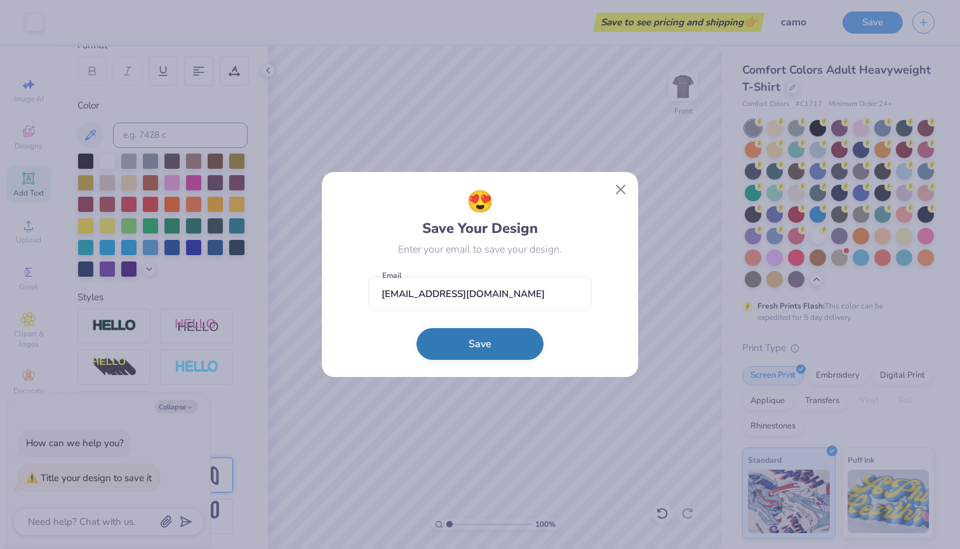
click at [486, 351] on button "Save" at bounding box center [480, 344] width 127 height 32
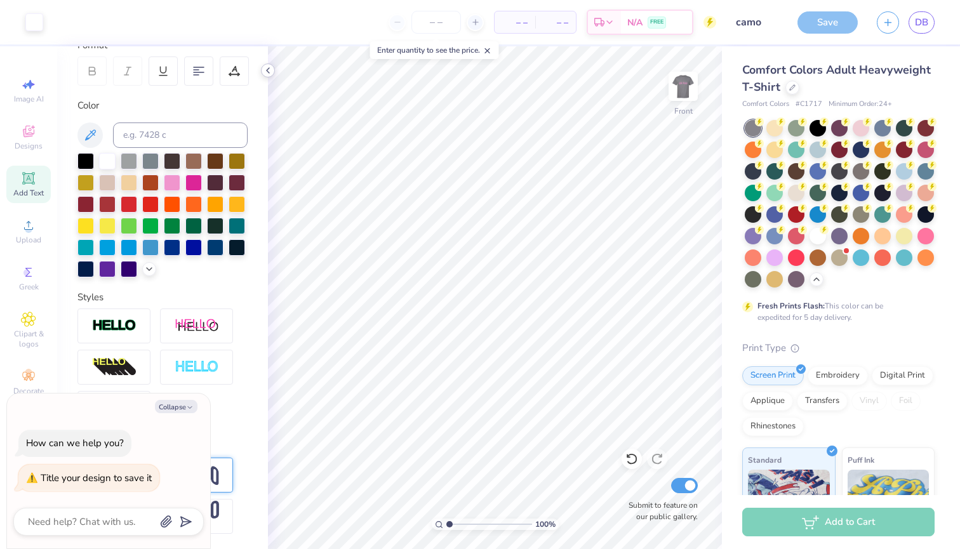
click at [272, 70] on icon at bounding box center [268, 70] width 10 height 10
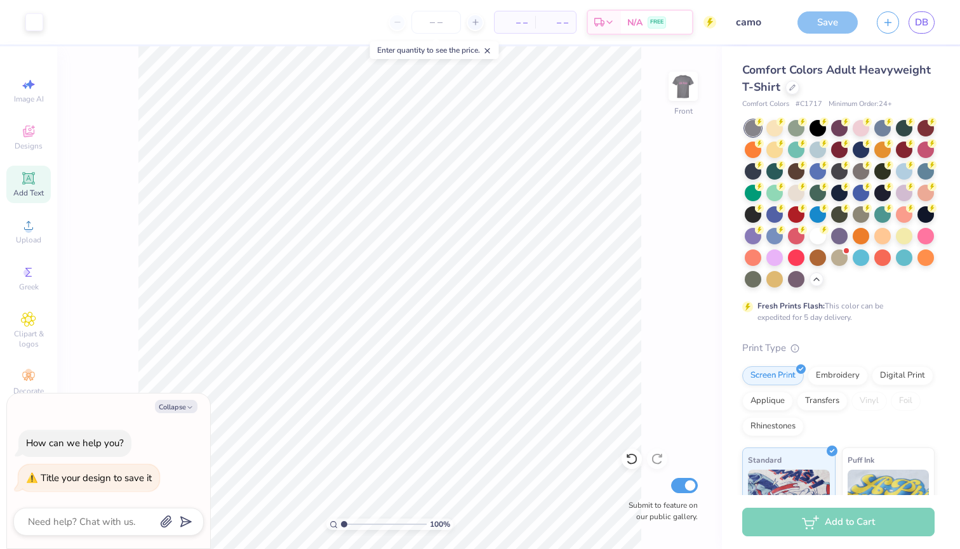
click at [832, 25] on div "Save" at bounding box center [828, 22] width 60 height 22
click at [922, 23] on span "DB" at bounding box center [921, 22] width 13 height 15
click at [819, 19] on div "Save" at bounding box center [828, 22] width 60 height 22
click at [821, 22] on div "Save" at bounding box center [828, 22] width 60 height 22
click at [819, 24] on div "Save" at bounding box center [828, 22] width 60 height 22
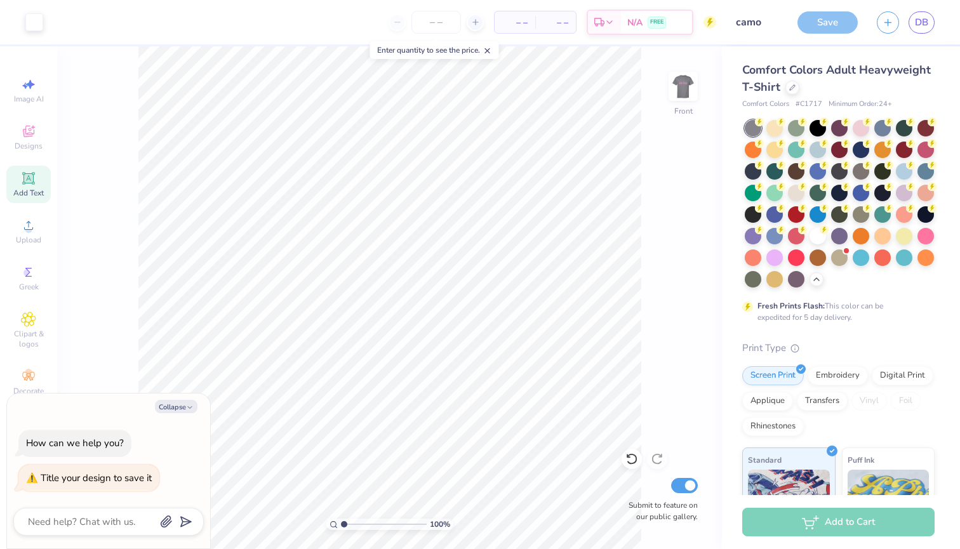
click at [819, 24] on div "Save" at bounding box center [828, 22] width 60 height 22
click at [889, 25] on icon "button" at bounding box center [888, 20] width 11 height 11
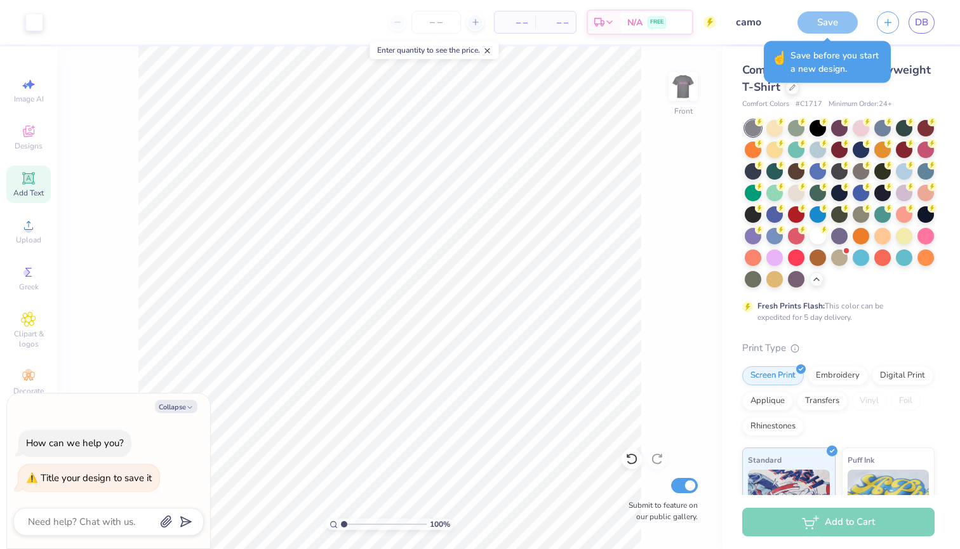
click at [833, 25] on div "Save" at bounding box center [828, 22] width 60 height 22
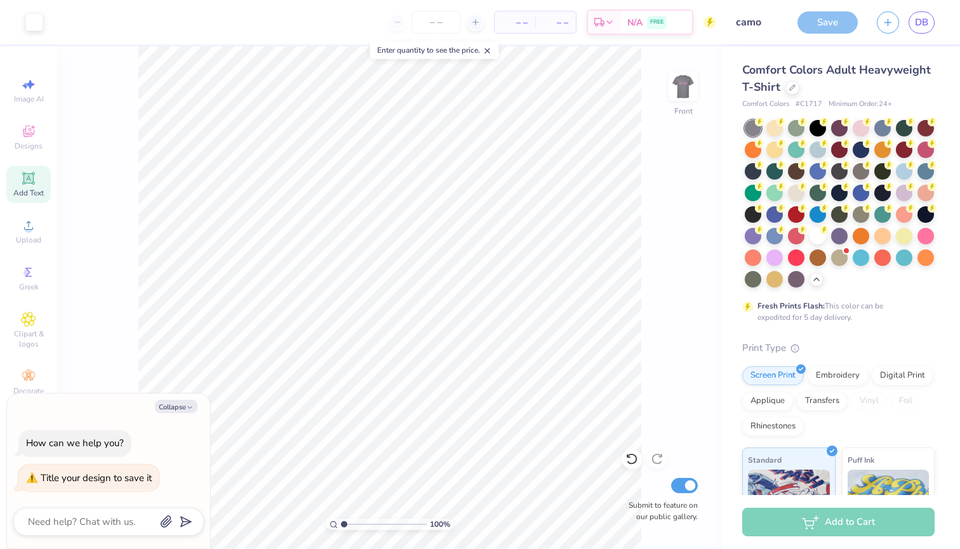
click at [827, 23] on div "Save" at bounding box center [828, 22] width 60 height 22
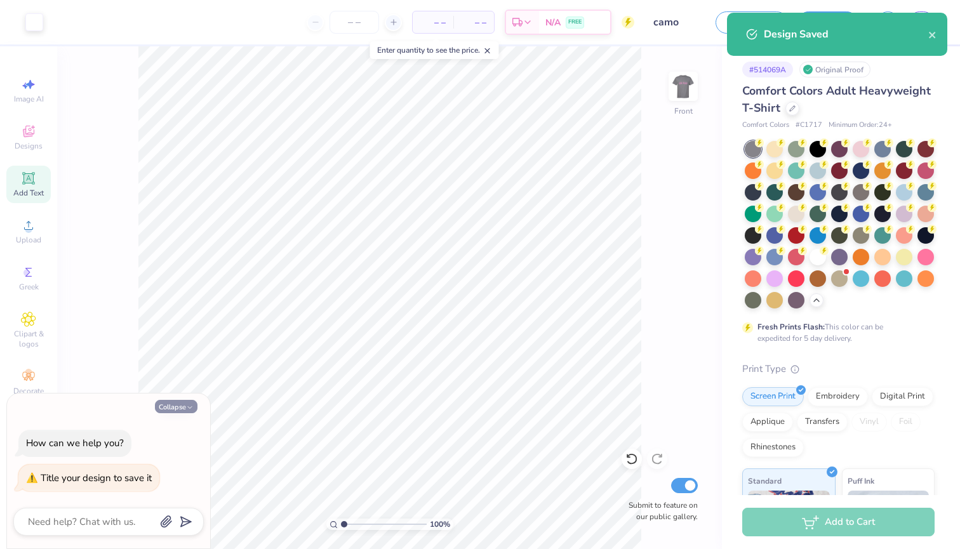
click at [178, 403] on button "Collapse" at bounding box center [176, 406] width 43 height 13
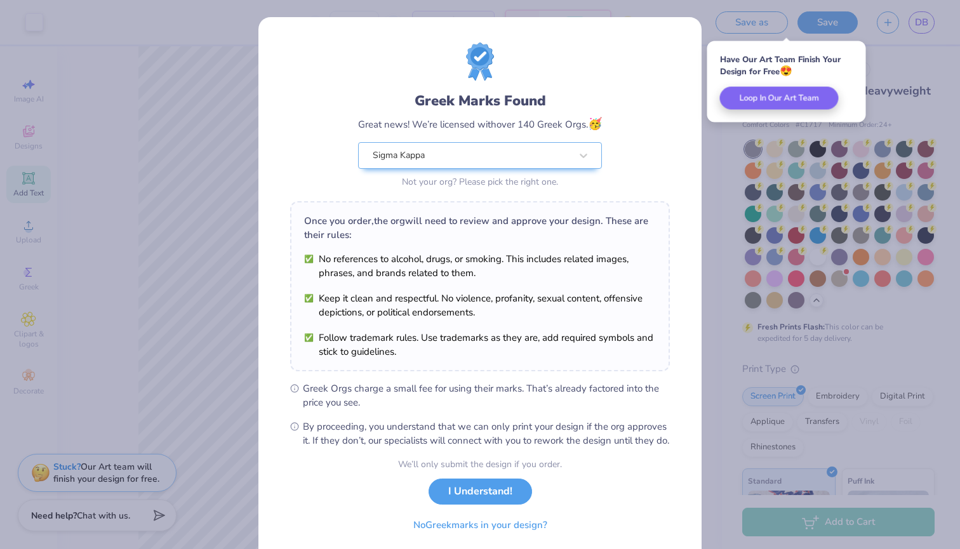
click at [227, 458] on div "Greek Marks Found Great news! We’re licensed with over 140 Greek Orgs. 🥳 Sigma …" at bounding box center [480, 274] width 960 height 549
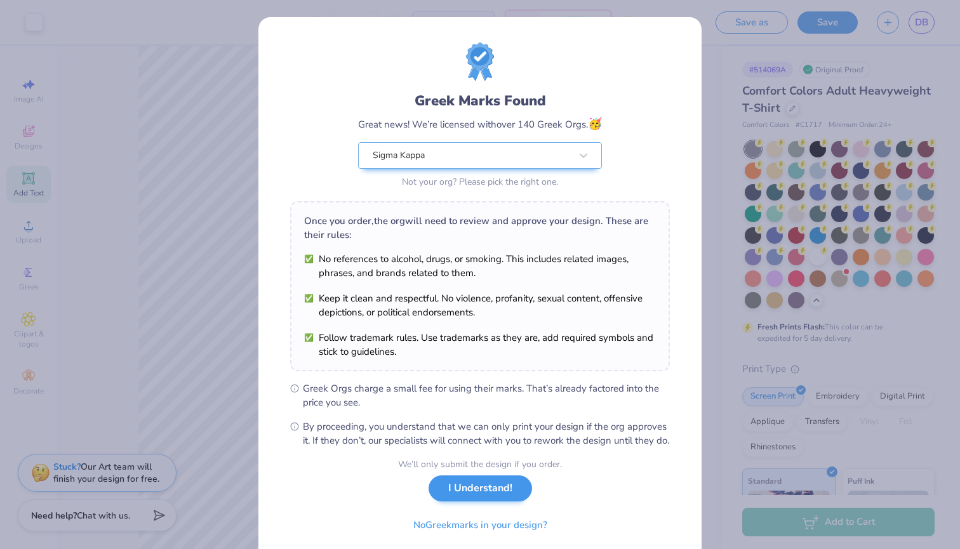
click at [474, 502] on button "I Understand!" at bounding box center [481, 489] width 104 height 26
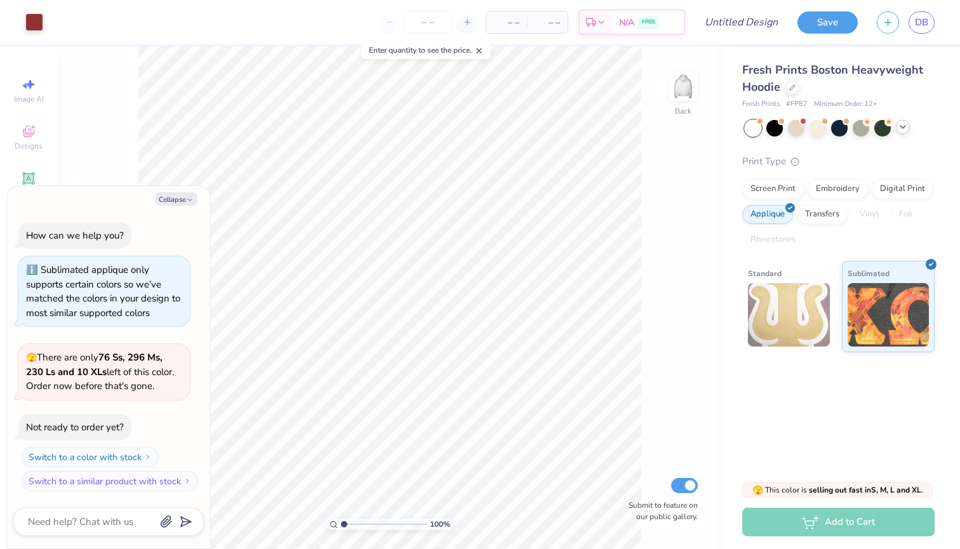
click at [906, 128] on icon at bounding box center [903, 127] width 10 height 10
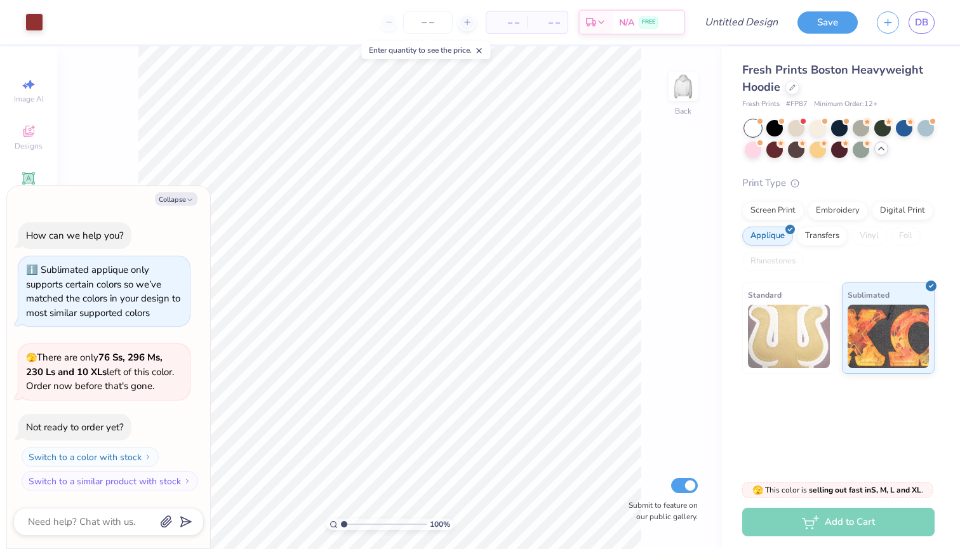
click at [885, 155] on div at bounding box center [840, 139] width 190 height 38
click at [922, 129] on div at bounding box center [926, 127] width 17 height 17
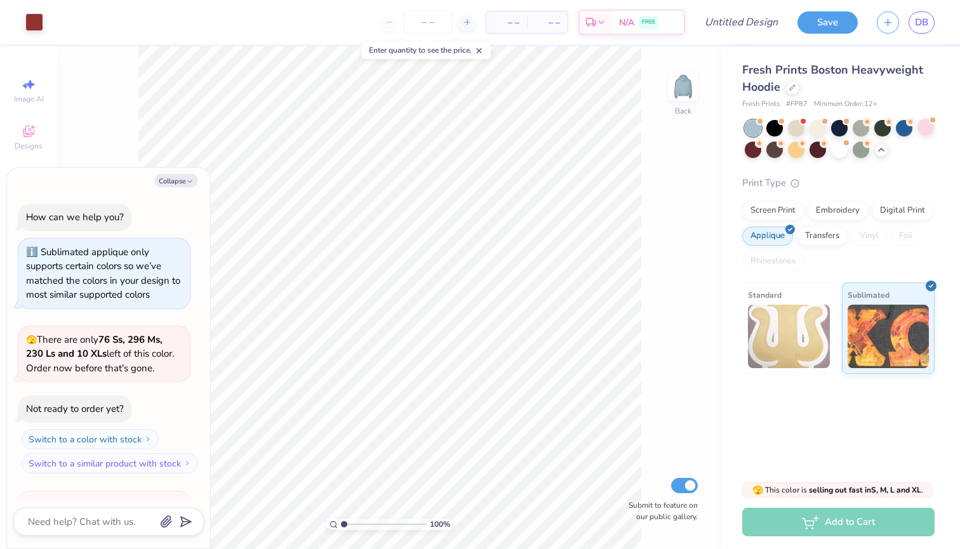
scroll to position [143, 0]
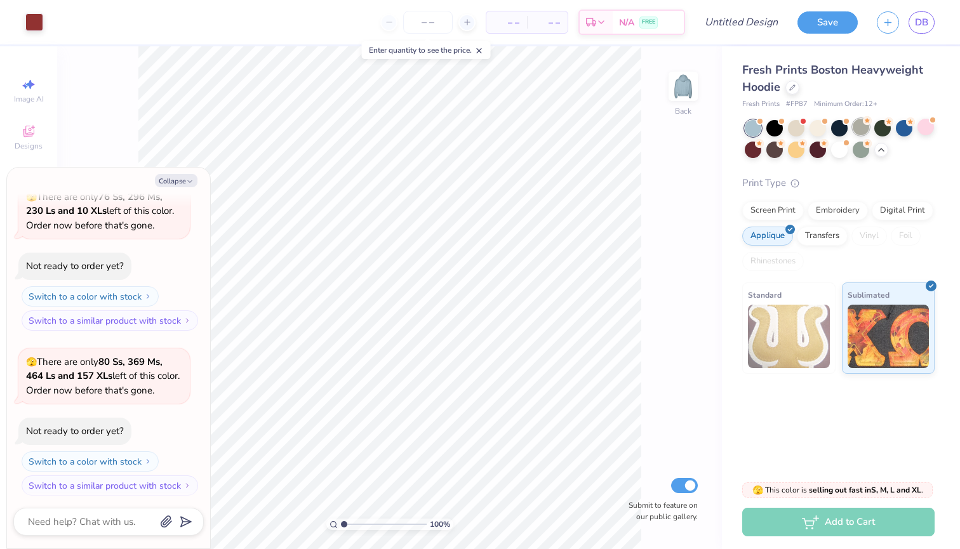
click at [869, 130] on div at bounding box center [861, 127] width 17 height 17
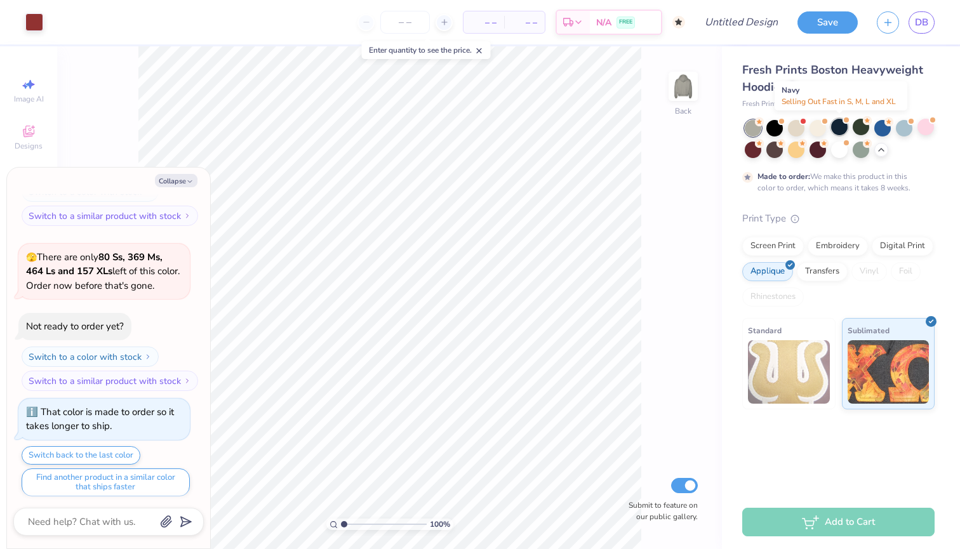
click at [831, 131] on div at bounding box center [839, 127] width 17 height 17
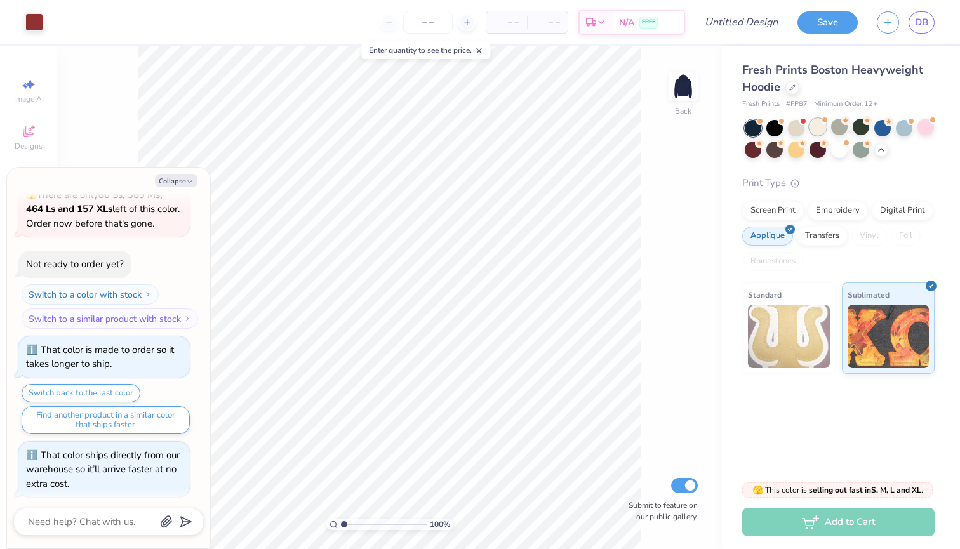
scroll to position [474, 0]
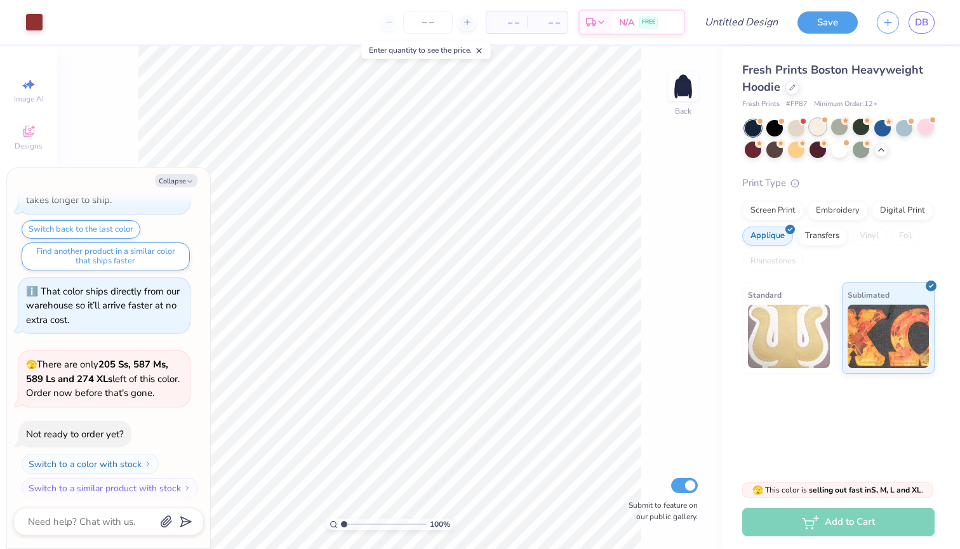
click at [814, 136] on div at bounding box center [840, 139] width 190 height 38
click at [771, 128] on div at bounding box center [775, 127] width 17 height 17
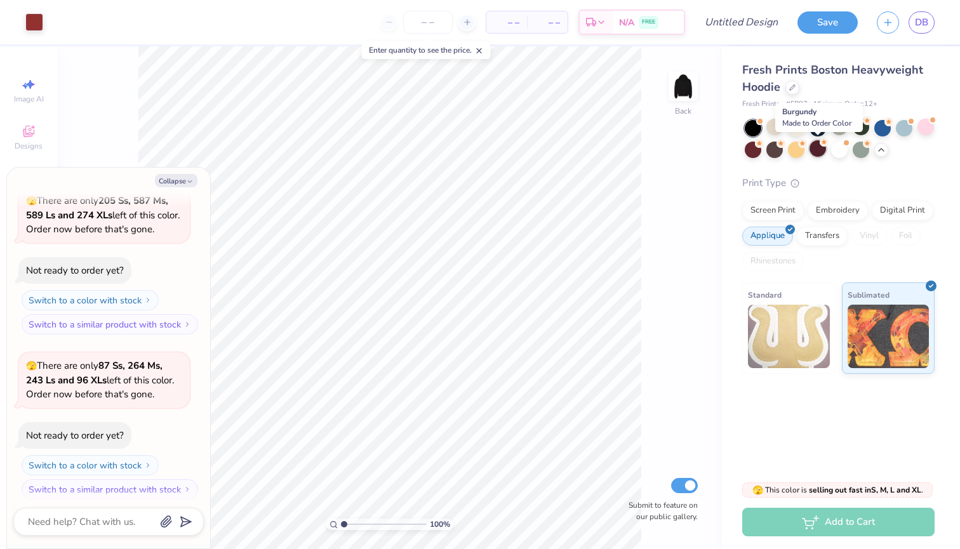
click at [819, 147] on div at bounding box center [818, 148] width 17 height 17
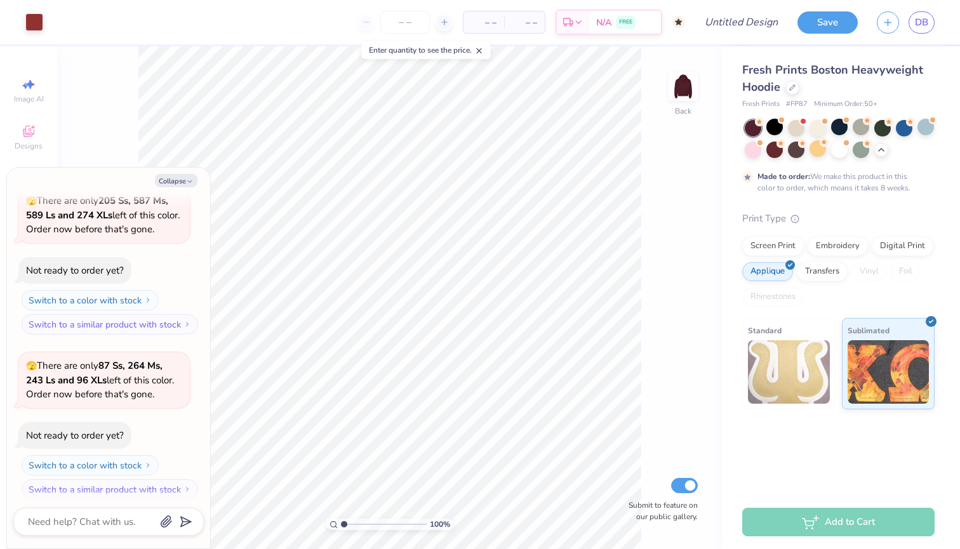
scroll to position [742, 0]
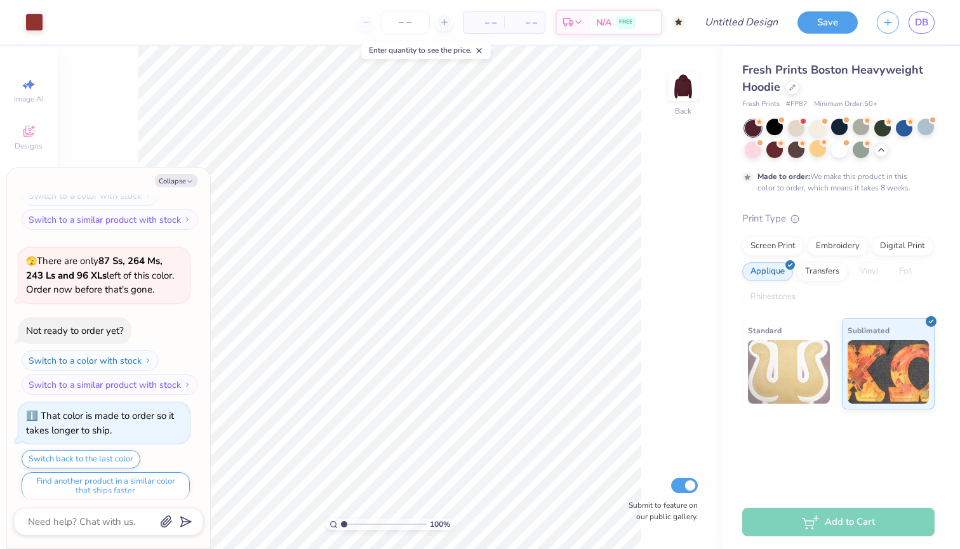
type textarea "x"
